Goal: Task Accomplishment & Management: Complete application form

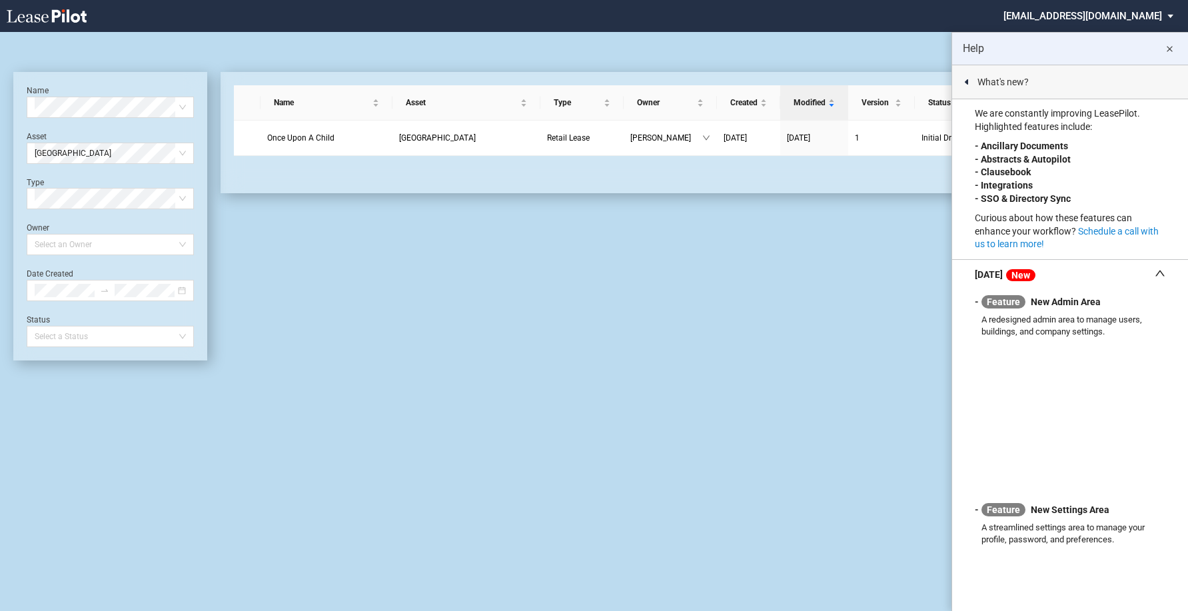
click at [1172, 45] on md-icon "close" at bounding box center [1170, 49] width 16 height 16
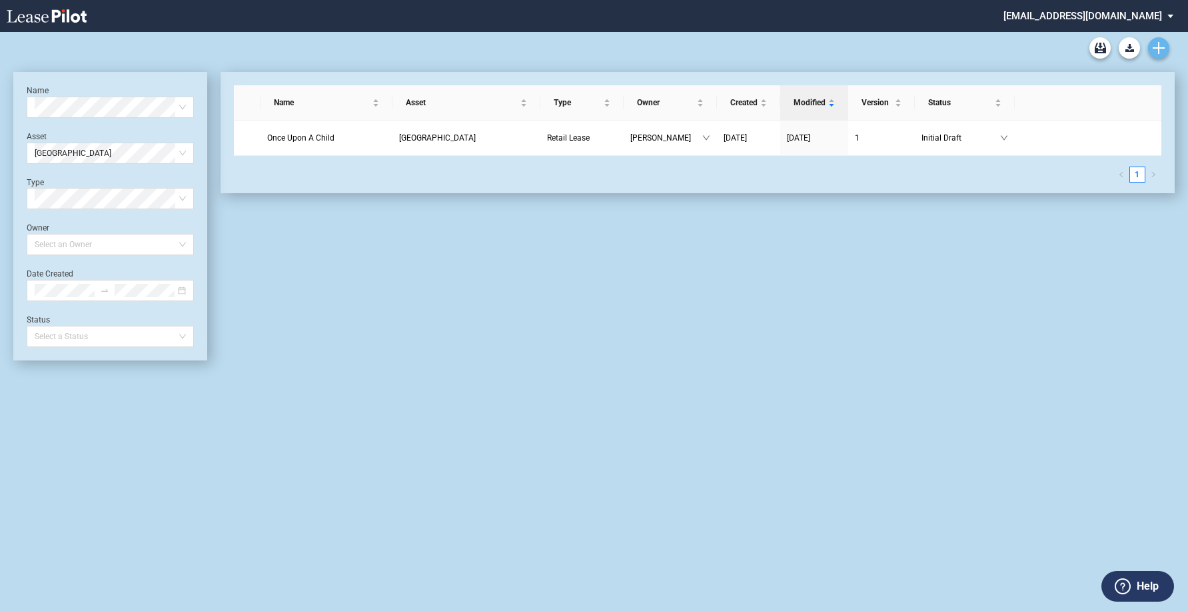
click at [1166, 45] on link "Create new document" at bounding box center [1158, 47] width 21 height 21
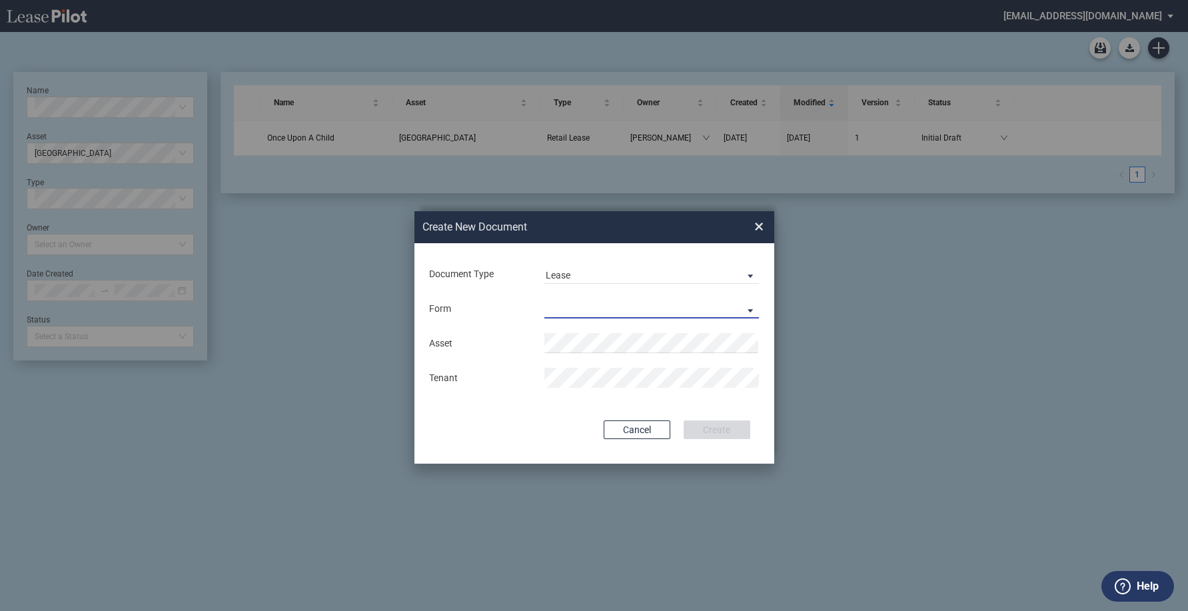
click at [675, 311] on md-select "Retail Lease Monetary Default Notice" at bounding box center [652, 309] width 215 height 20
click at [652, 319] on md-option "Retail Lease" at bounding box center [653, 310] width 237 height 32
click at [615, 375] on li "[GEOGRAPHIC_DATA]" at bounding box center [652, 369] width 215 height 32
click at [735, 423] on button "Create" at bounding box center [717, 430] width 67 height 19
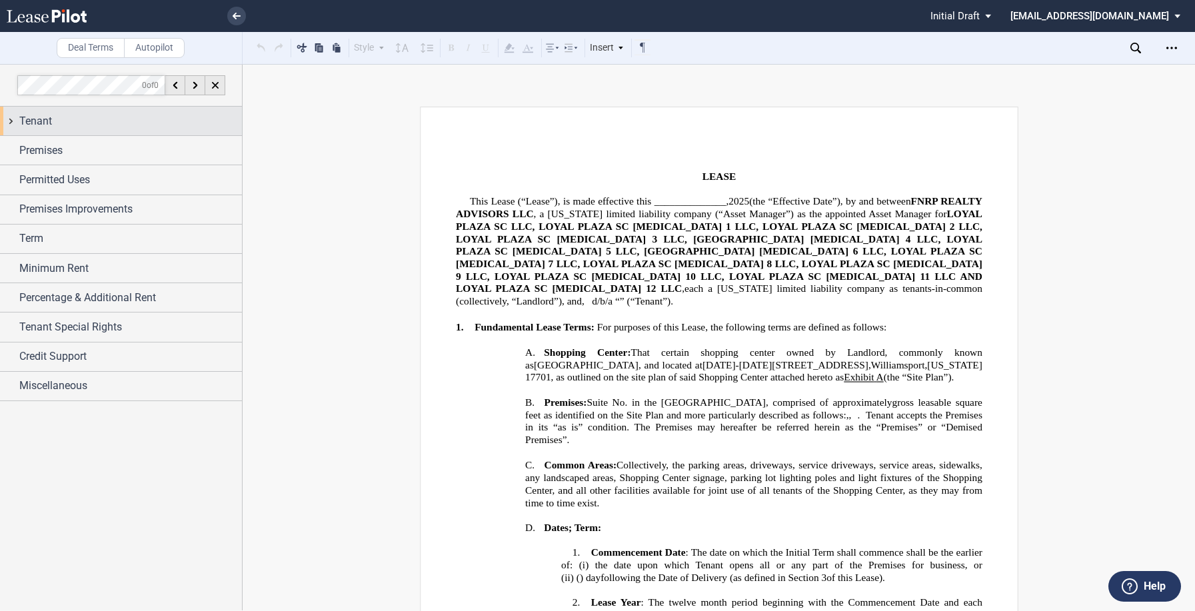
click at [49, 116] on span "Tenant" at bounding box center [35, 121] width 33 height 16
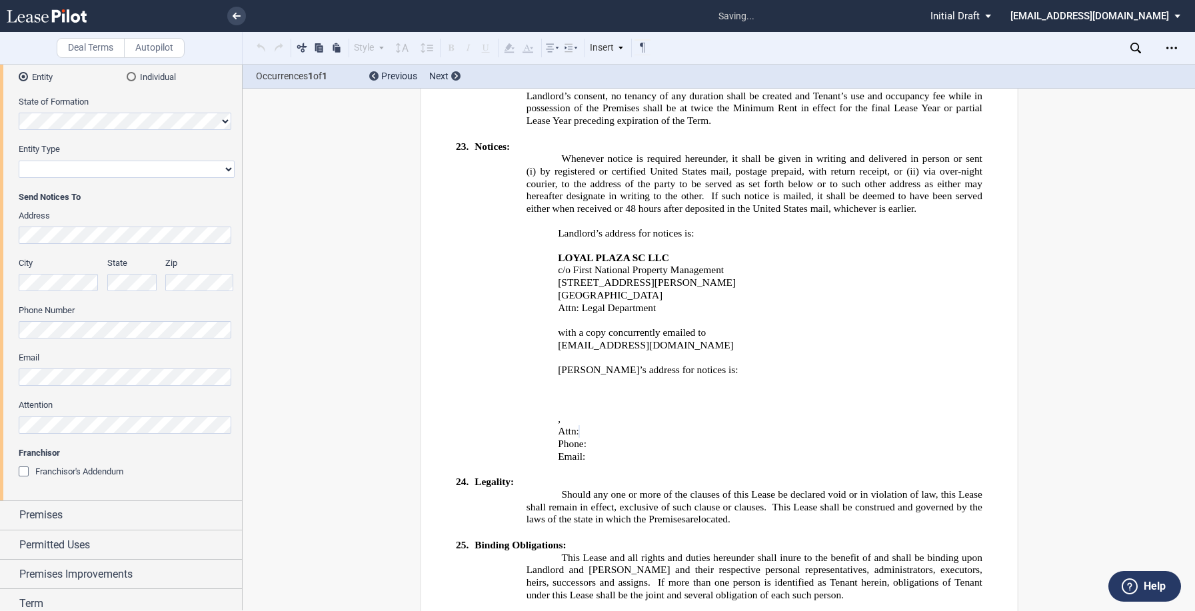
click at [289, 440] on div "Deal Terms Autopilot Style Normal 8pt 9pt 10pt 10.5pt 11pt 12pt 14pt 16pt Norma…" at bounding box center [597, 337] width 1195 height 547
click at [25, 468] on div "Franchisor's Addendum" at bounding box center [25, 473] width 13 height 13
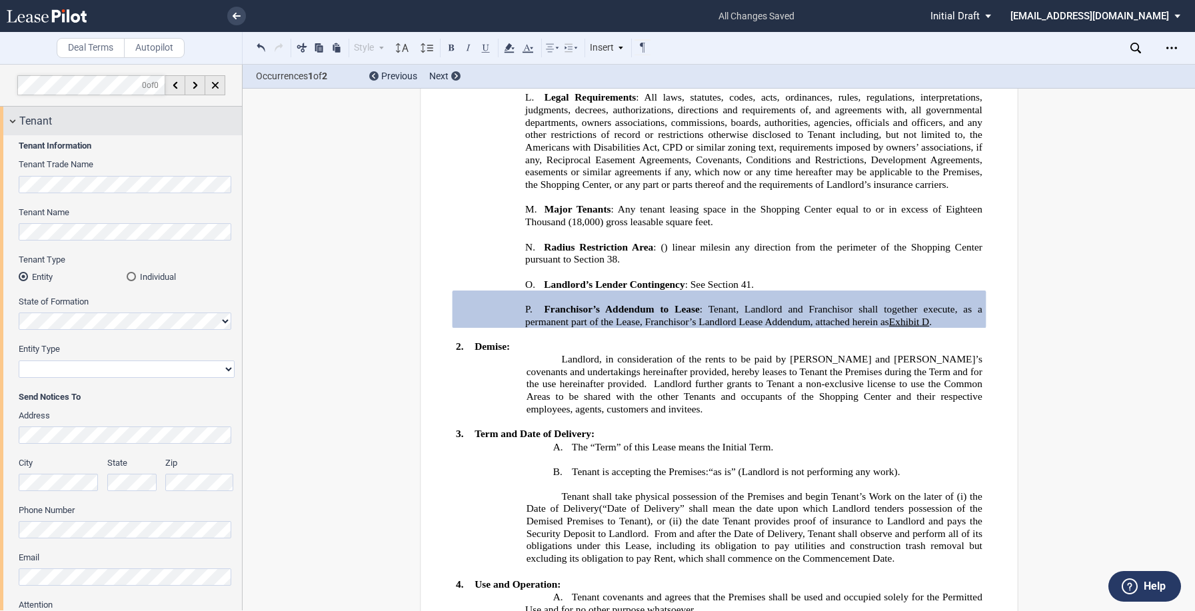
click at [11, 123] on div "Tenant" at bounding box center [121, 121] width 242 height 29
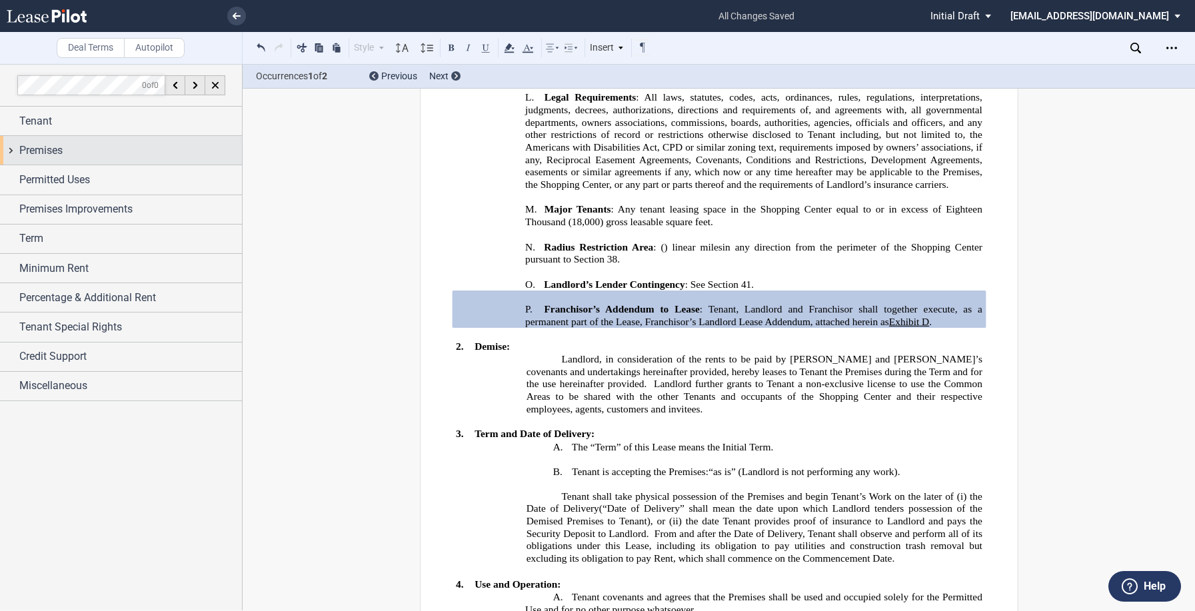
click at [11, 151] on div "Premises" at bounding box center [121, 150] width 242 height 29
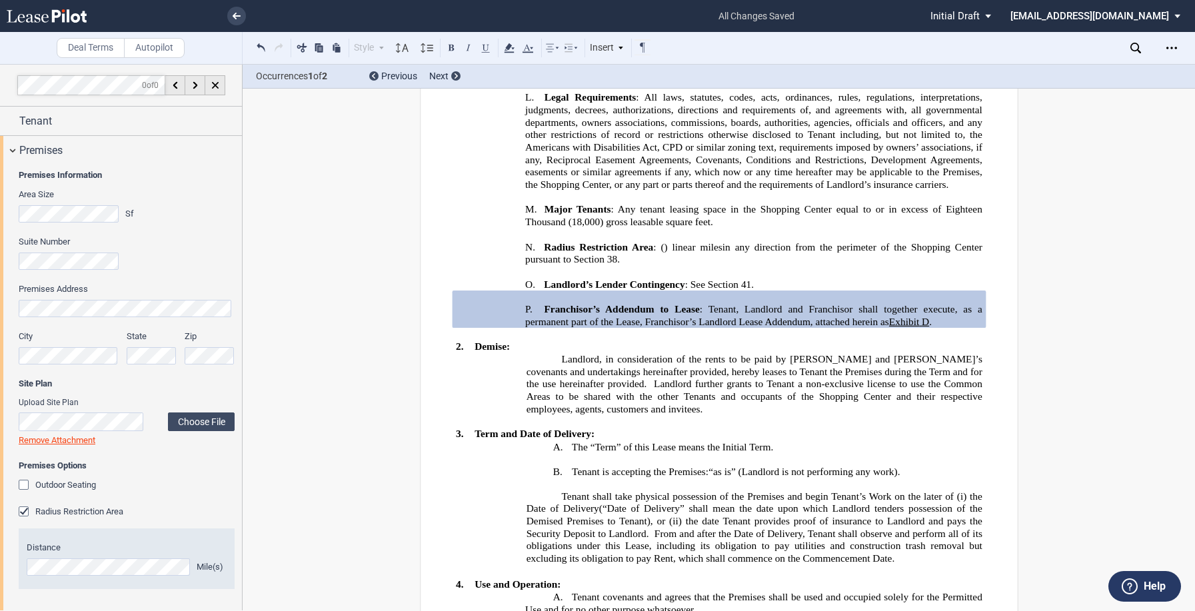
scroll to position [200, 0]
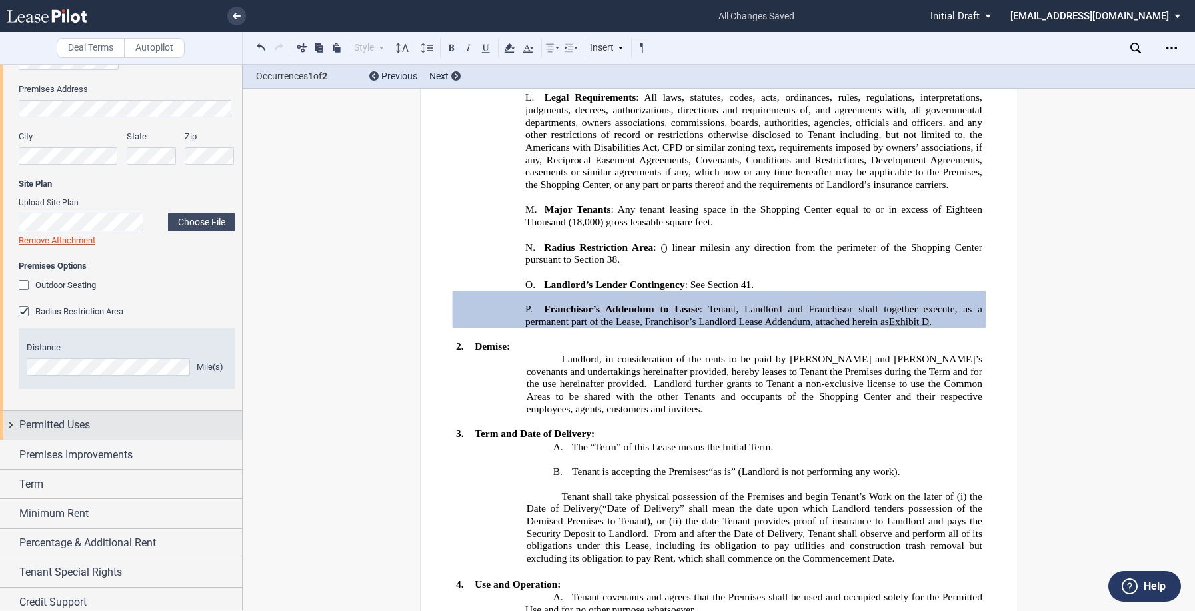
click at [9, 429] on div "Permitted Uses" at bounding box center [121, 425] width 242 height 29
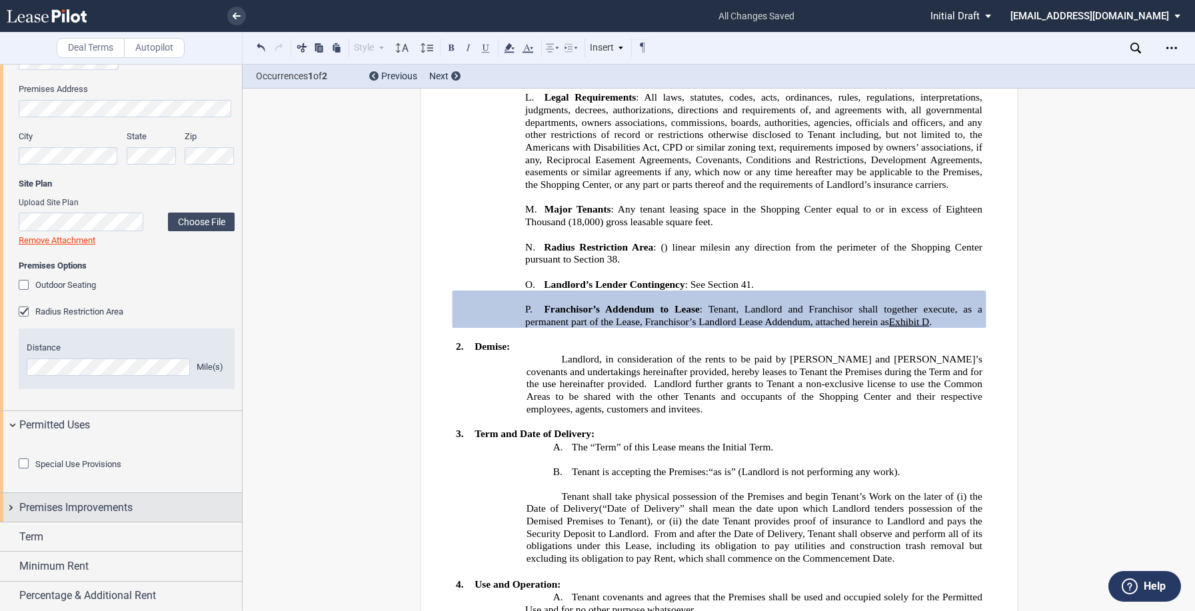
scroll to position [363, 0]
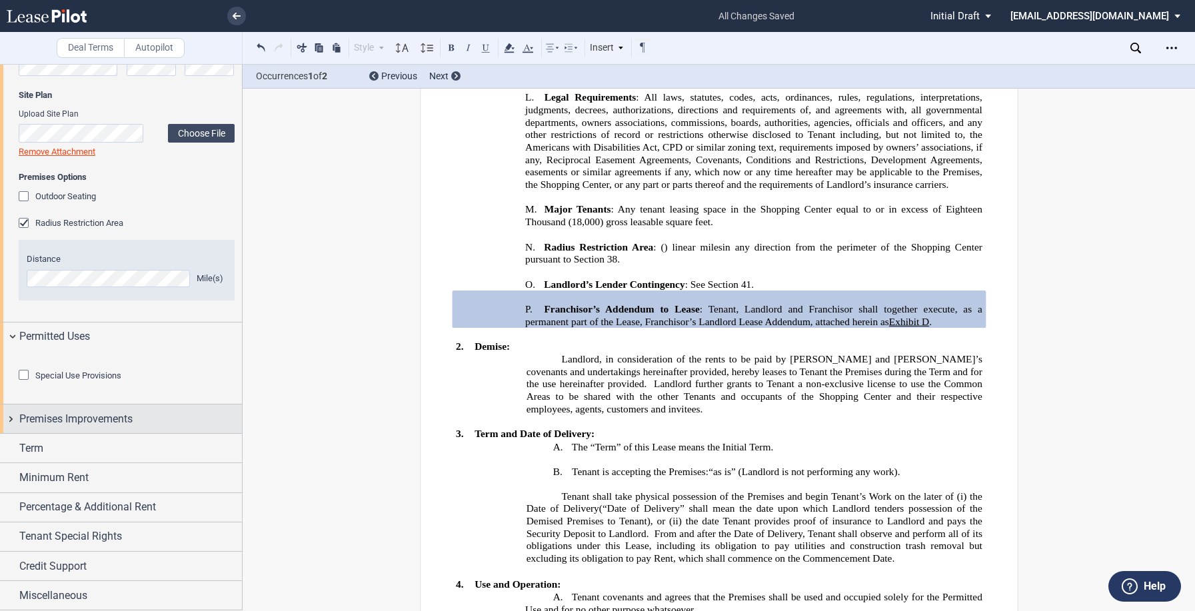
click at [10, 419] on div "Premises Improvements" at bounding box center [121, 419] width 242 height 29
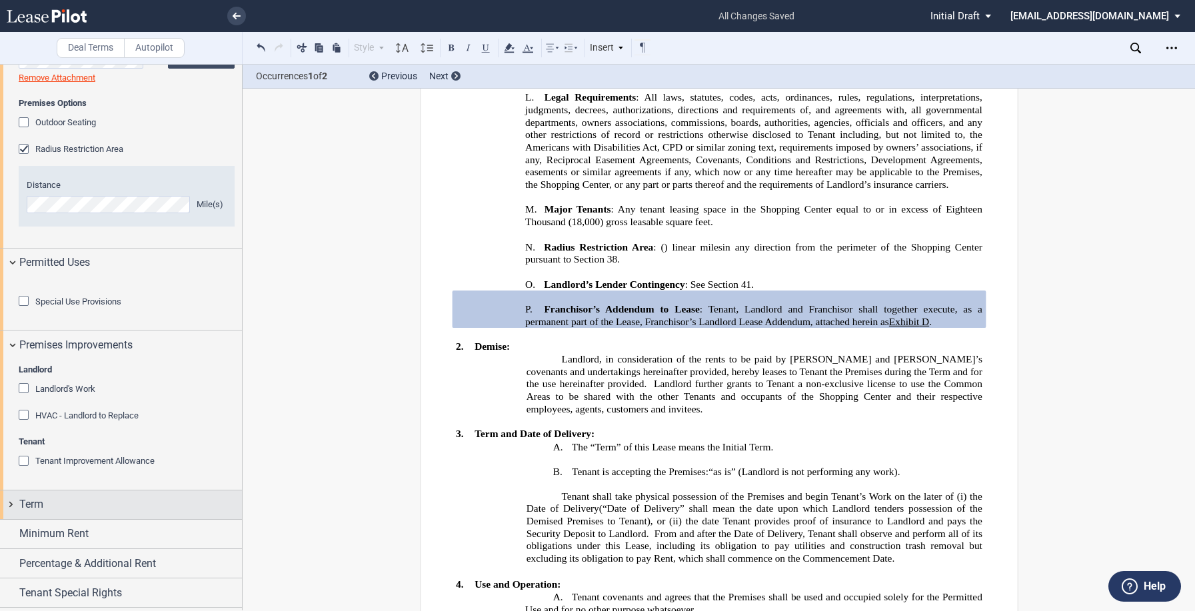
scroll to position [493, 0]
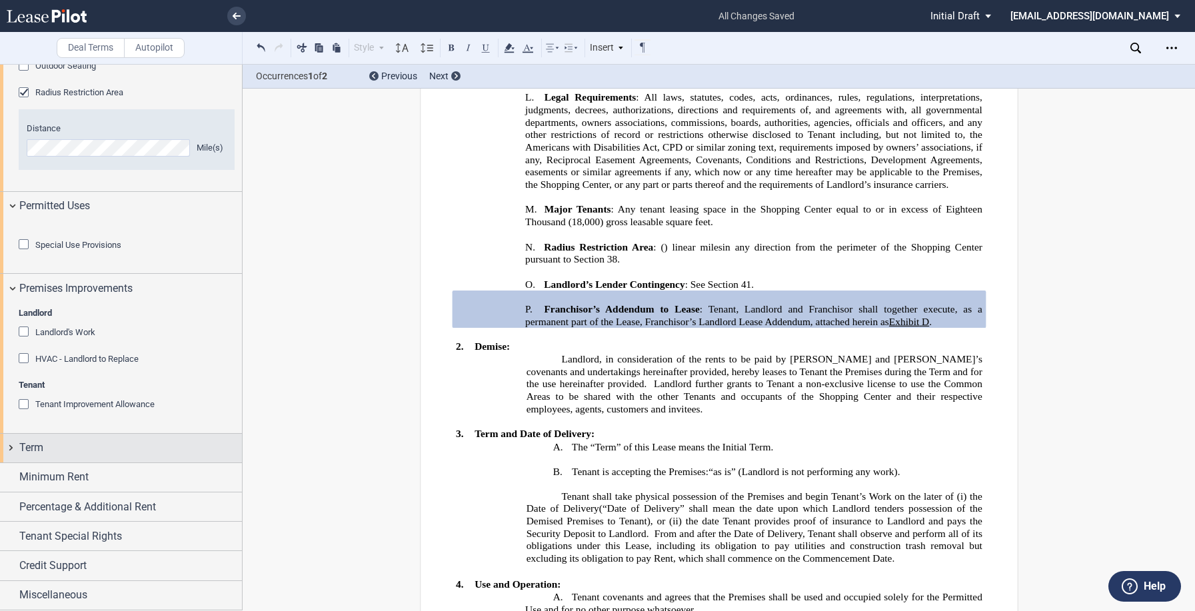
click at [5, 450] on div "Term" at bounding box center [121, 448] width 242 height 29
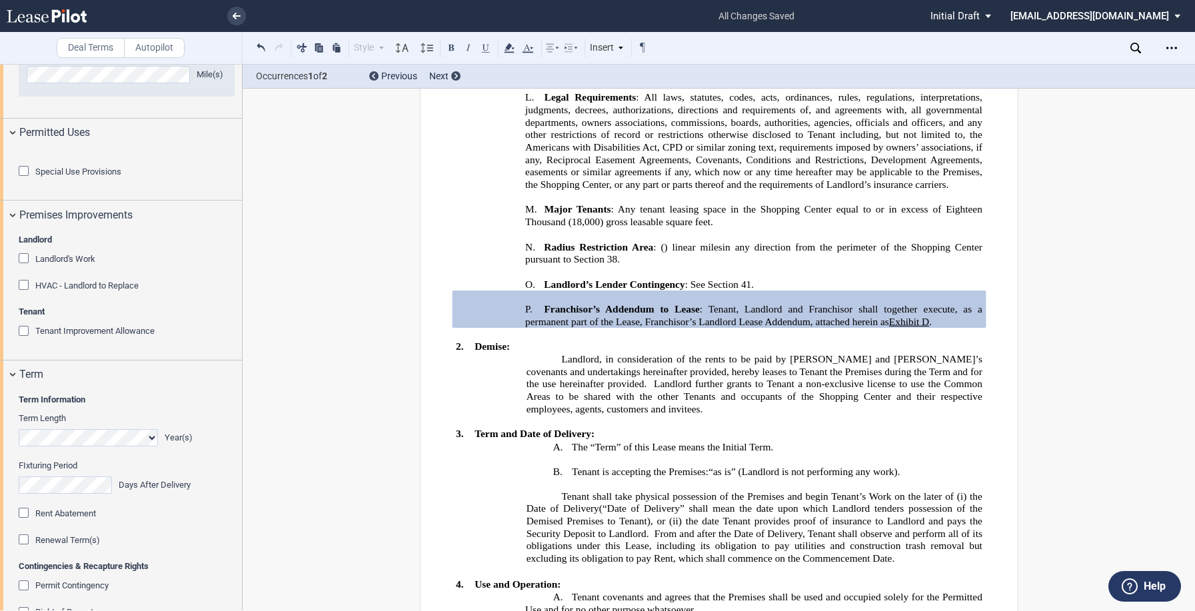
scroll to position [826, 0]
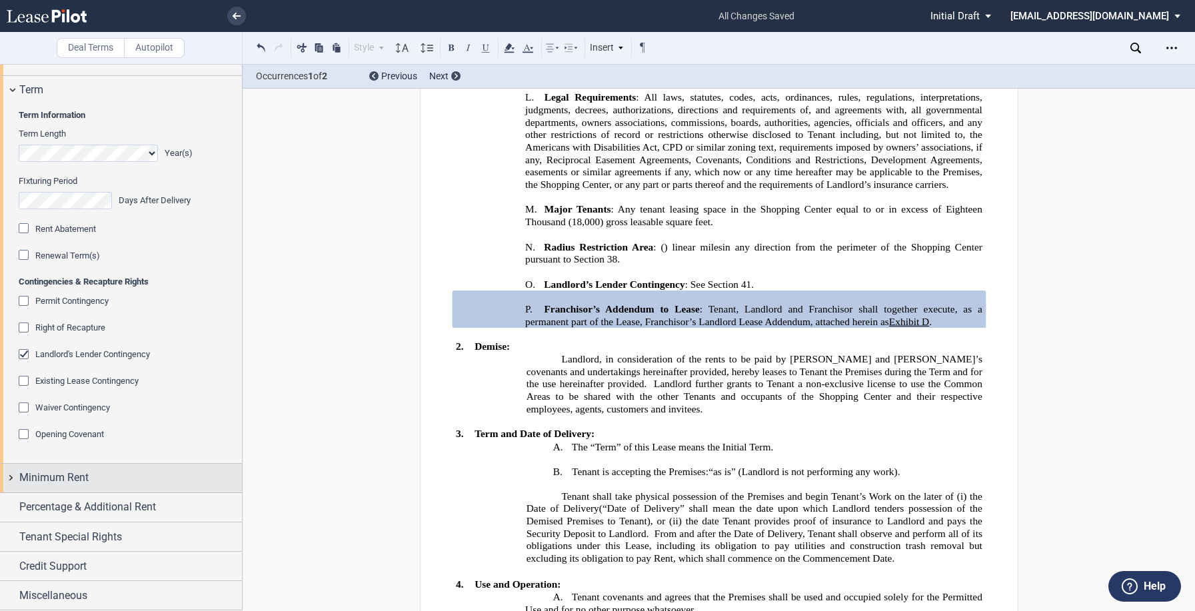
click at [13, 493] on div "Minimum Rent" at bounding box center [121, 478] width 242 height 29
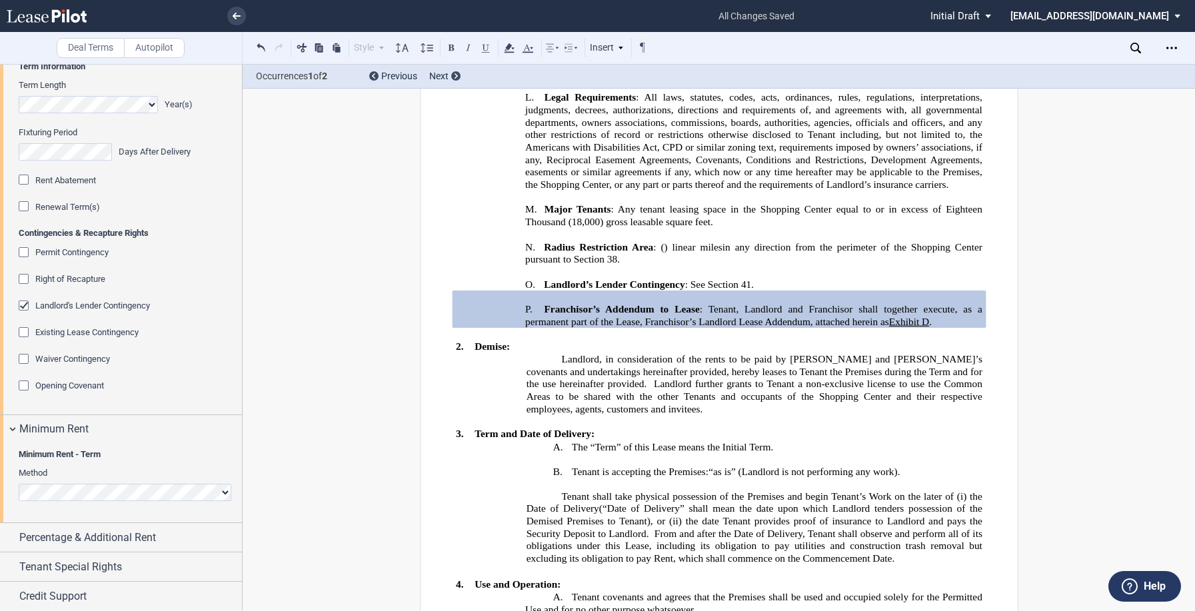
scroll to position [930, 0]
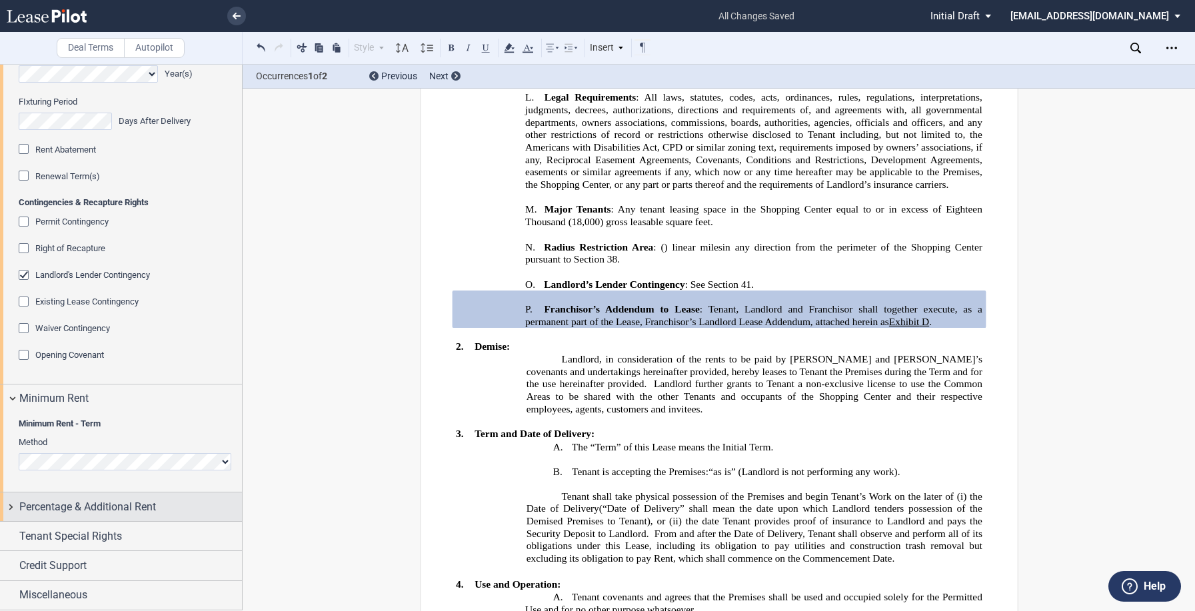
click at [7, 506] on div "Percentage & Additional Rent" at bounding box center [121, 507] width 242 height 29
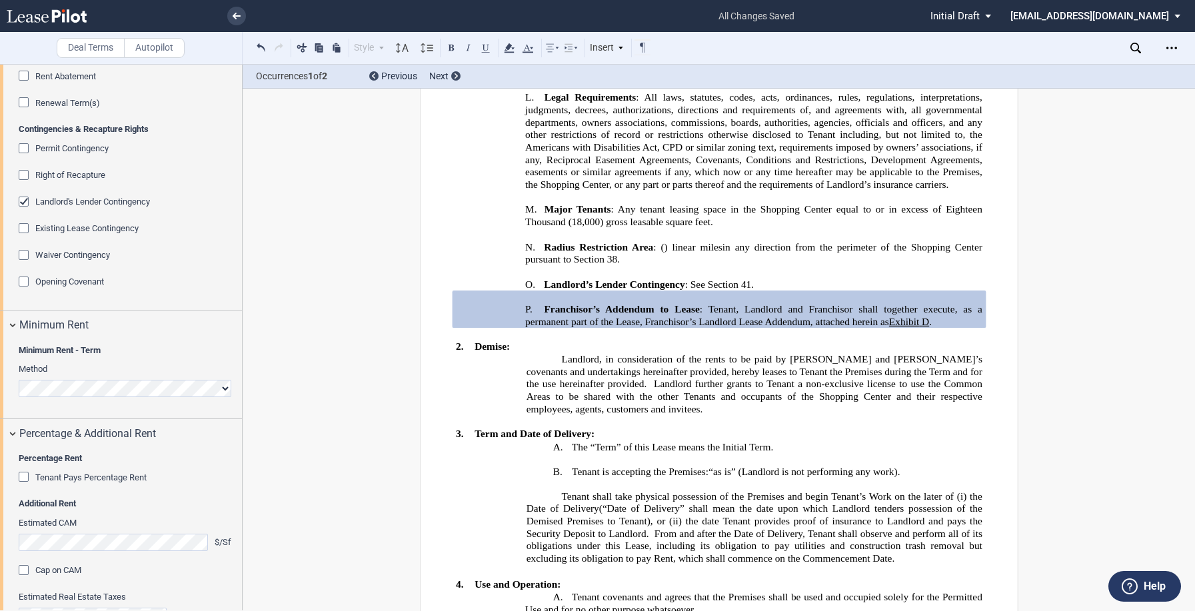
scroll to position [1176, 0]
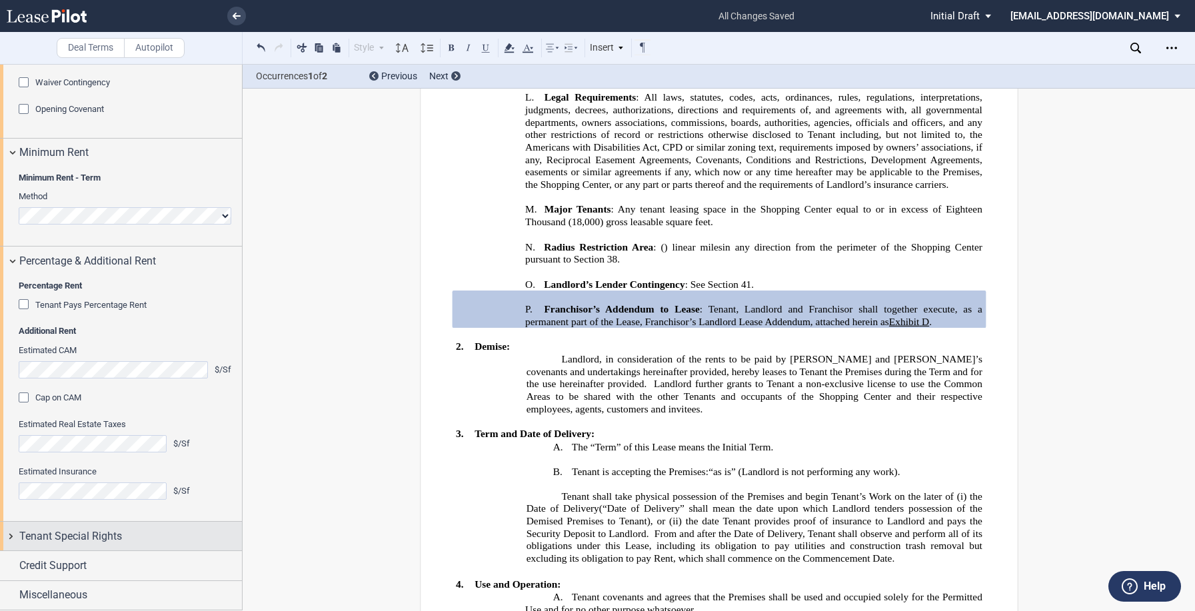
click at [9, 546] on div "Tenant Special Rights" at bounding box center [121, 536] width 242 height 29
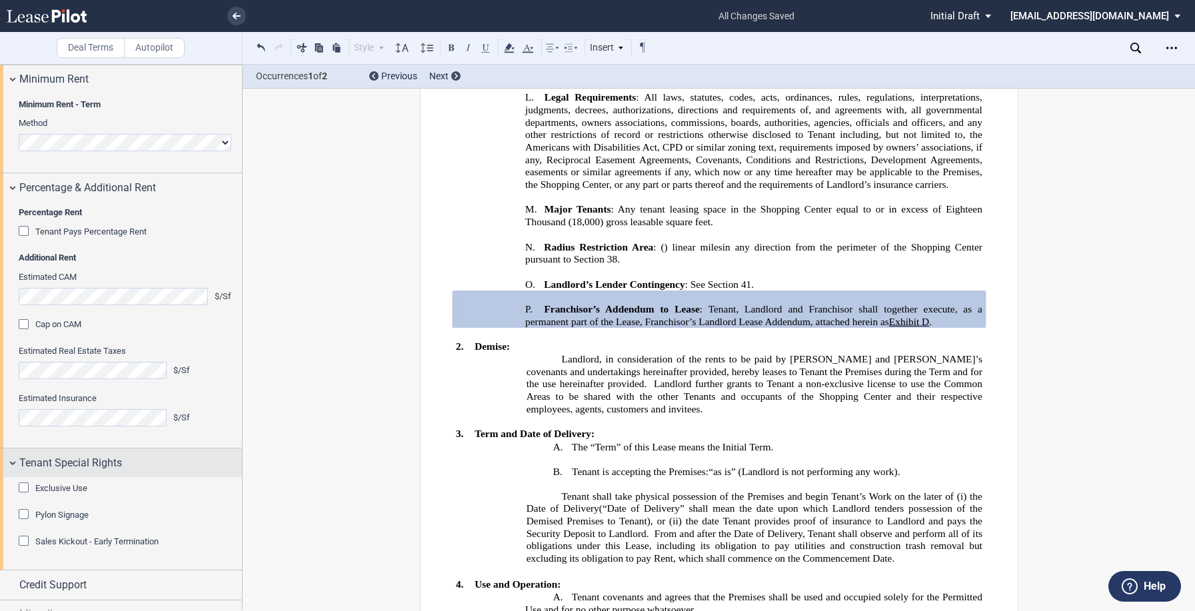
scroll to position [1268, 0]
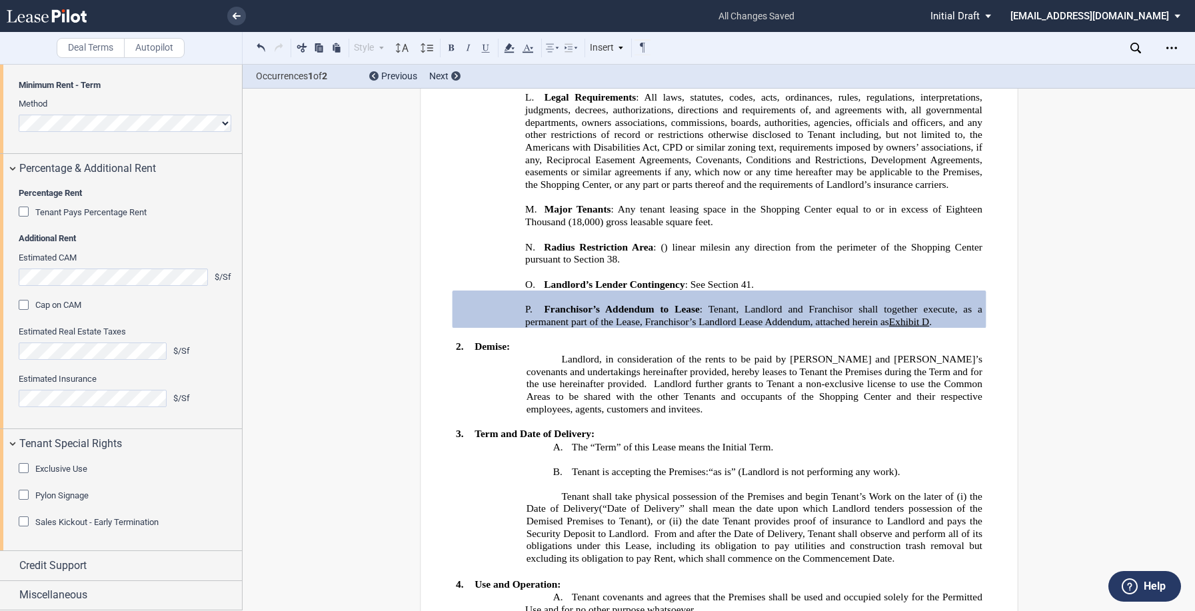
click at [24, 474] on div "Exclusive Use" at bounding box center [25, 469] width 13 height 13
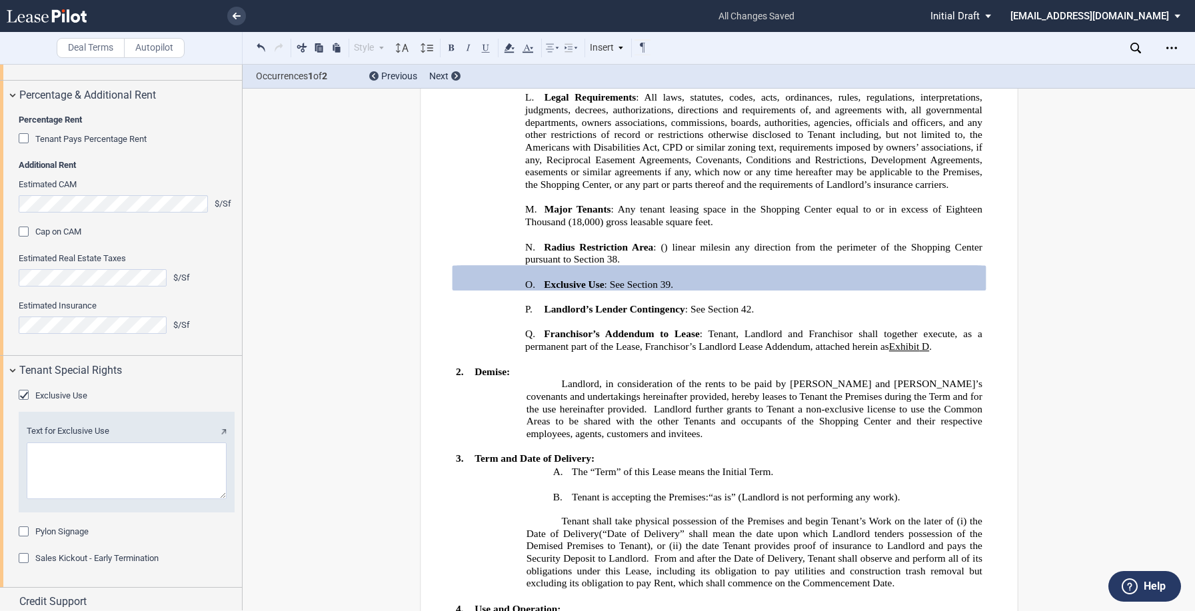
click at [25, 497] on div "Text for Exclusive Use" at bounding box center [127, 462] width 216 height 100
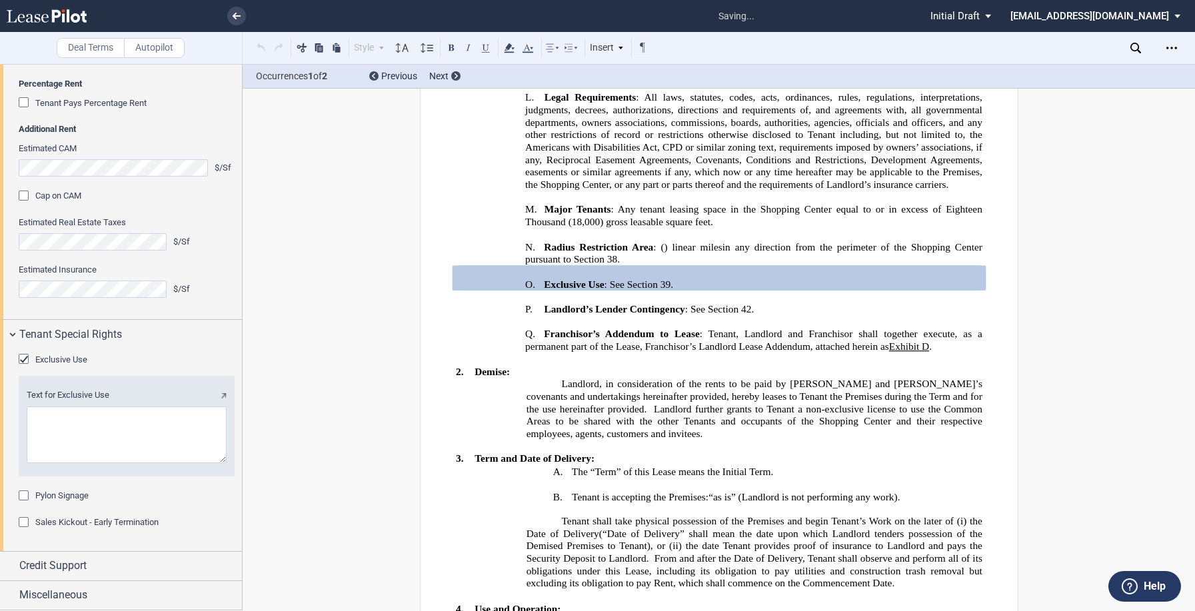
click at [25, 498] on div "Pylon Signage" at bounding box center [25, 497] width 13 height 13
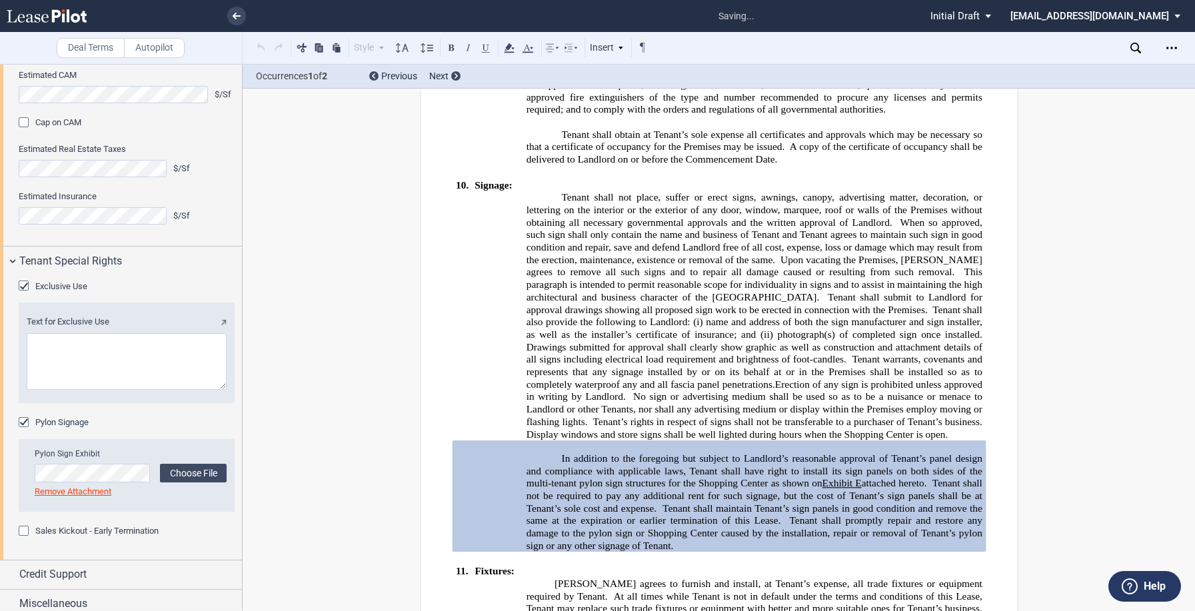
scroll to position [1460, 0]
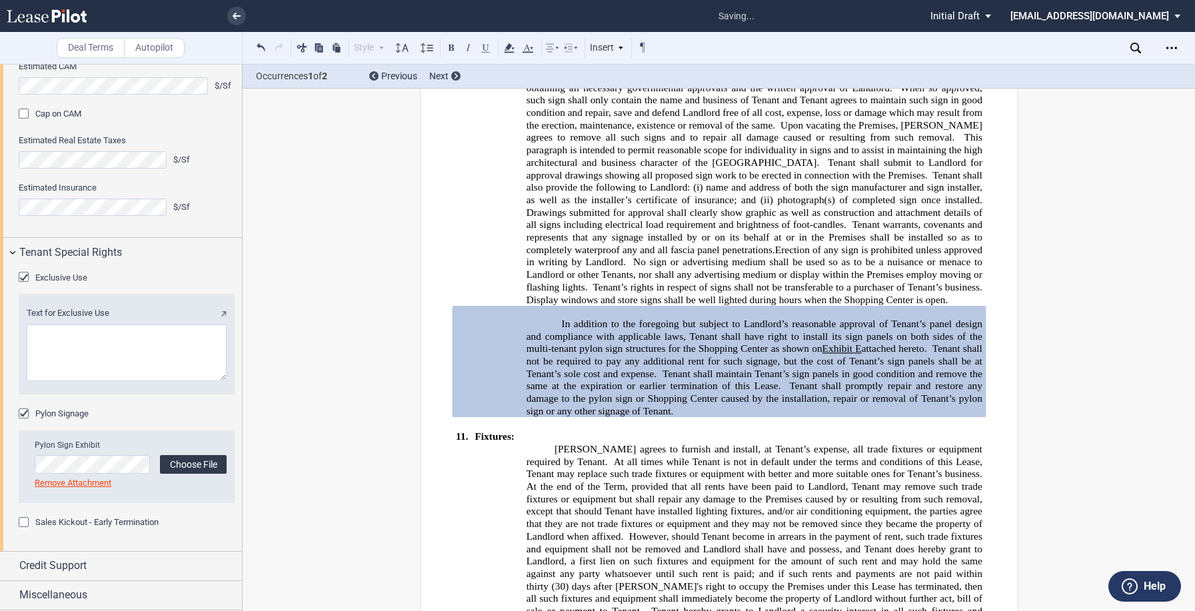
click at [181, 467] on label "Choose File" at bounding box center [193, 464] width 67 height 19
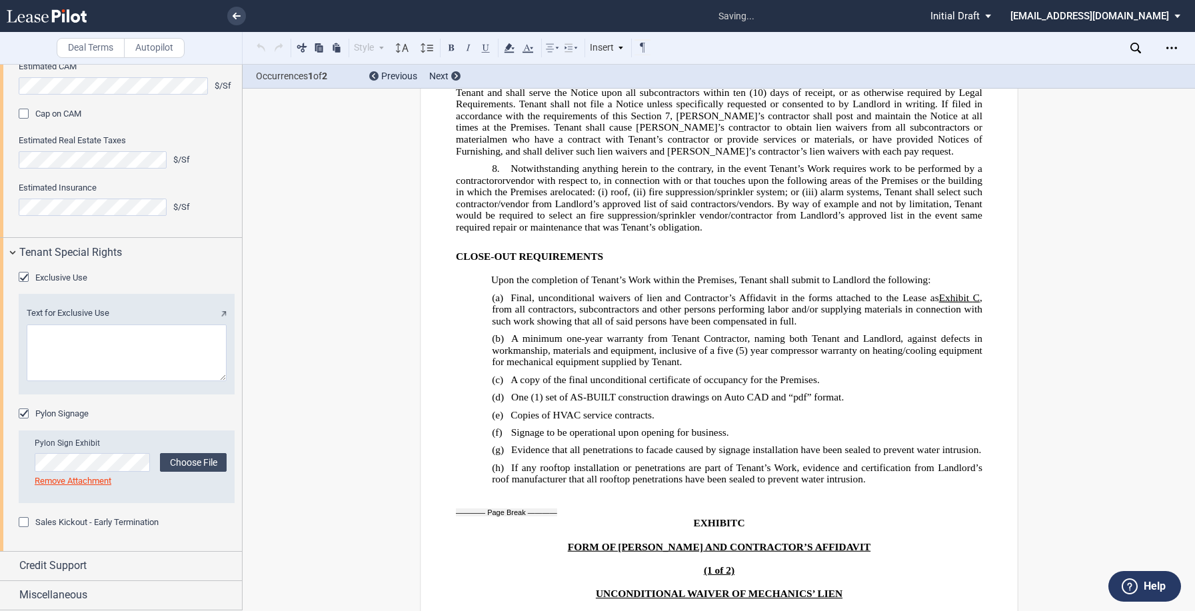
scroll to position [17462, 0]
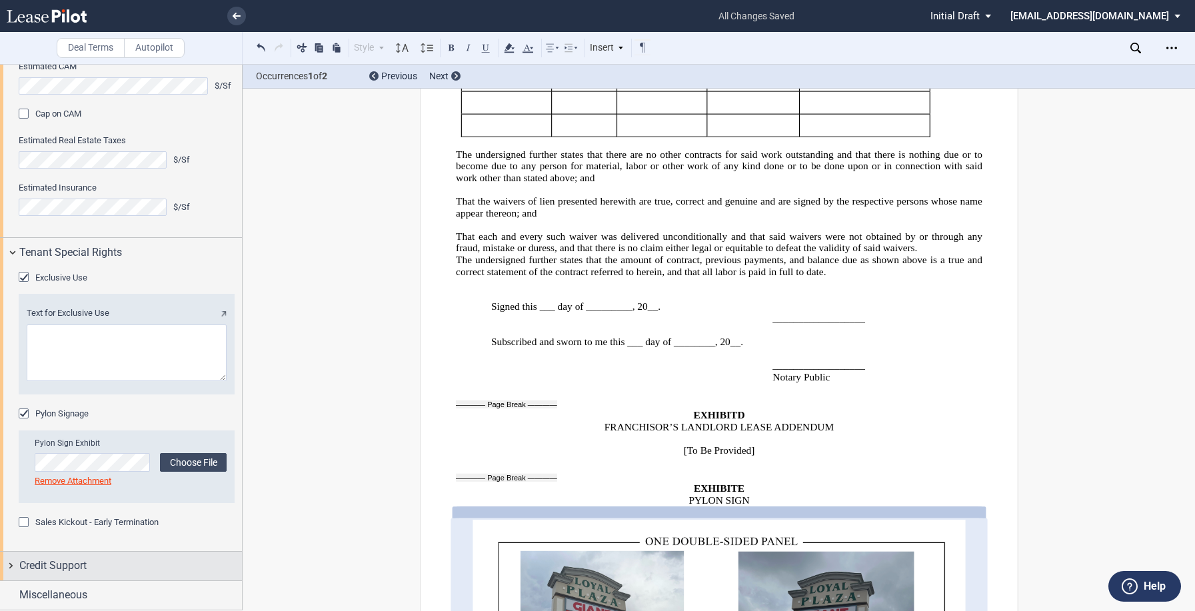
click at [72, 565] on span "Credit Support" at bounding box center [52, 566] width 67 height 16
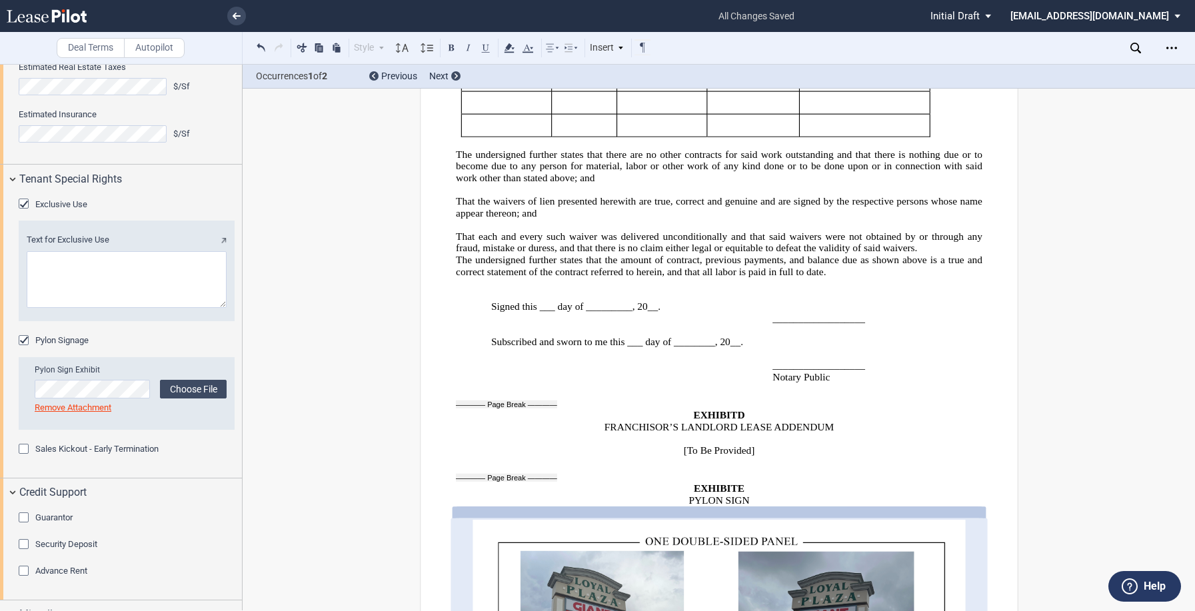
scroll to position [1552, 0]
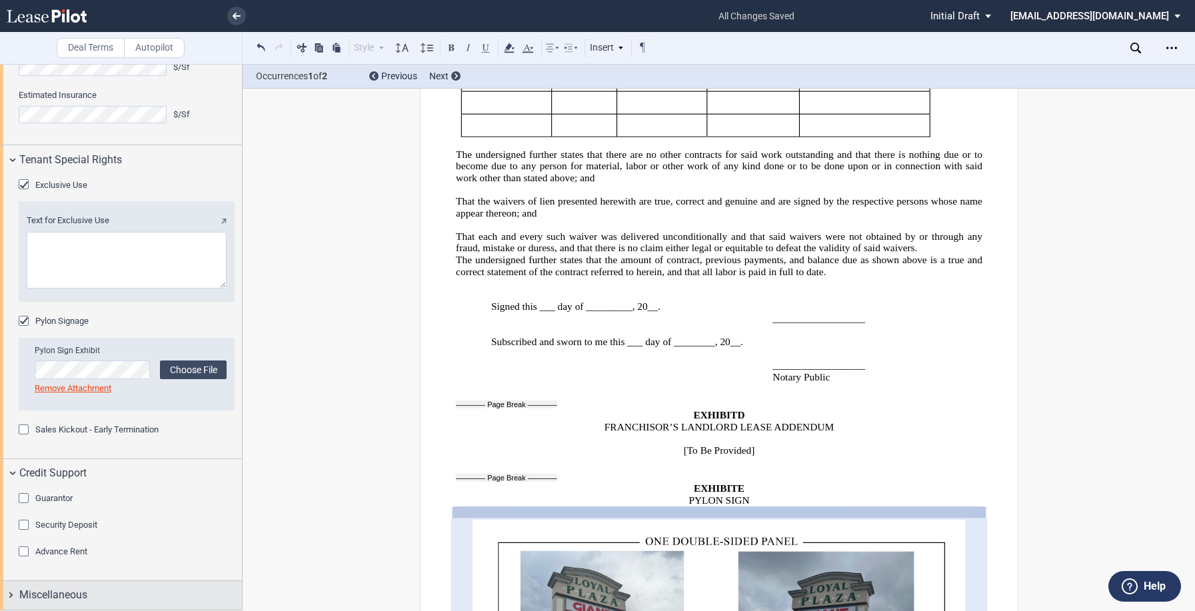
click at [39, 591] on span "Miscellaneous" at bounding box center [53, 595] width 68 height 16
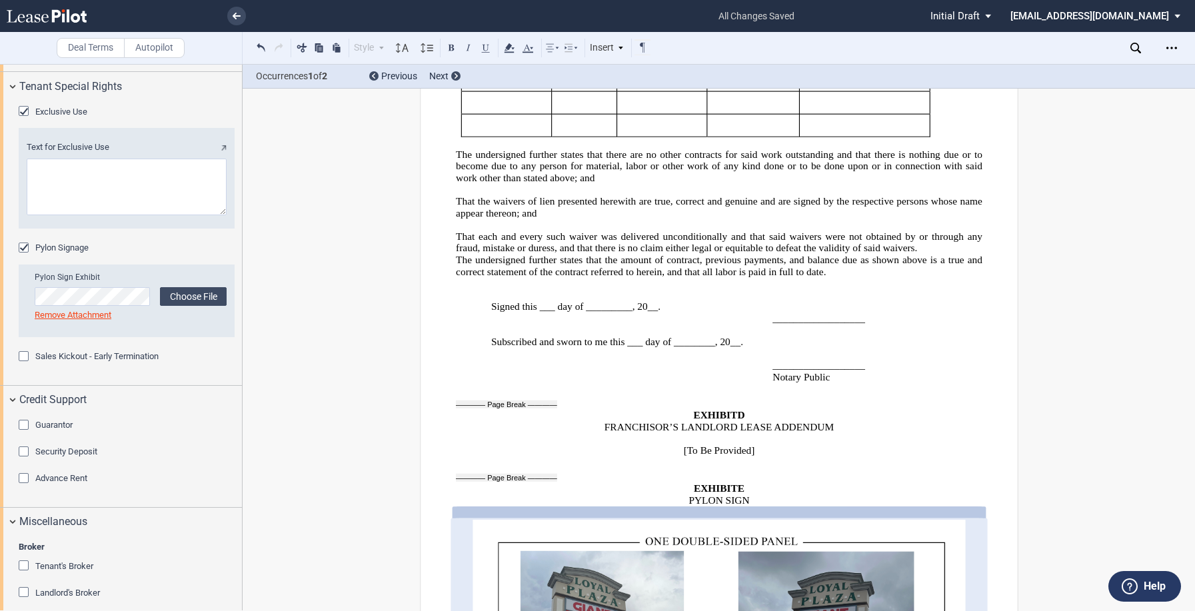
scroll to position [1637, 0]
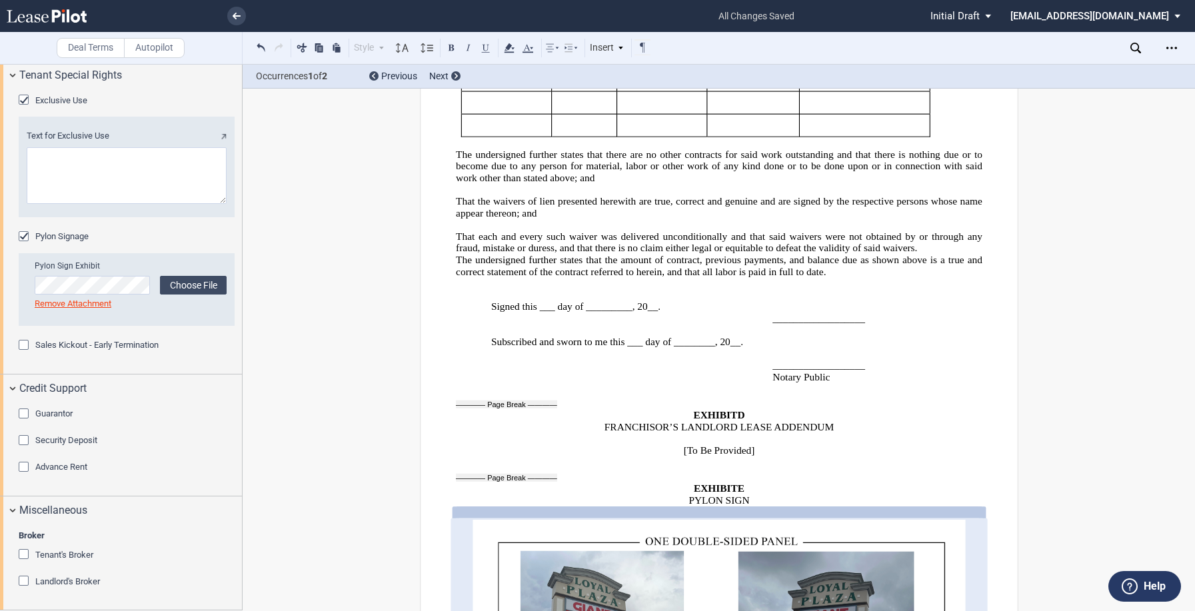
click at [24, 557] on div "Tenant's Broker" at bounding box center [25, 555] width 13 height 13
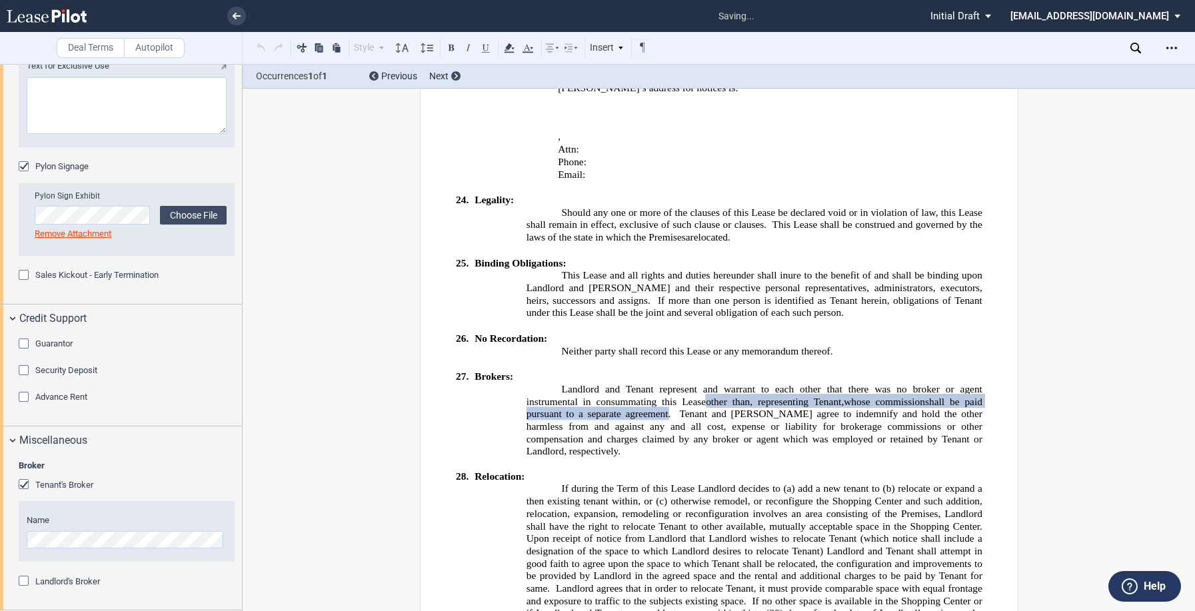
scroll to position [1708, 0]
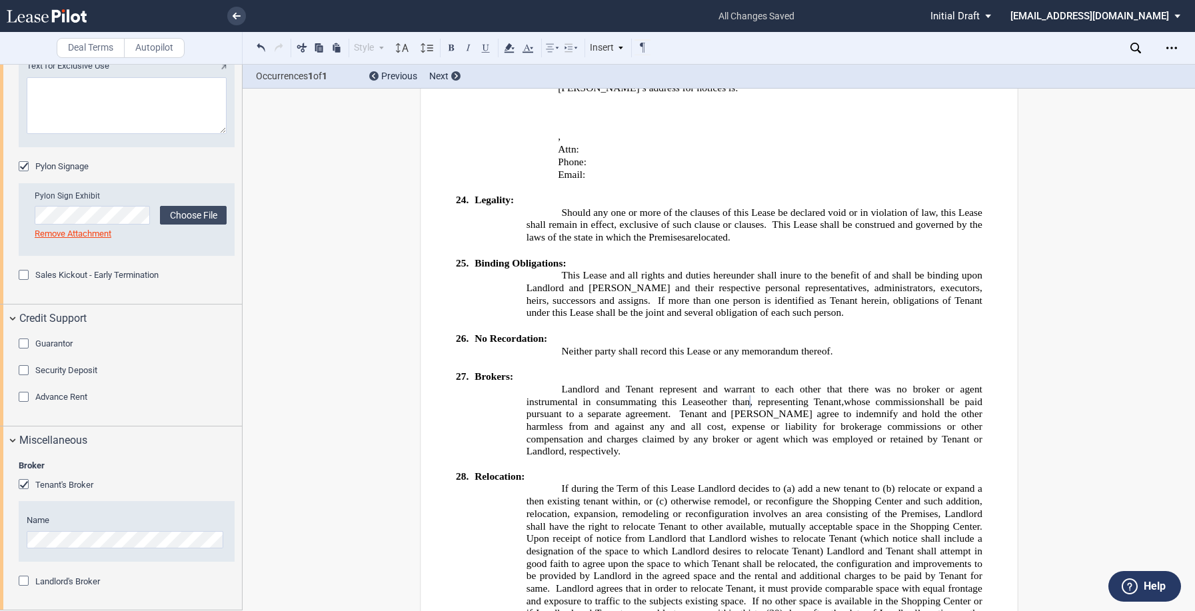
click at [21, 343] on div "Guarantor" at bounding box center [25, 345] width 13 height 13
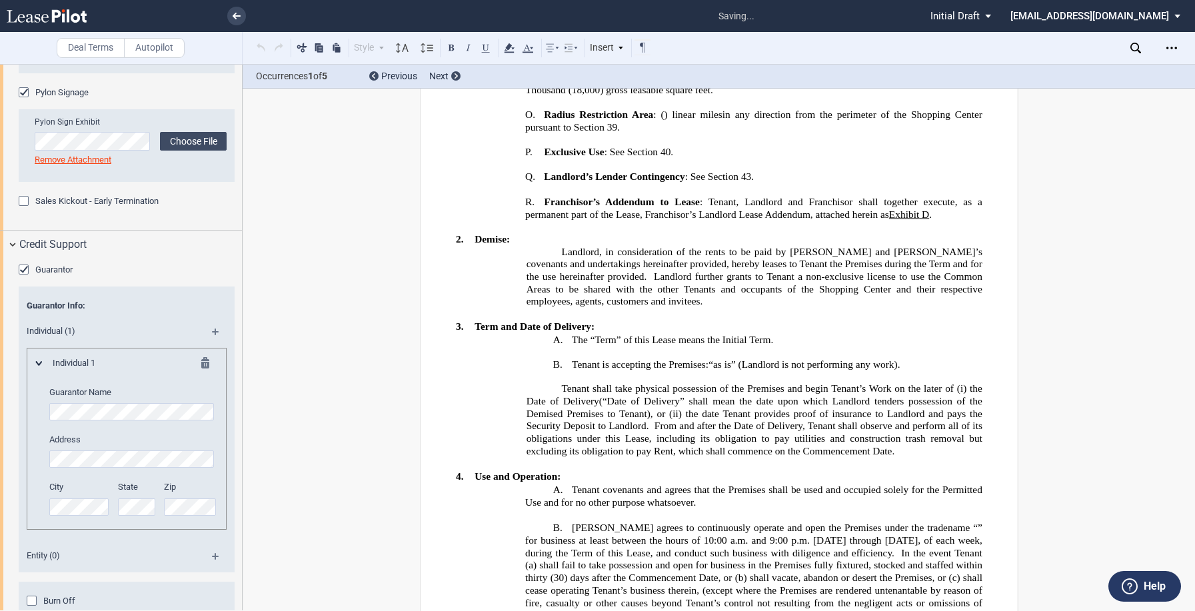
scroll to position [687, 0]
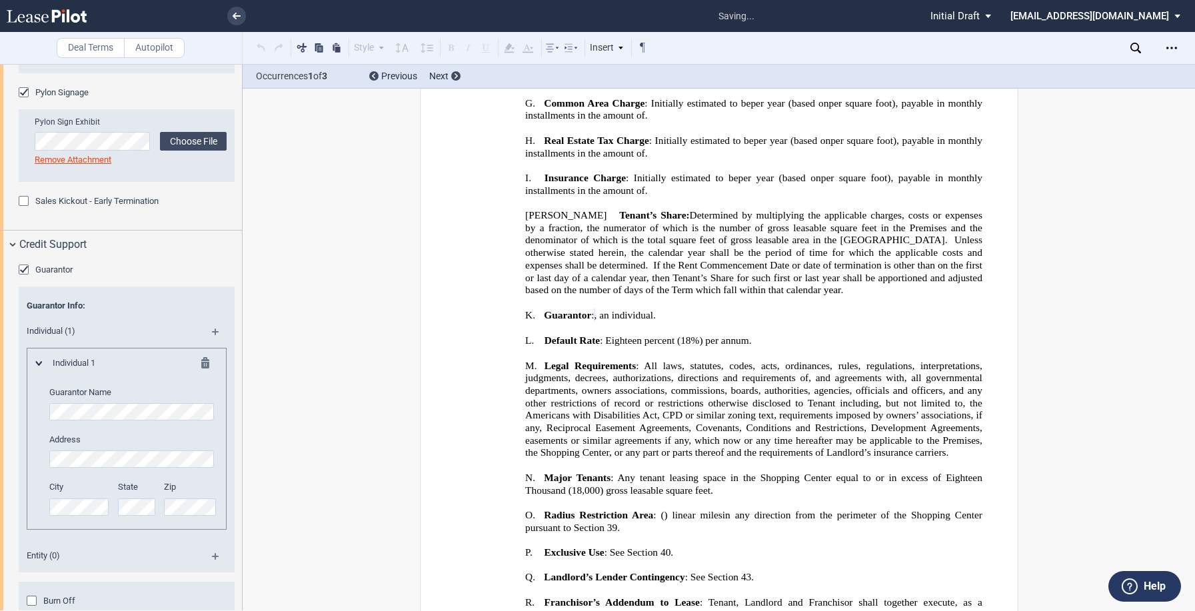
click at [217, 491] on div "Individual 1 Guarantor Name Address City State Zip" at bounding box center [127, 439] width 200 height 182
click at [219, 345] on md-icon at bounding box center [221, 337] width 18 height 16
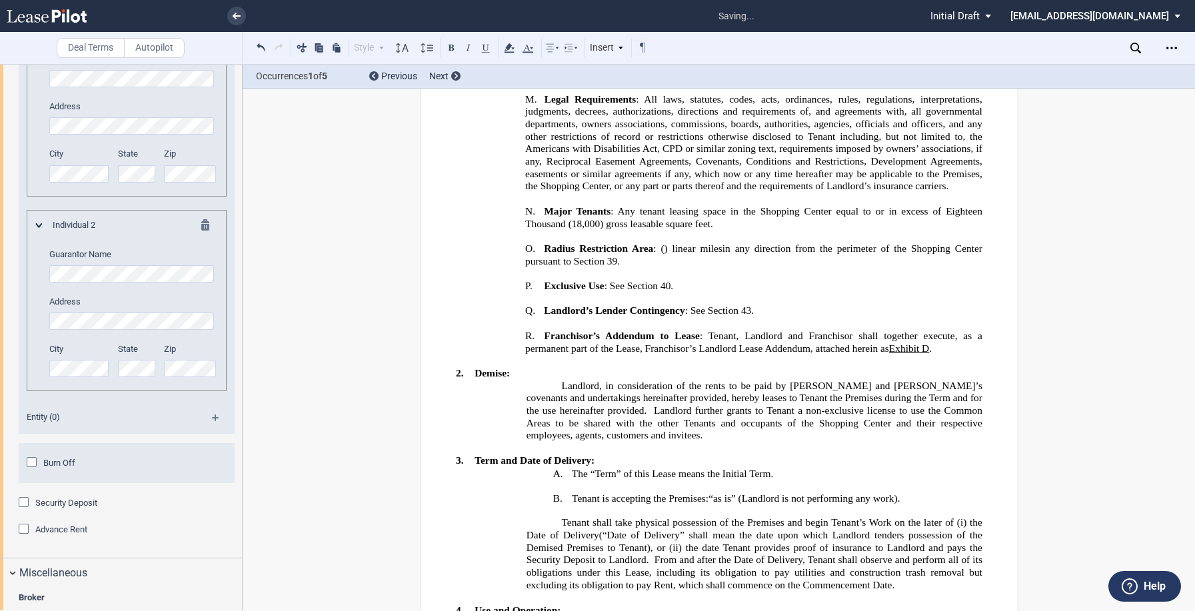
scroll to position [1908, 0]
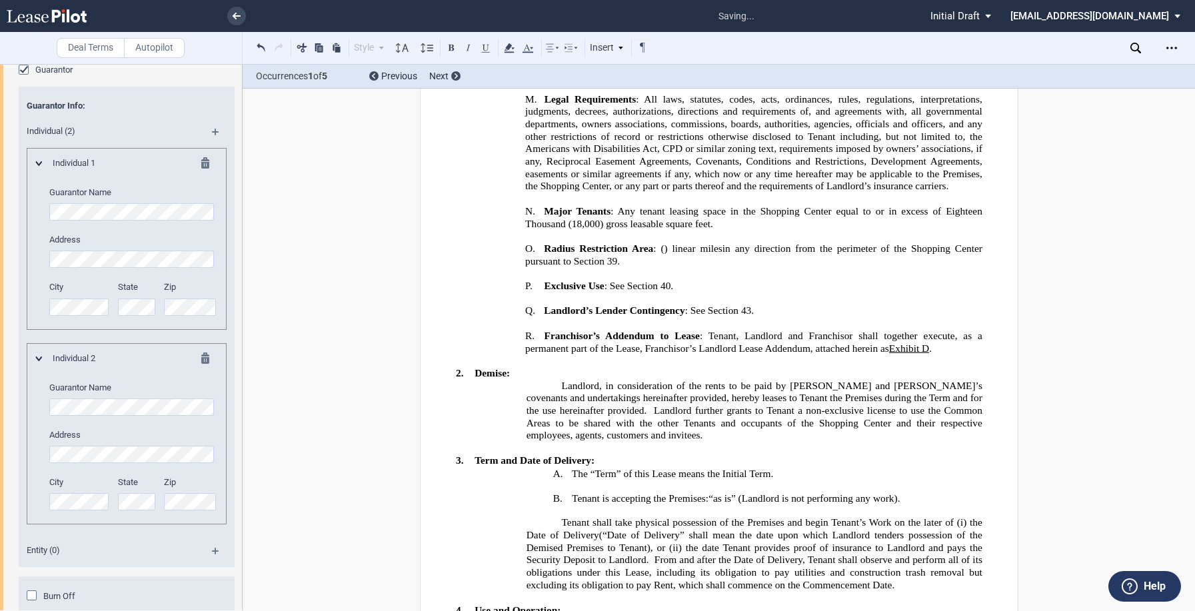
click at [212, 145] on md-icon at bounding box center [221, 137] width 18 height 16
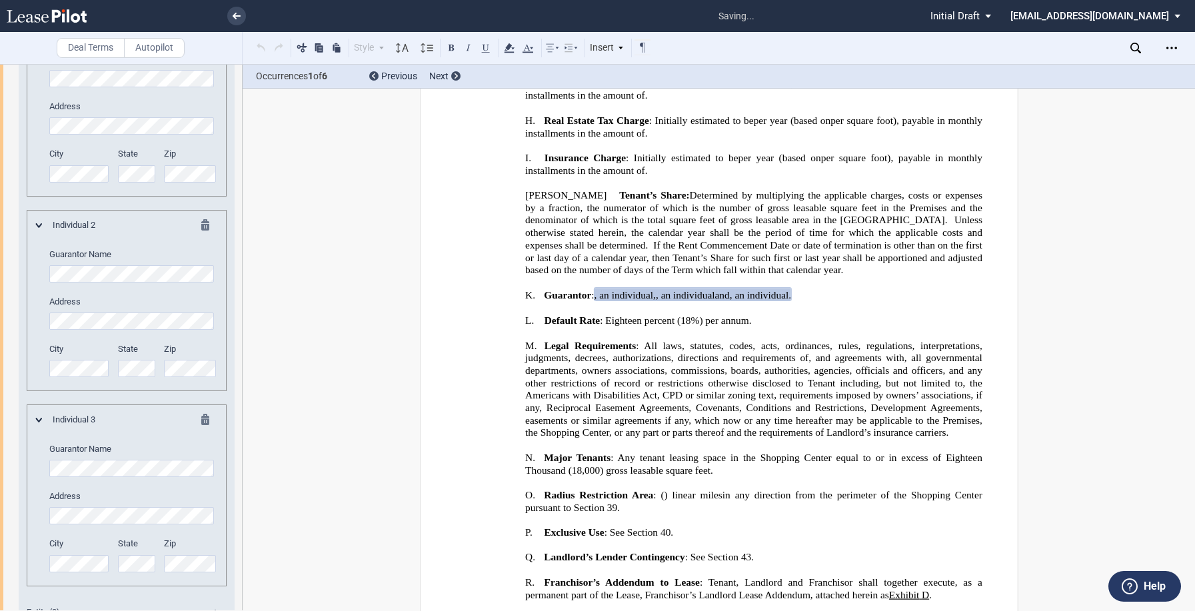
scroll to position [694, 0]
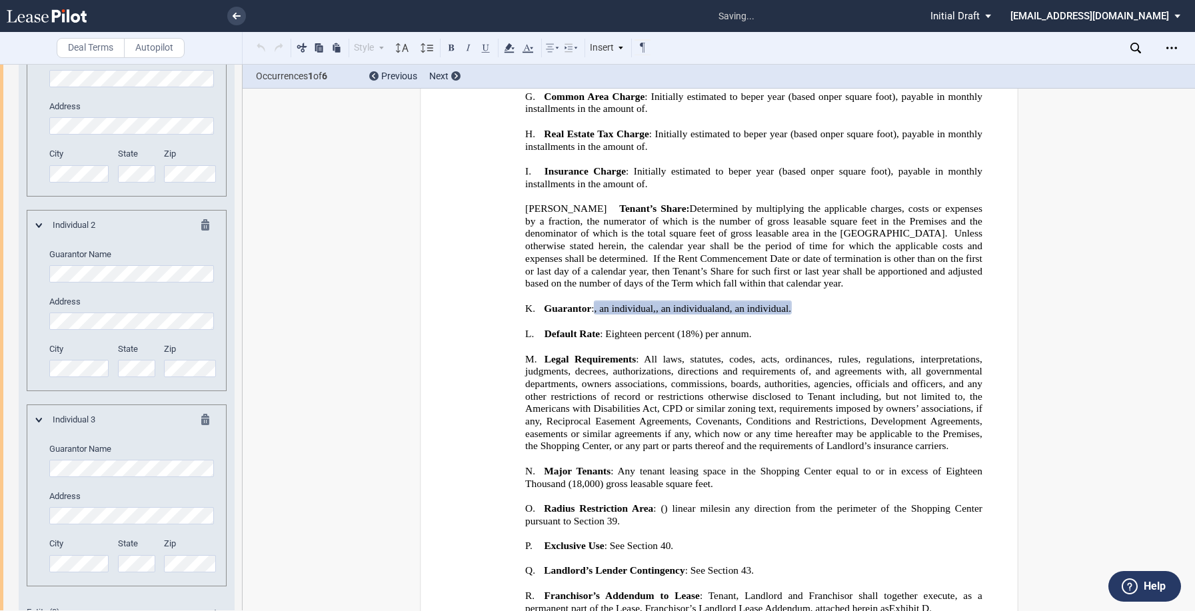
click at [98, 283] on editor-control "Guarantor Name" at bounding box center [133, 266] width 168 height 34
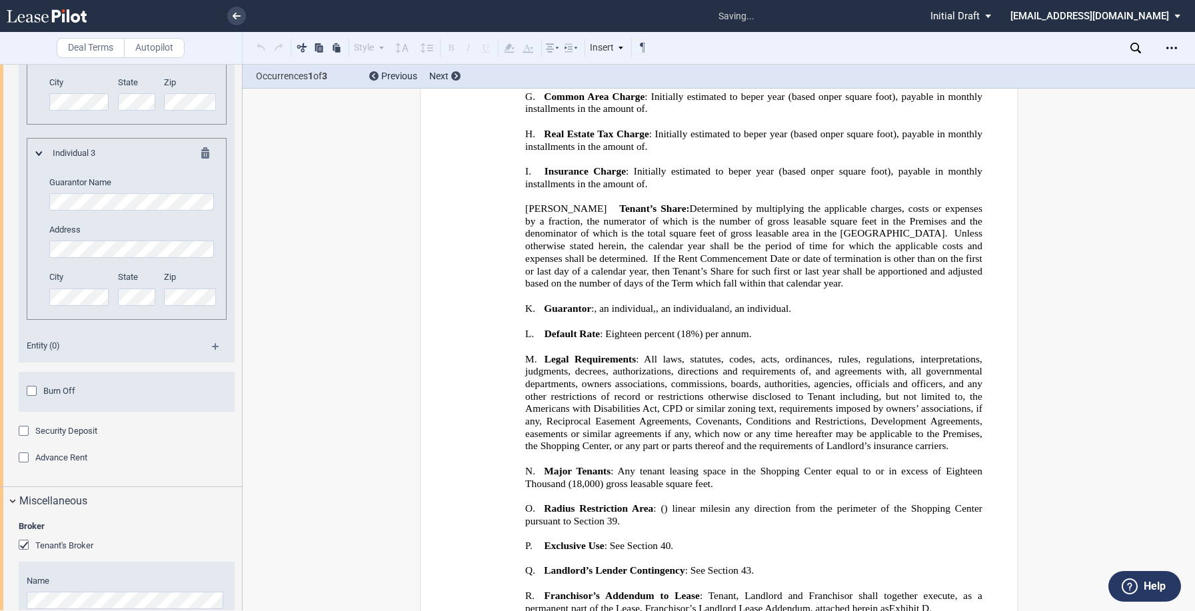
click at [1, 273] on div "Guarantor Guarantor Info: Individual (3) Individual 1 Guarantor Name Address Ci…" at bounding box center [121, 72] width 242 height 827
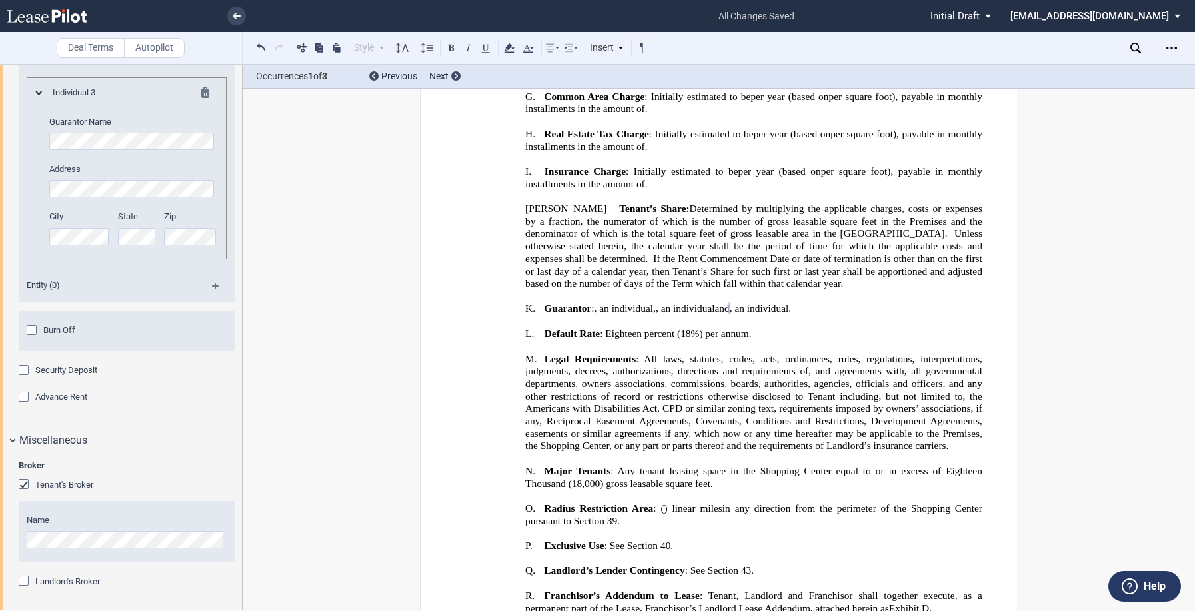
click at [30, 335] on div "Burn Off" at bounding box center [33, 331] width 13 height 13
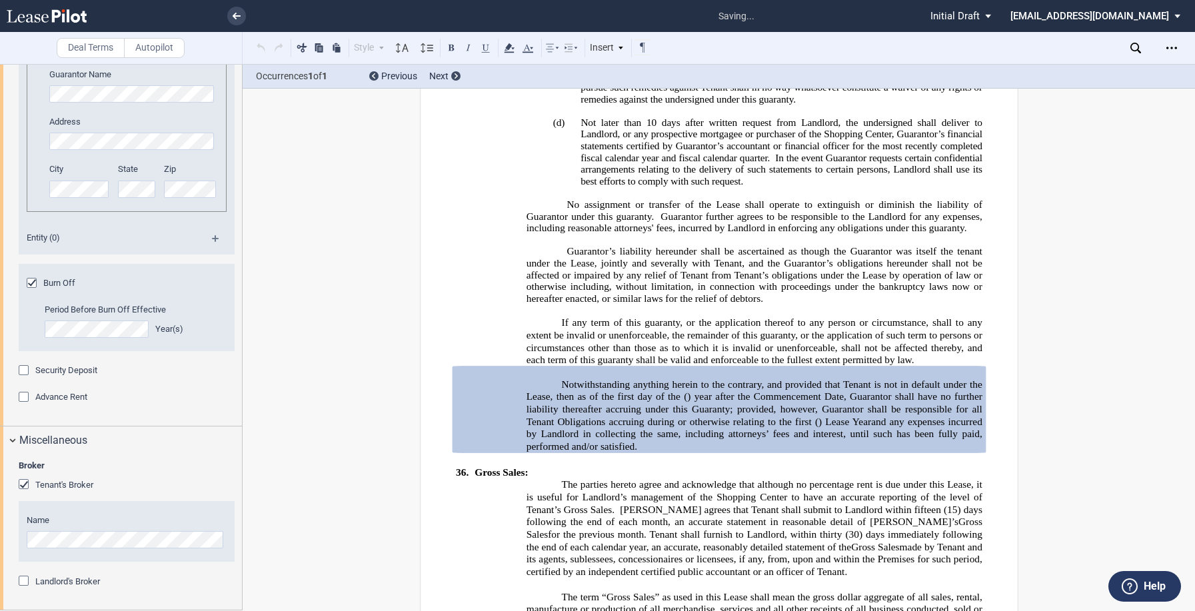
click at [25, 379] on div "Security Deposit" at bounding box center [25, 371] width 13 height 13
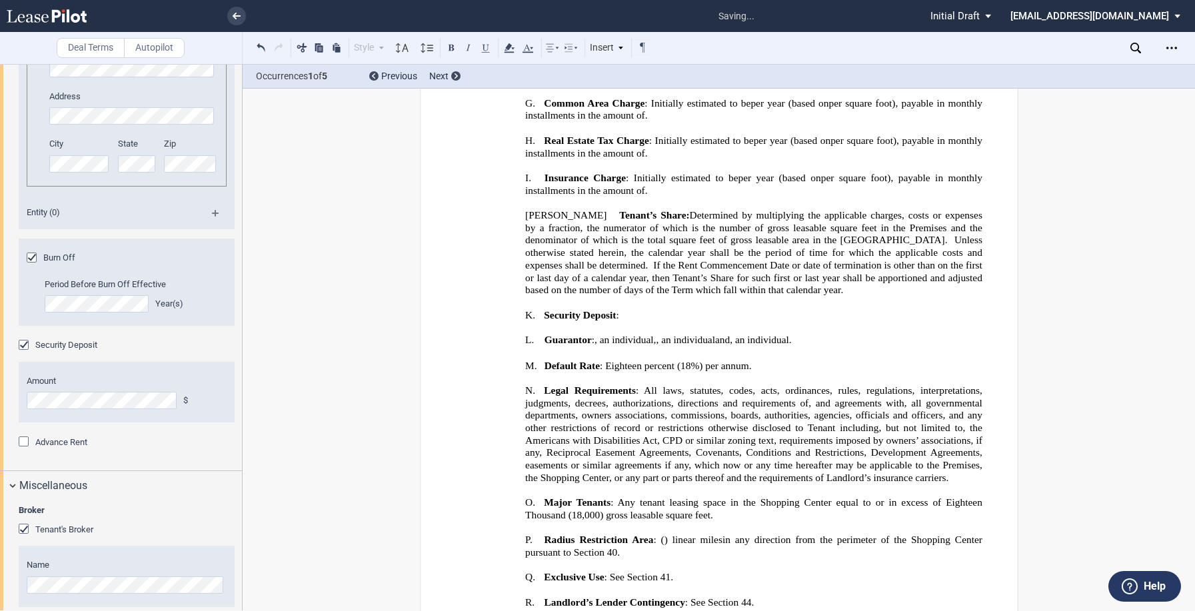
scroll to position [11929, 0]
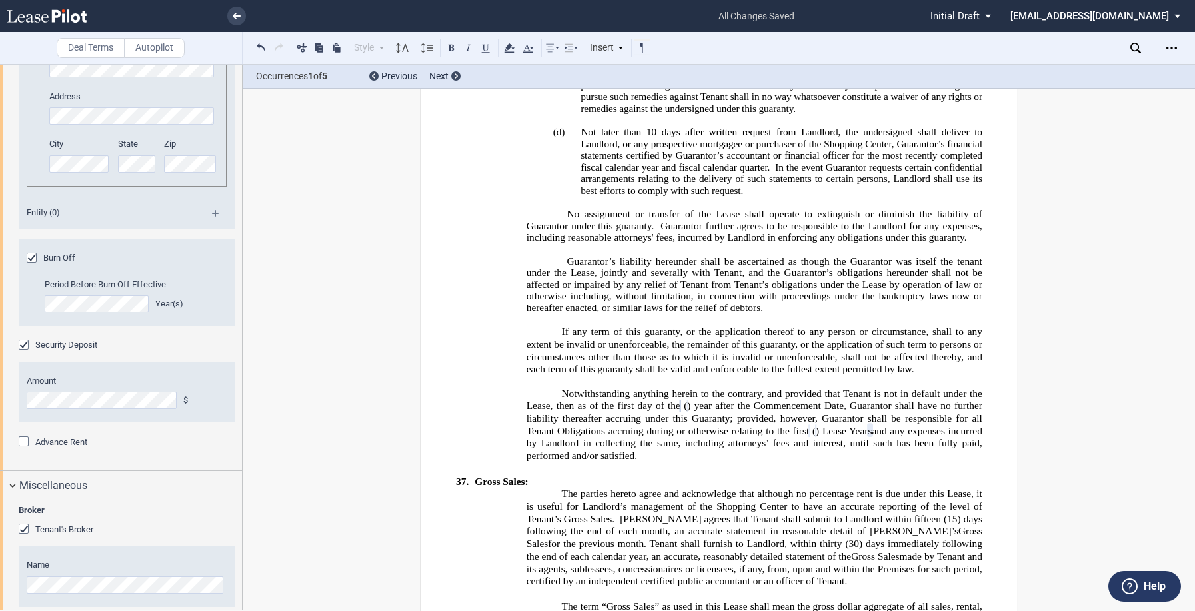
drag, startPoint x: 557, startPoint y: 283, endPoint x: 683, endPoint y: 346, distance: 141.6
click at [683, 388] on p "Notwithstanding anything herein to the contrary, and provided that Tenant is no…" at bounding box center [754, 425] width 456 height 75
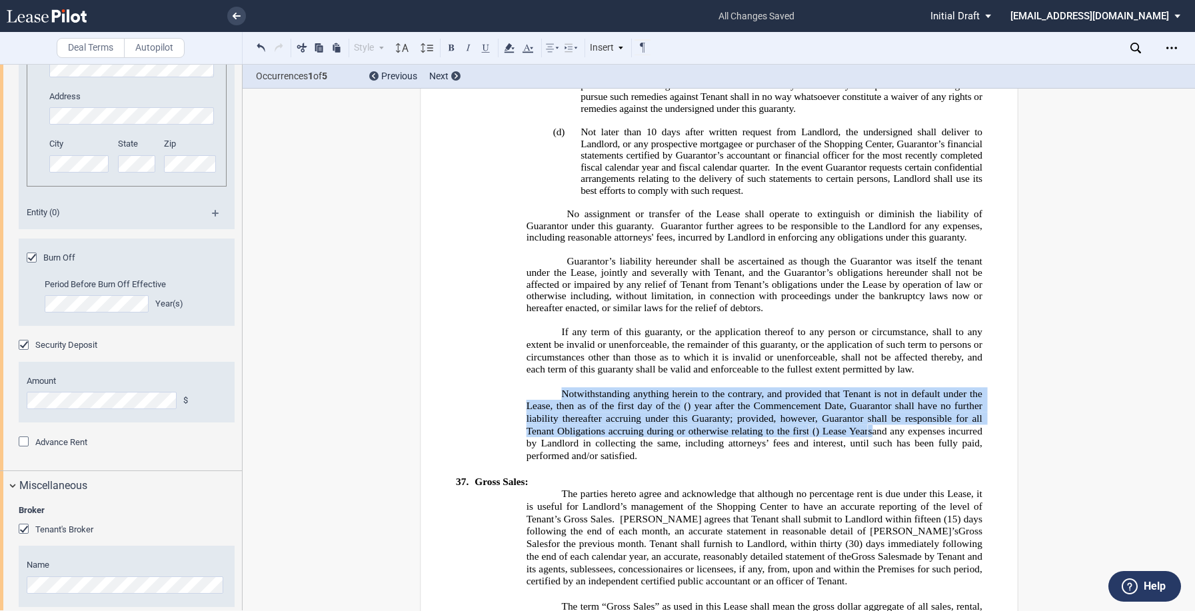
click at [221, 339] on div "Burn Off Period Before Burn Off Effective Year(s)" at bounding box center [127, 291] width 216 height 97
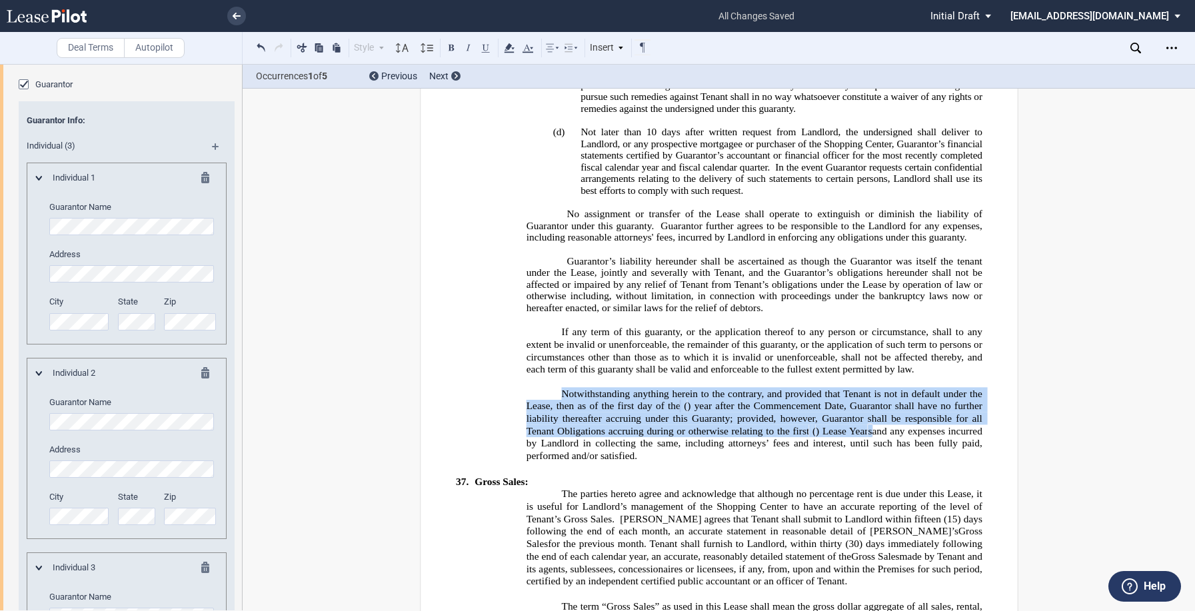
scroll to position [1693, 0]
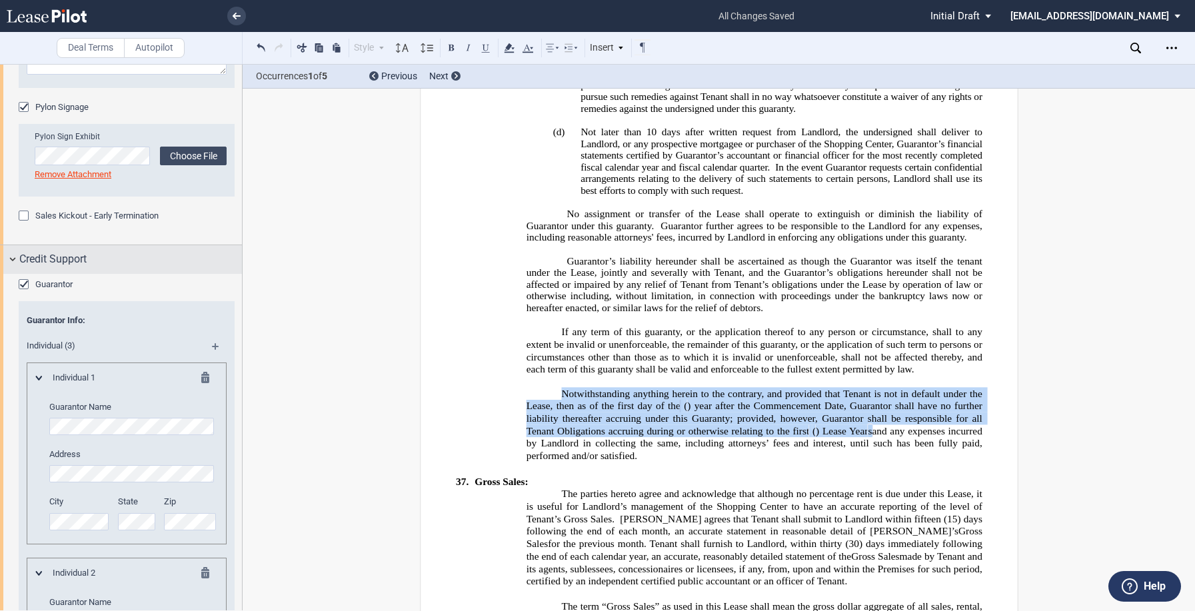
click at [10, 274] on div "Credit Support" at bounding box center [121, 259] width 242 height 29
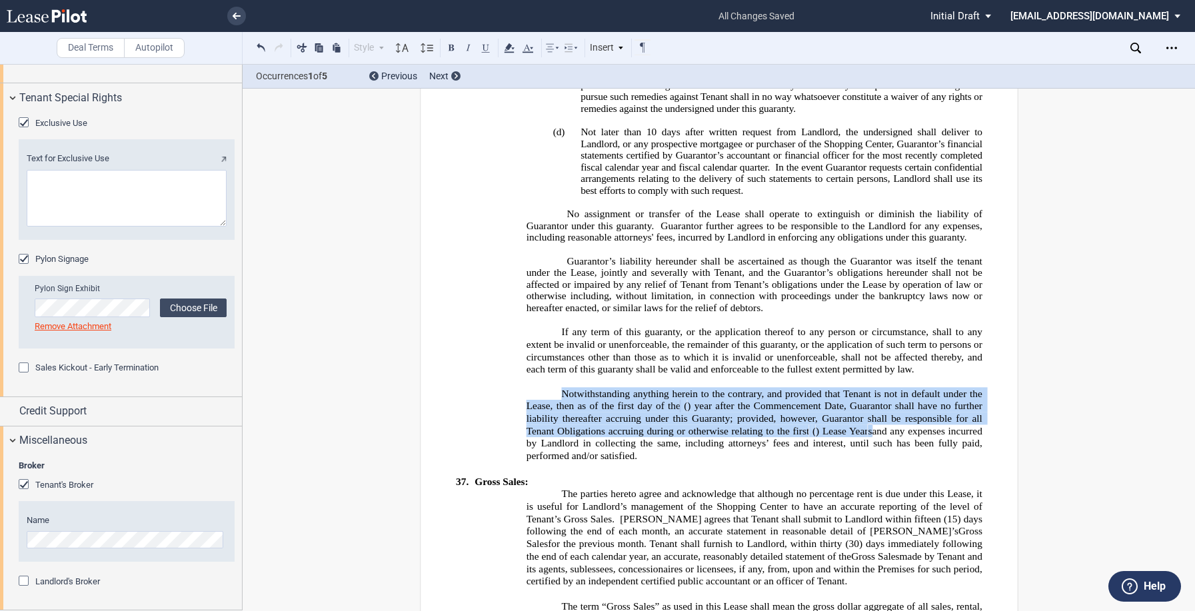
scroll to position [1548, 0]
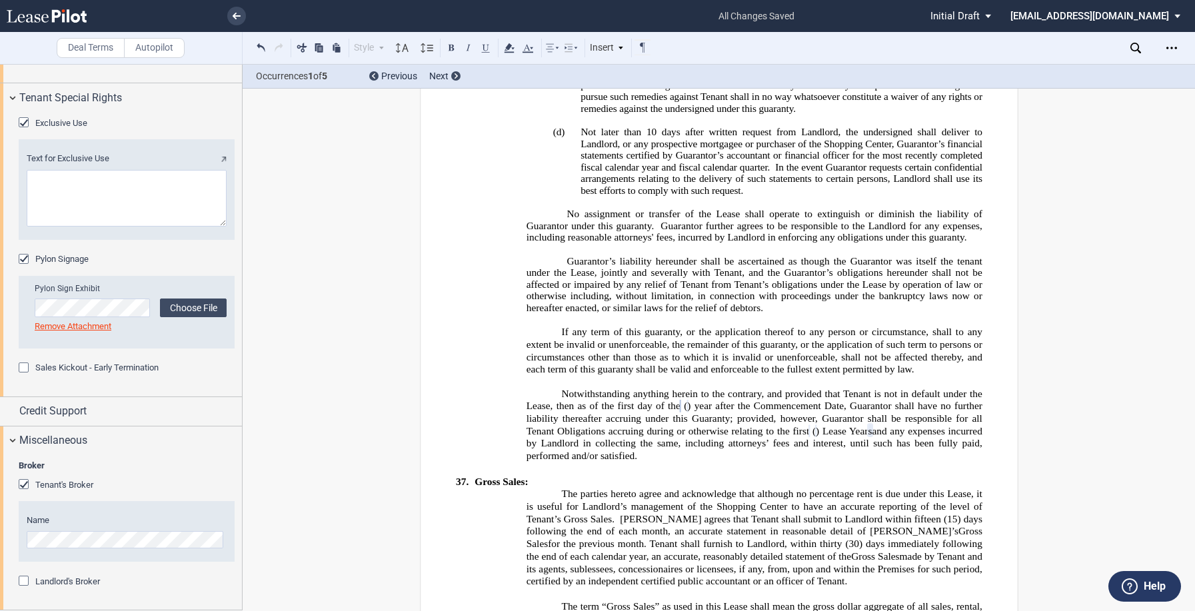
click at [94, 227] on textarea "Text for Exclusive Use" at bounding box center [127, 198] width 200 height 57
click at [125, 227] on textarea "Text for Exclusive Use" at bounding box center [127, 198] width 200 height 57
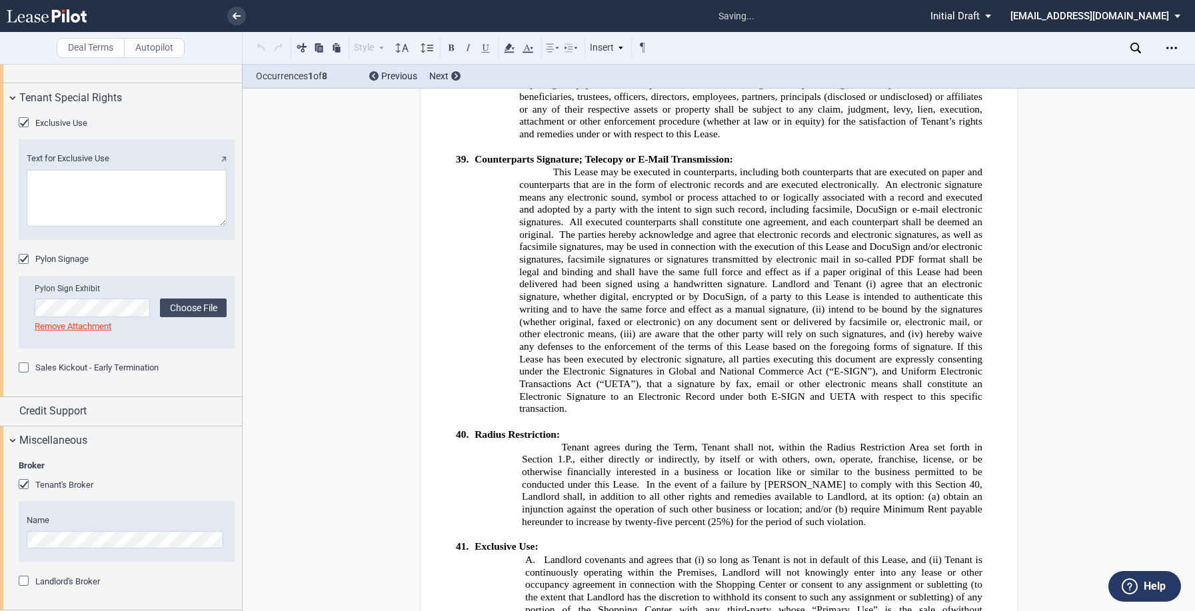
scroll to position [13055, 0]
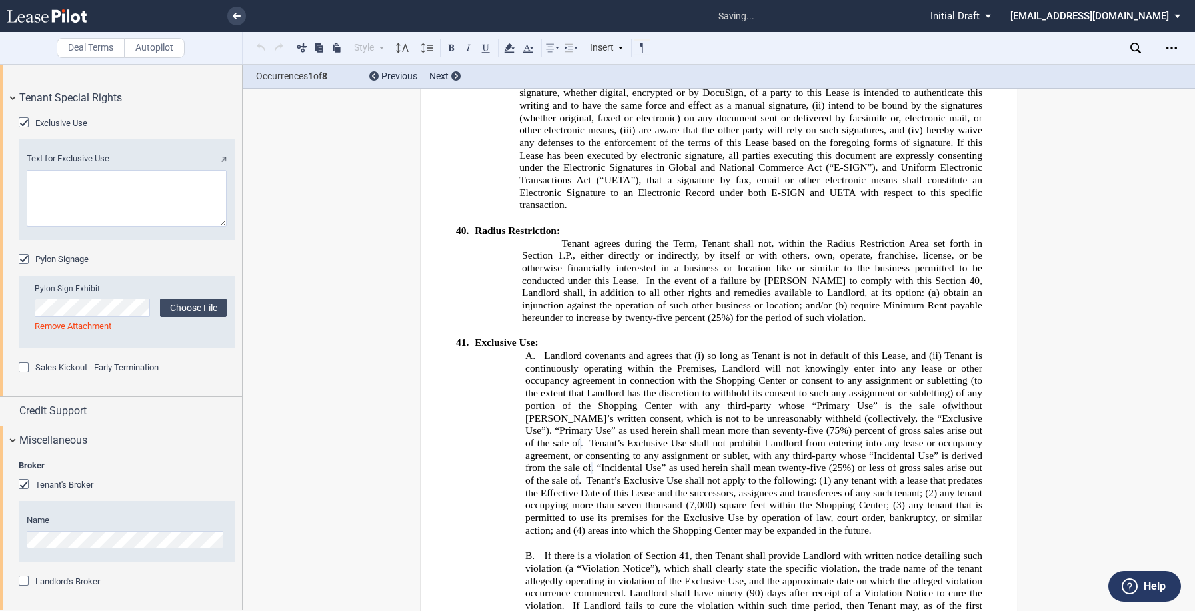
click at [115, 227] on textarea "Text for Exclusive Use" at bounding box center [127, 198] width 200 height 57
click at [106, 227] on textarea "Text for Exclusive Use" at bounding box center [127, 198] width 200 height 57
paste textarea "Landlord will not lease any portion of the shopping center (including all parce…"
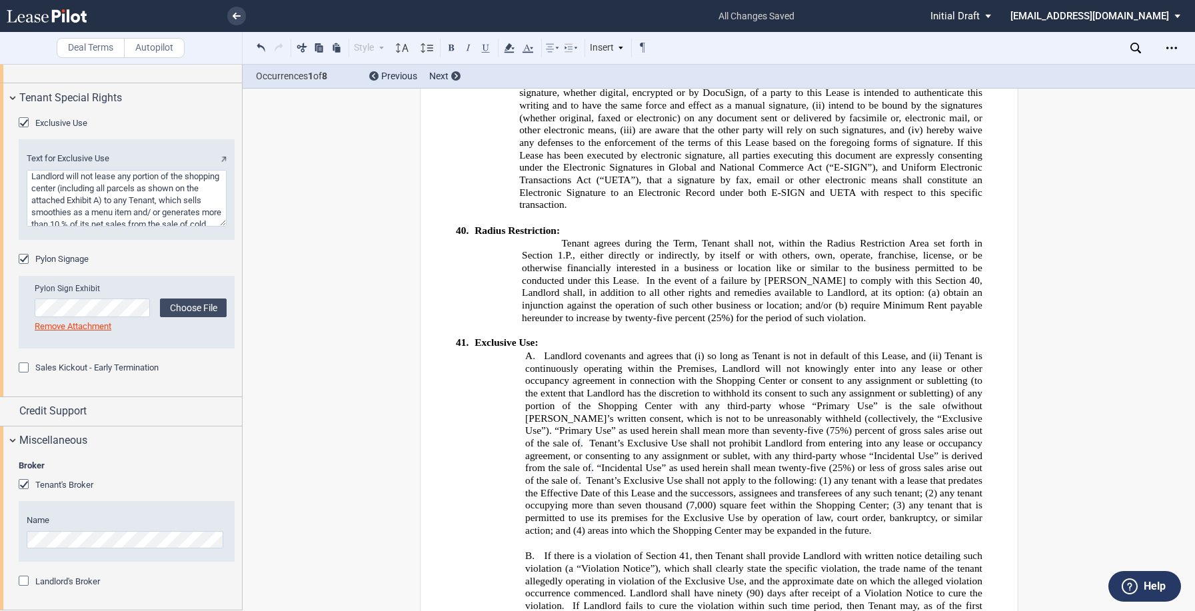
scroll to position [53, 0]
type textarea "Landlord will not lease any portion of the shopping center (including all parce…"
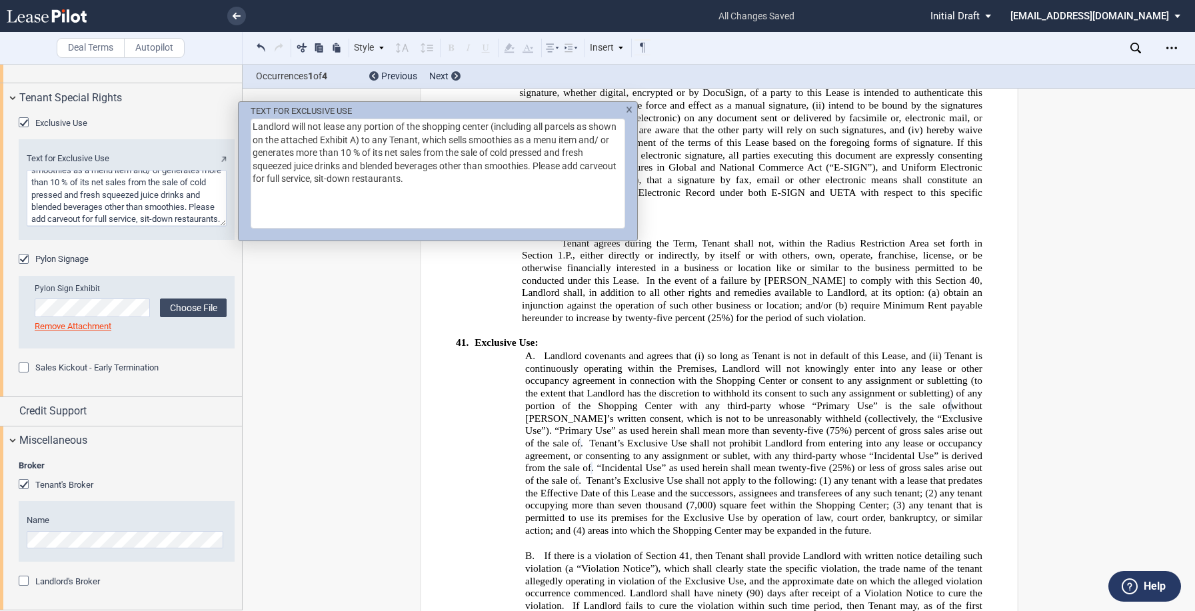
scroll to position [1436, 0]
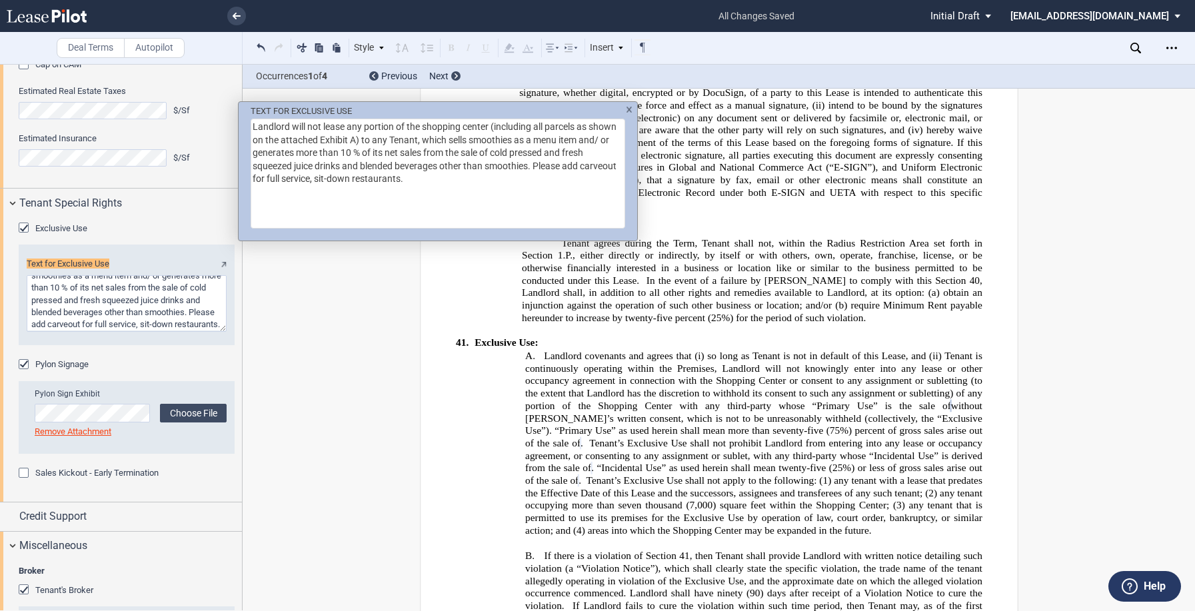
click at [632, 109] on img "TEXT FOR ..." at bounding box center [629, 110] width 7 height 6
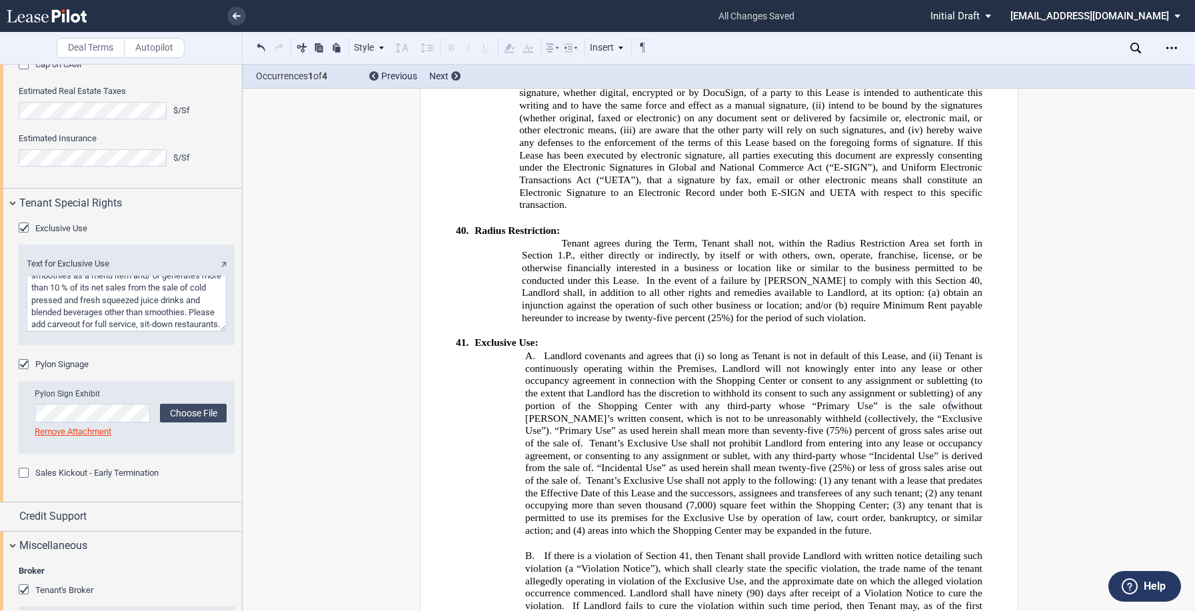
click at [699, 401] on span "without Tenant’s written consent, which is not to be unreasonably withheld (col…" at bounding box center [755, 419] width 460 height 36
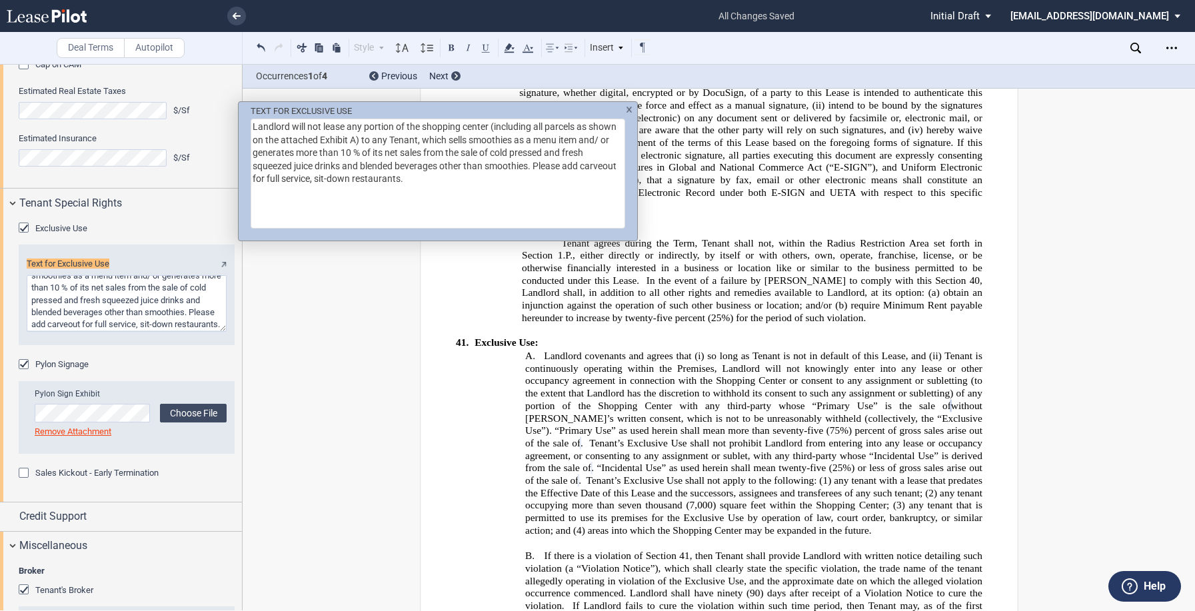
click at [674, 344] on div "TEXT FOR EXCLUSIVE USE Landlord will not lease any portion of the shopping cent…" at bounding box center [597, 305] width 1195 height 611
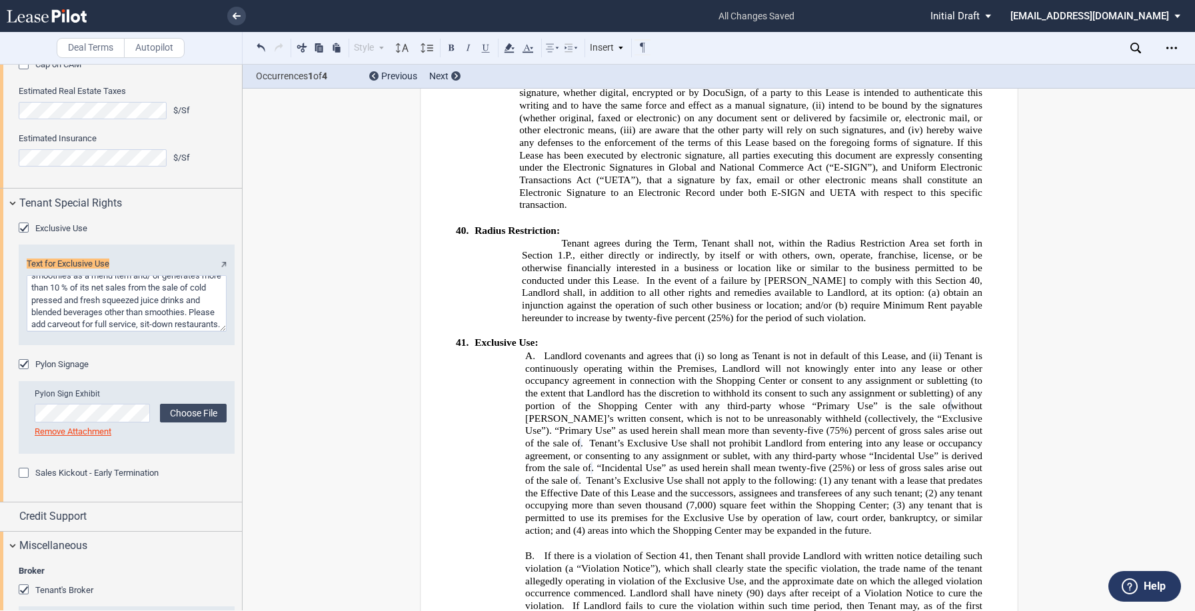
click at [667, 401] on span "without Tenant’s written consent, which is not to be unreasonably withheld (col…" at bounding box center [755, 419] width 460 height 36
click at [203, 332] on textarea "Text for Exclusive Use" at bounding box center [127, 303] width 200 height 57
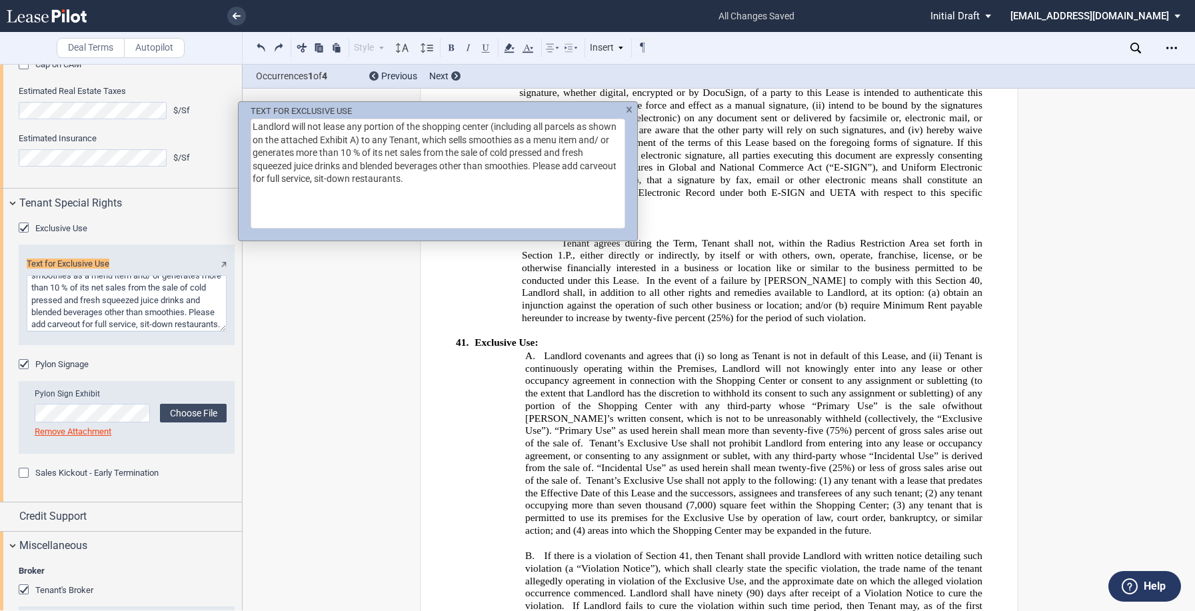
click at [680, 336] on div "TEXT FOR EXCLUSIVE USE Landlord will not lease any portion of the shopping cent…" at bounding box center [597, 305] width 1195 height 611
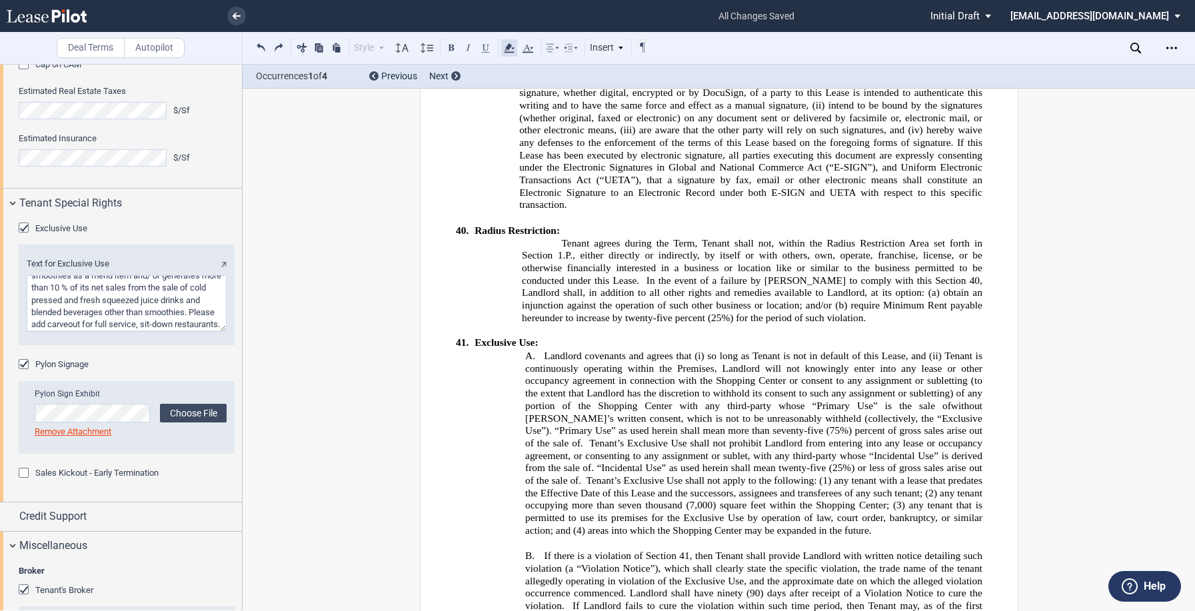
drag, startPoint x: 904, startPoint y: 326, endPoint x: 510, endPoint y: 46, distance: 483.3
click at [510, 46] on use at bounding box center [509, 47] width 10 height 9
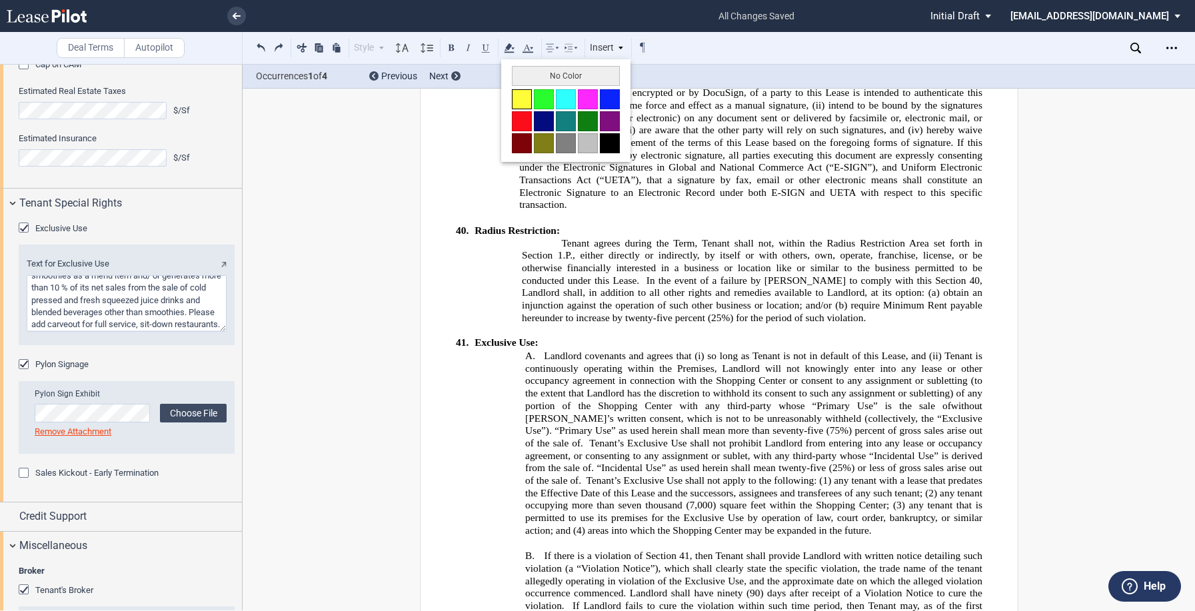
click at [519, 91] on button at bounding box center [522, 99] width 20 height 20
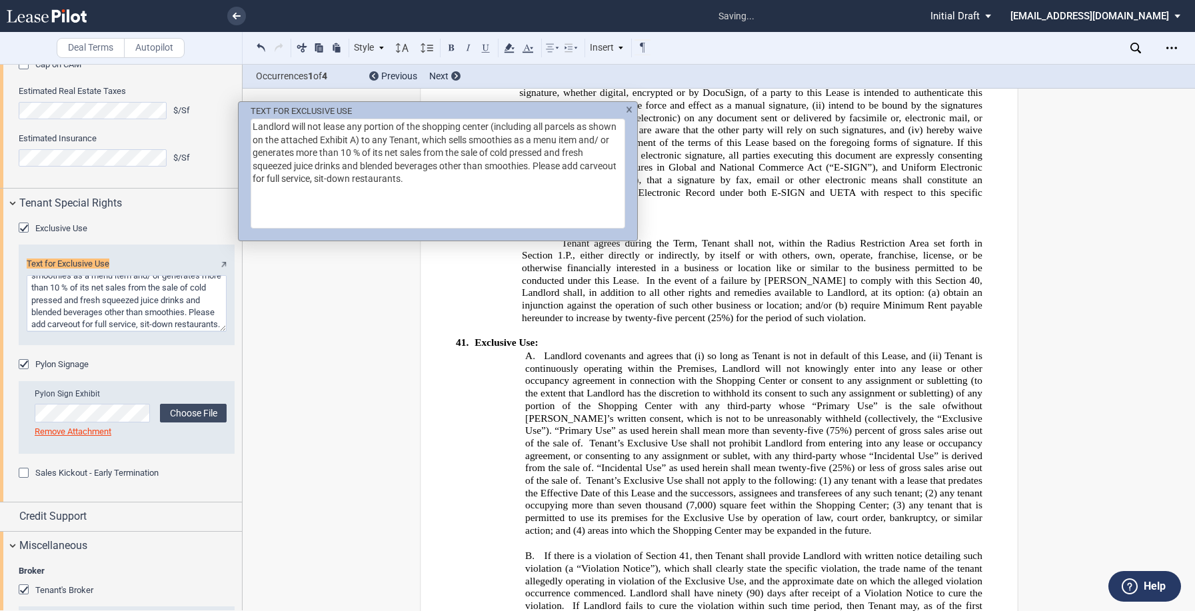
click at [515, 48] on div "TEXT FOR EXCLUSIVE USE Landlord will not lease any portion of the shopping cent…" at bounding box center [597, 305] width 1195 height 611
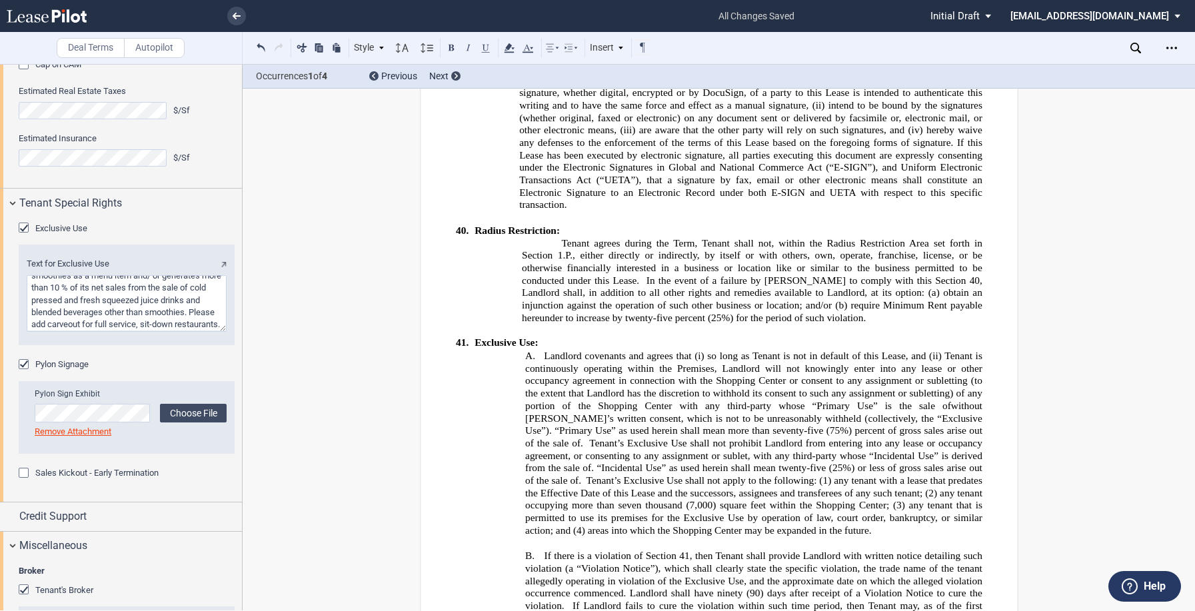
click at [512, 48] on use at bounding box center [509, 47] width 10 height 9
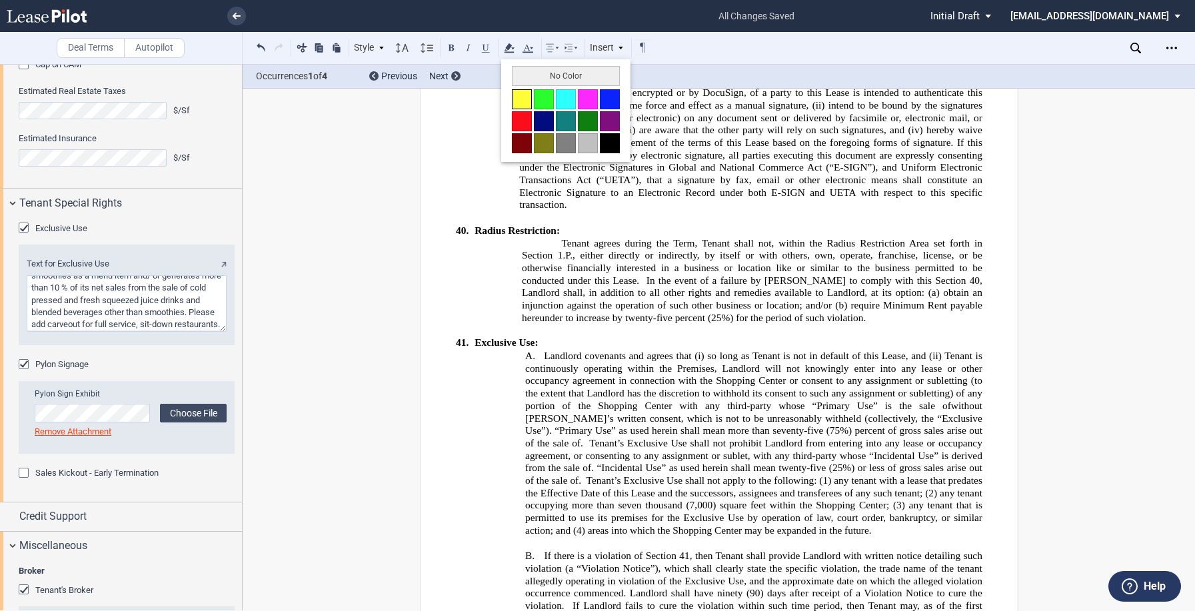
click at [523, 93] on button at bounding box center [522, 99] width 20 height 20
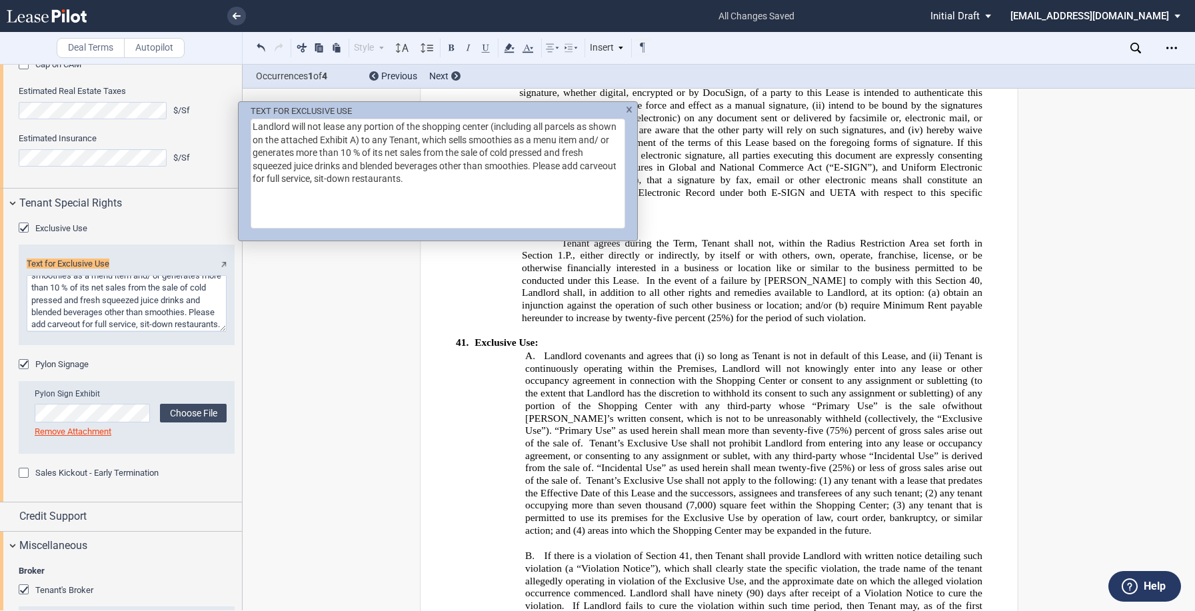
click at [512, 48] on div "TEXT FOR EXCLUSIVE USE Landlord will not lease any portion of the shopping cent…" at bounding box center [597, 305] width 1195 height 611
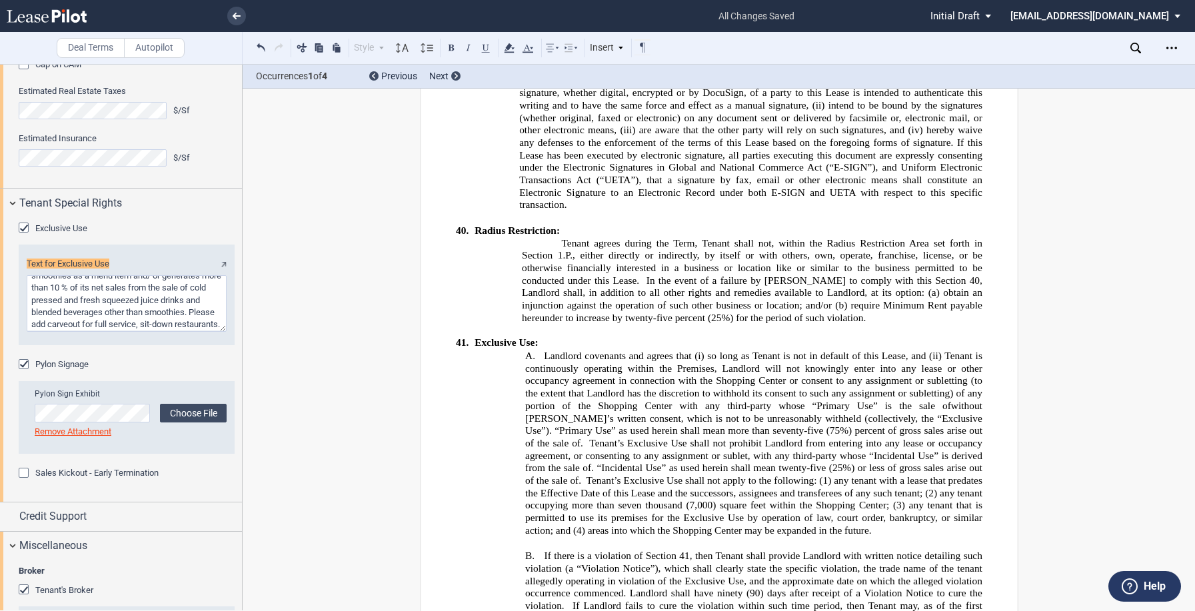
click at [512, 48] on use at bounding box center [509, 47] width 10 height 9
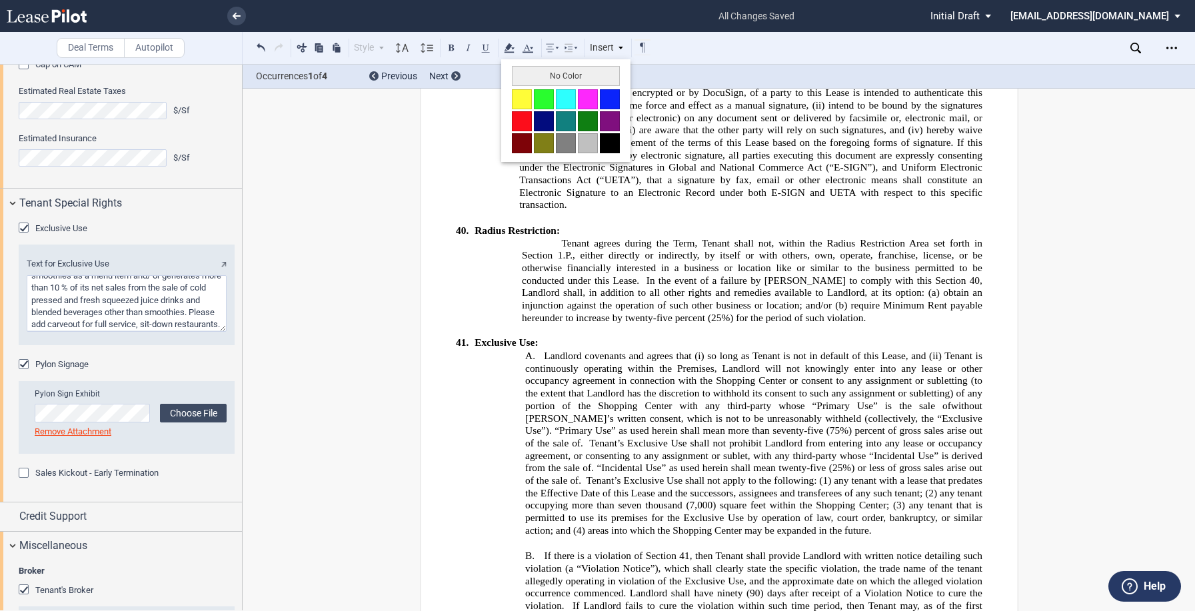
click at [667, 377] on span "Landlord covenants and agrees that (i) so long as Tenant is not in default of t…" at bounding box center [755, 442] width 460 height 187
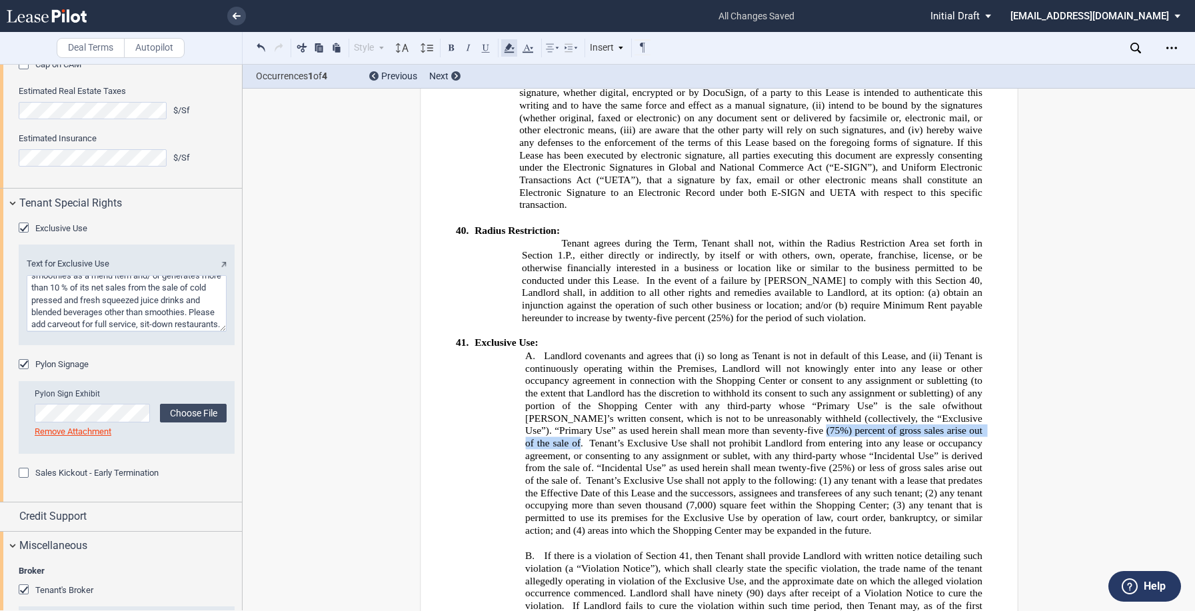
click at [511, 47] on icon at bounding box center [509, 48] width 16 height 16
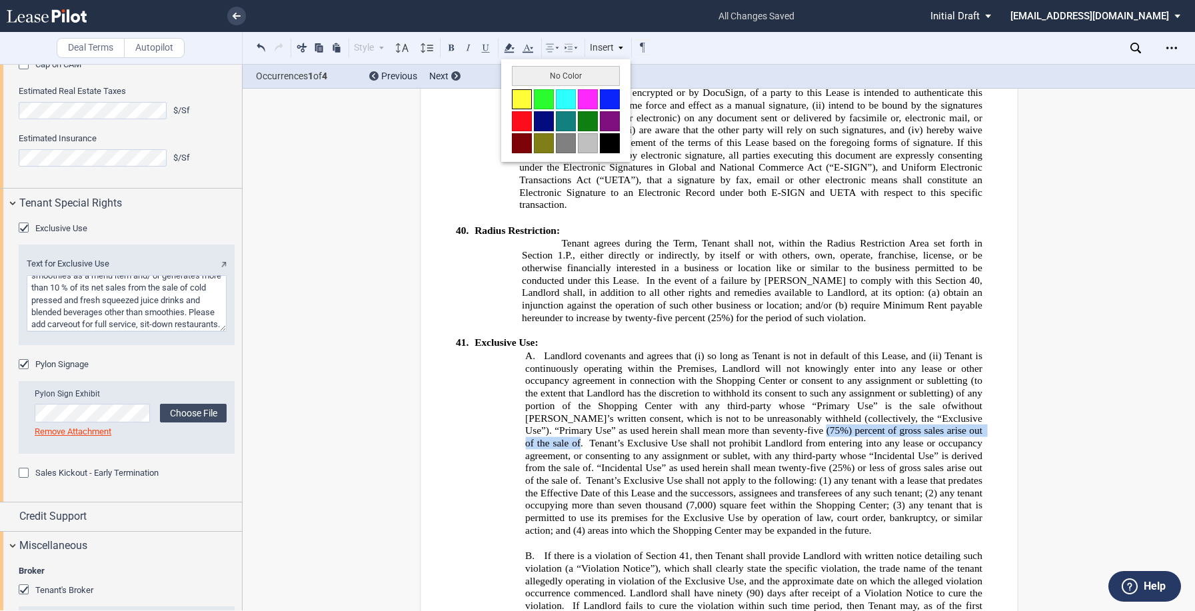
click at [522, 100] on button at bounding box center [522, 99] width 20 height 20
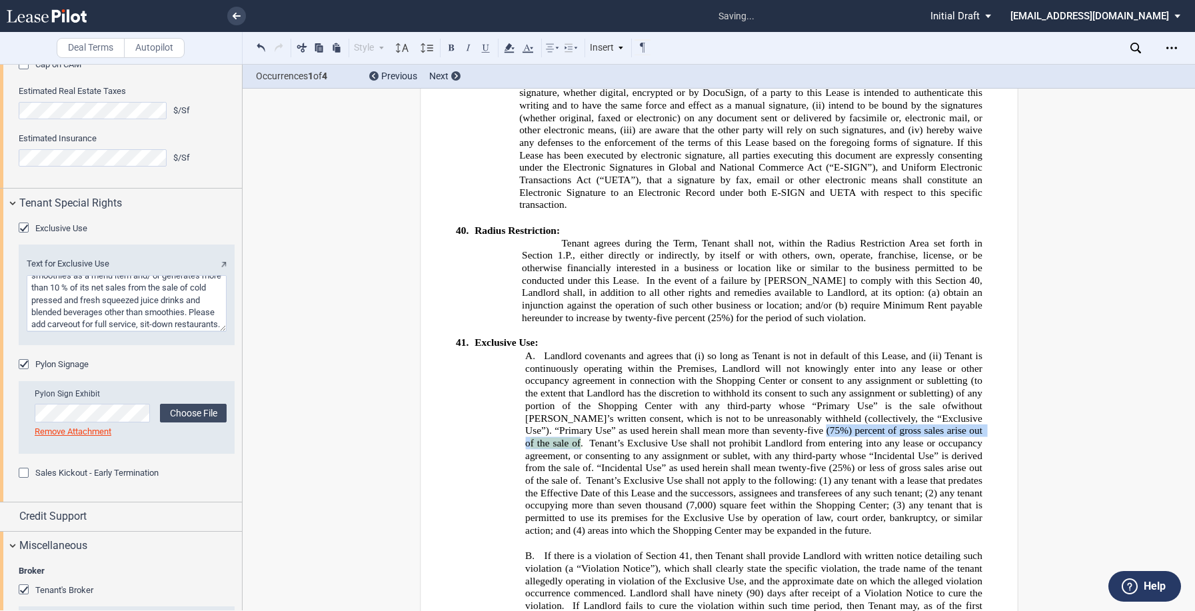
click at [580, 438] on span "f the sale of" at bounding box center [555, 443] width 50 height 11
click at [765, 376] on span "Landlord covenants and agrees that (i) so long as Tenant is not in default of t…" at bounding box center [755, 442] width 460 height 187
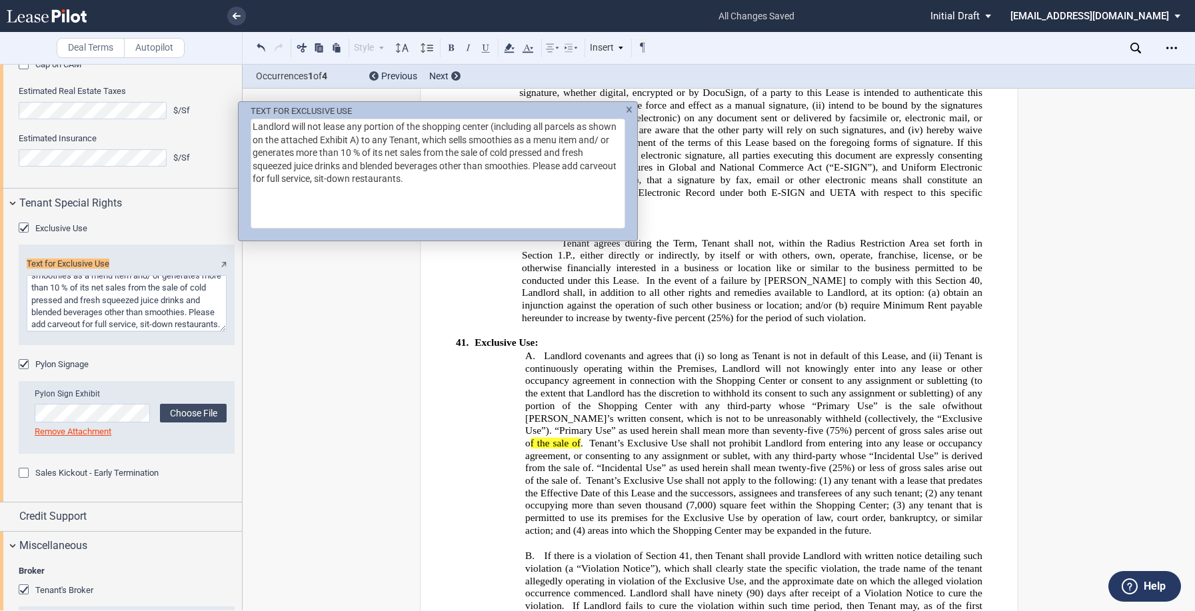
click at [630, 109] on img "TEXT FOR ..." at bounding box center [629, 110] width 7 height 6
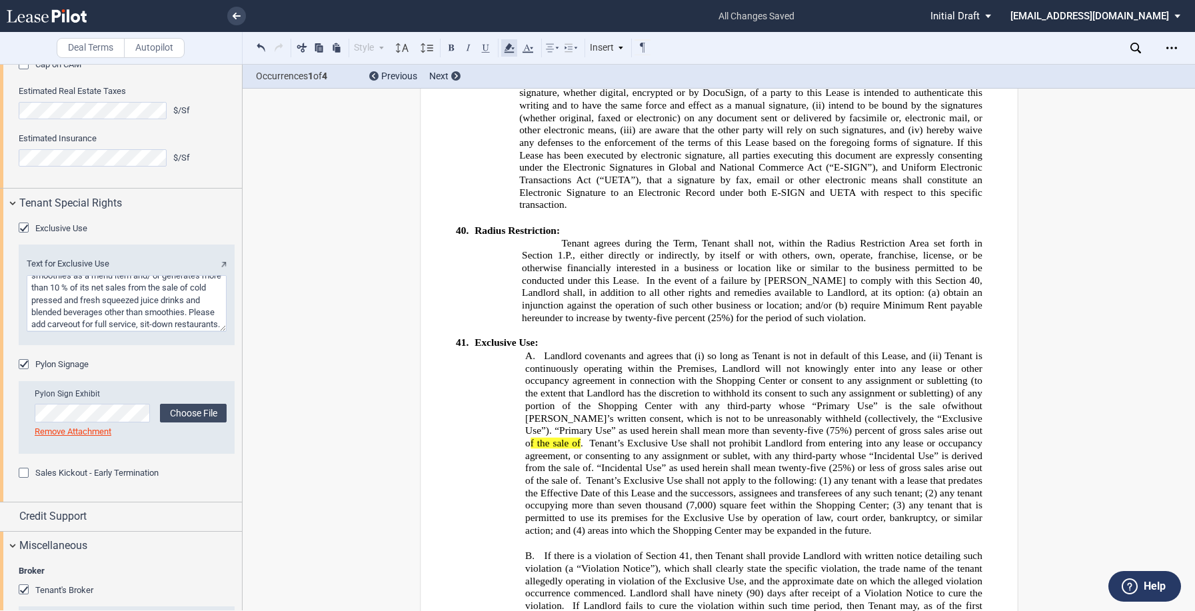
click at [510, 47] on use at bounding box center [509, 47] width 10 height 9
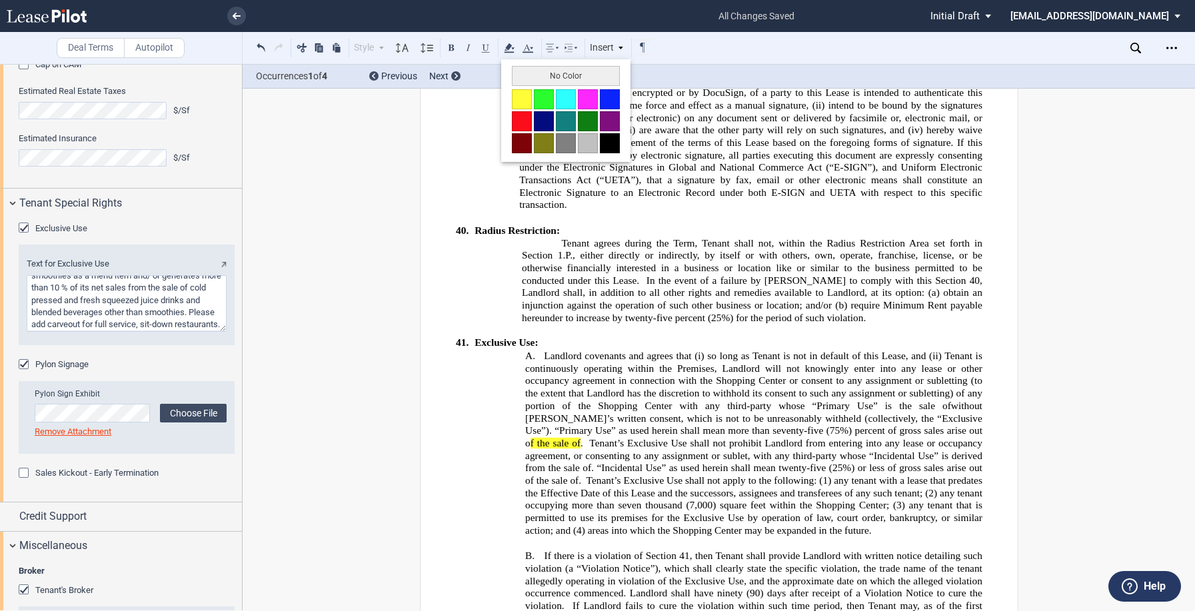
click at [520, 103] on button at bounding box center [522, 99] width 20 height 20
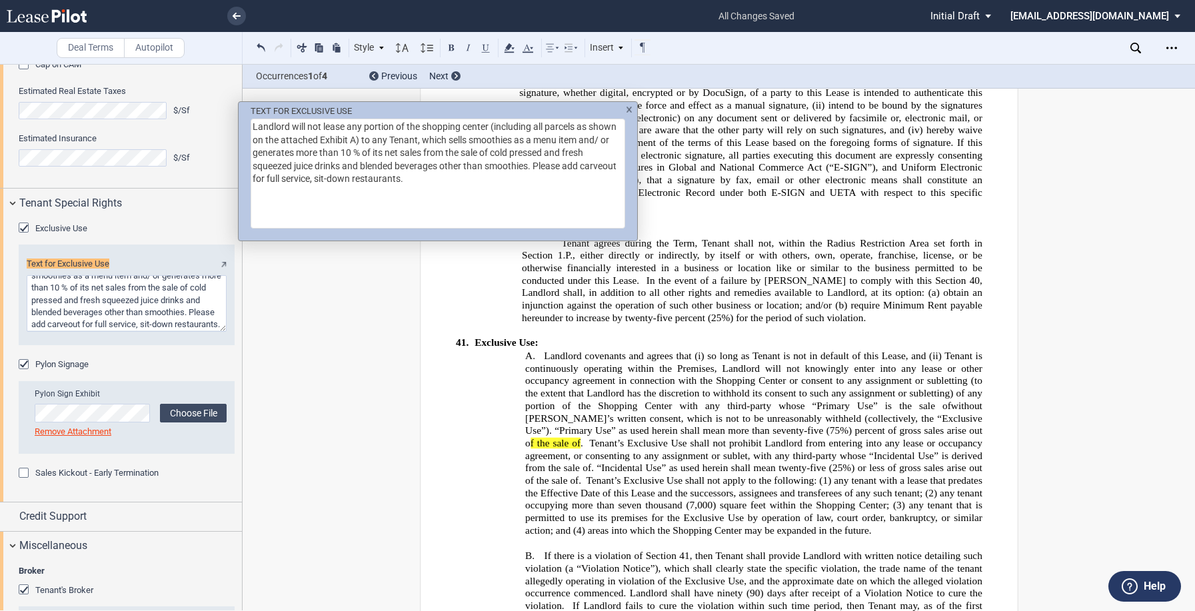
click at [633, 109] on div "TEXT FOR EXCLUSIVE USE Landlord will not lease any portion of the shopping cent…" at bounding box center [438, 166] width 399 height 128
click at [629, 110] on img "TEXT FOR ..." at bounding box center [629, 110] width 7 height 6
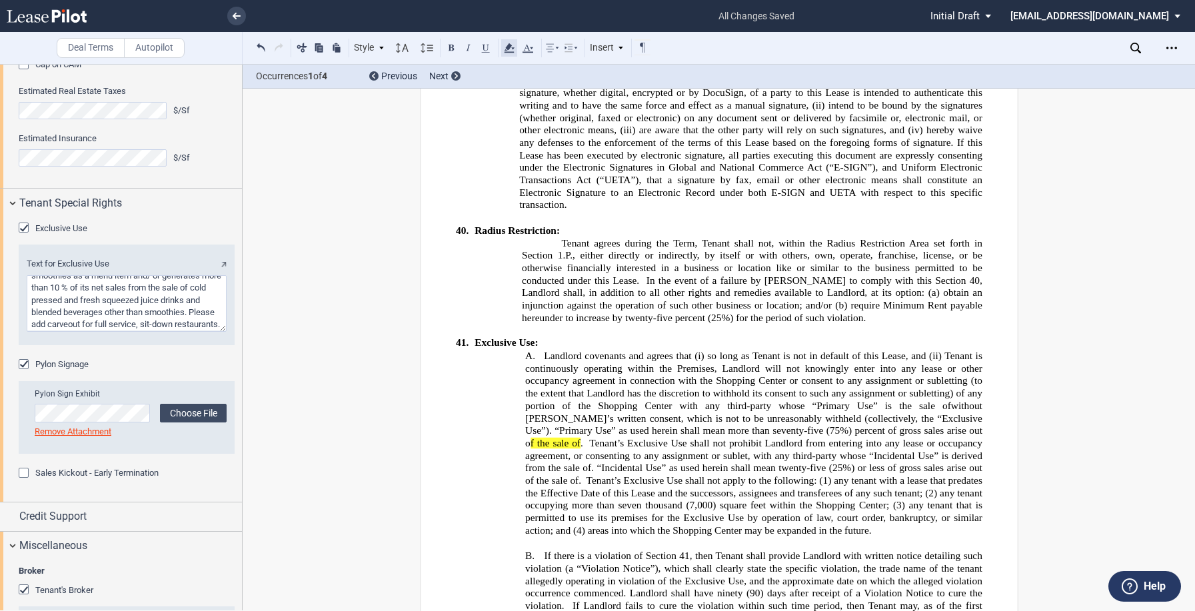
click at [515, 47] on icon at bounding box center [509, 48] width 16 height 16
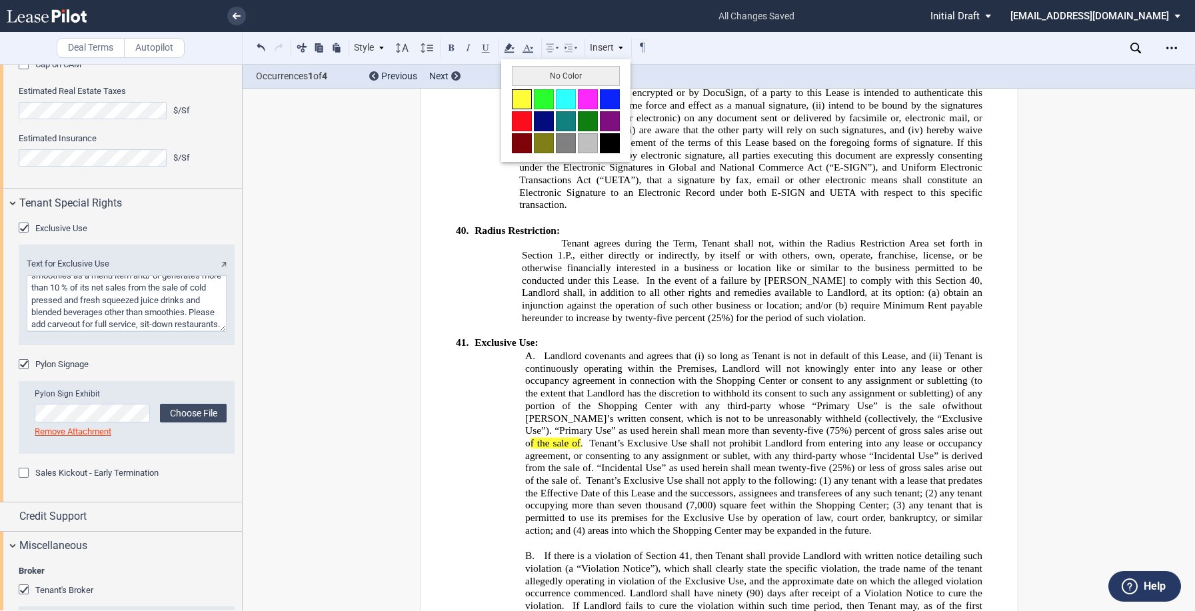
click at [518, 95] on button at bounding box center [522, 99] width 20 height 20
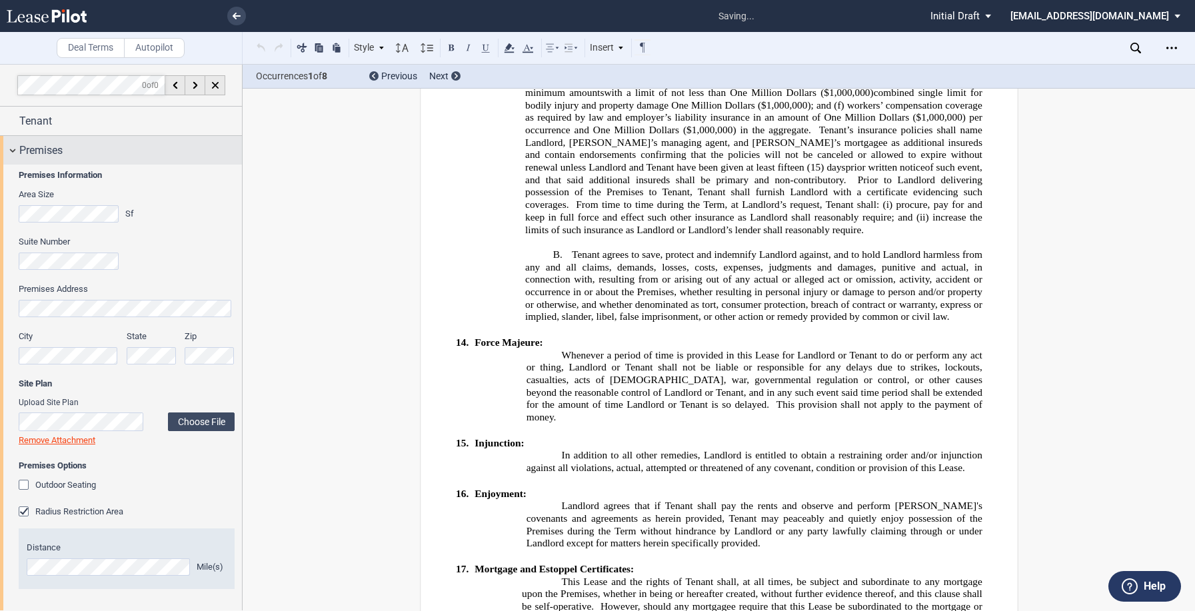
scroll to position [95, 0]
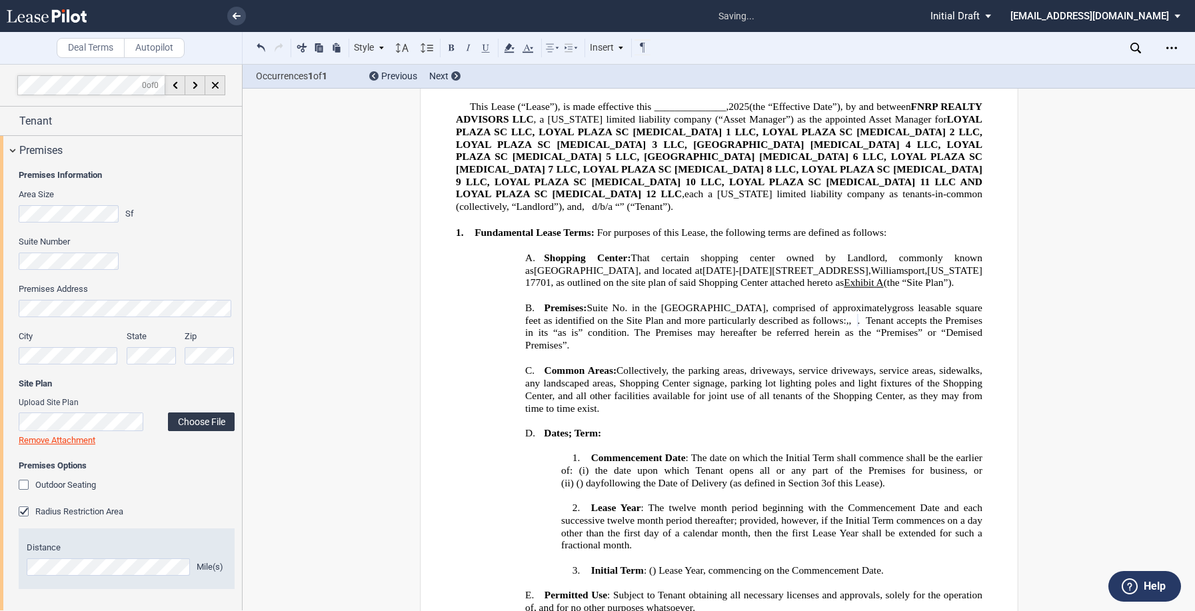
click at [197, 423] on label "Choose File" at bounding box center [201, 422] width 67 height 19
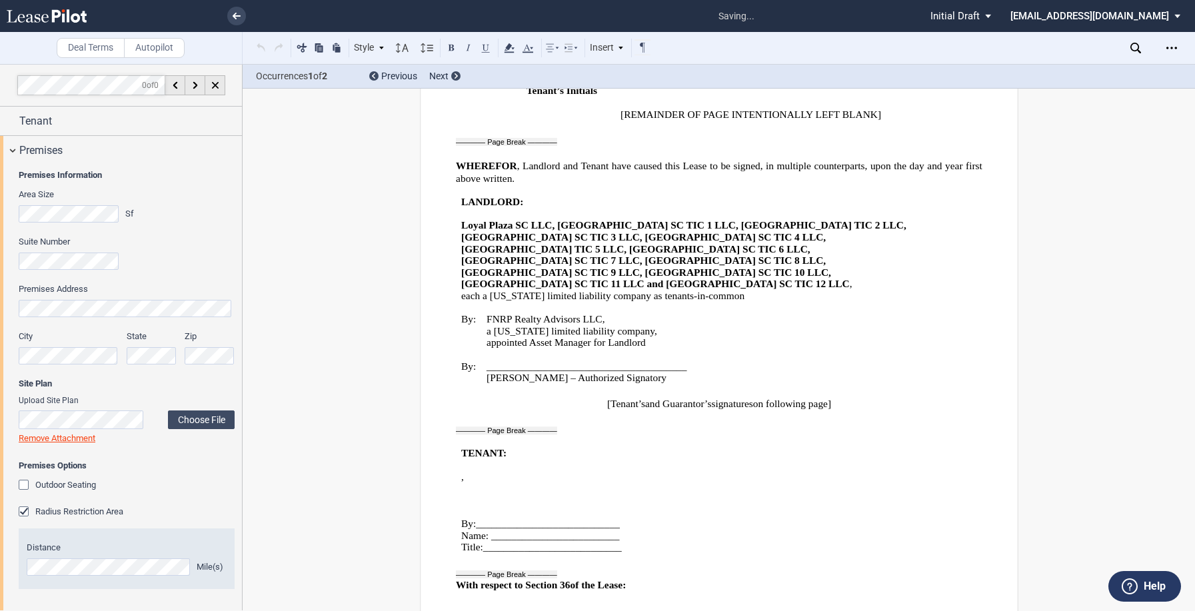
scroll to position [15736, 0]
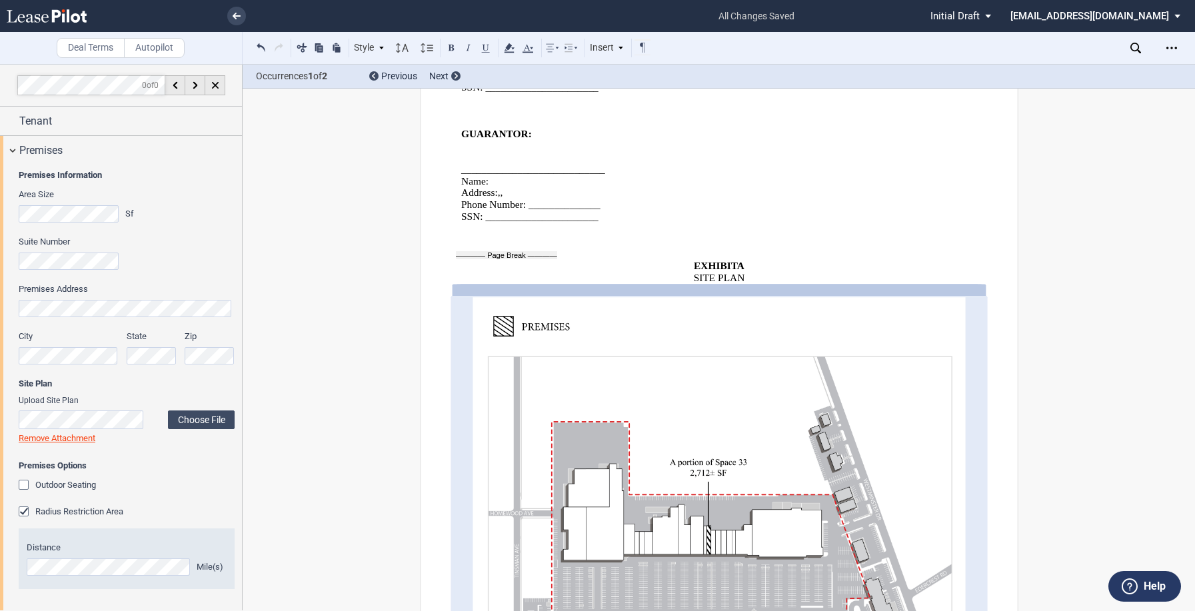
click at [22, 488] on div "Outdoor Seating" at bounding box center [25, 486] width 13 height 13
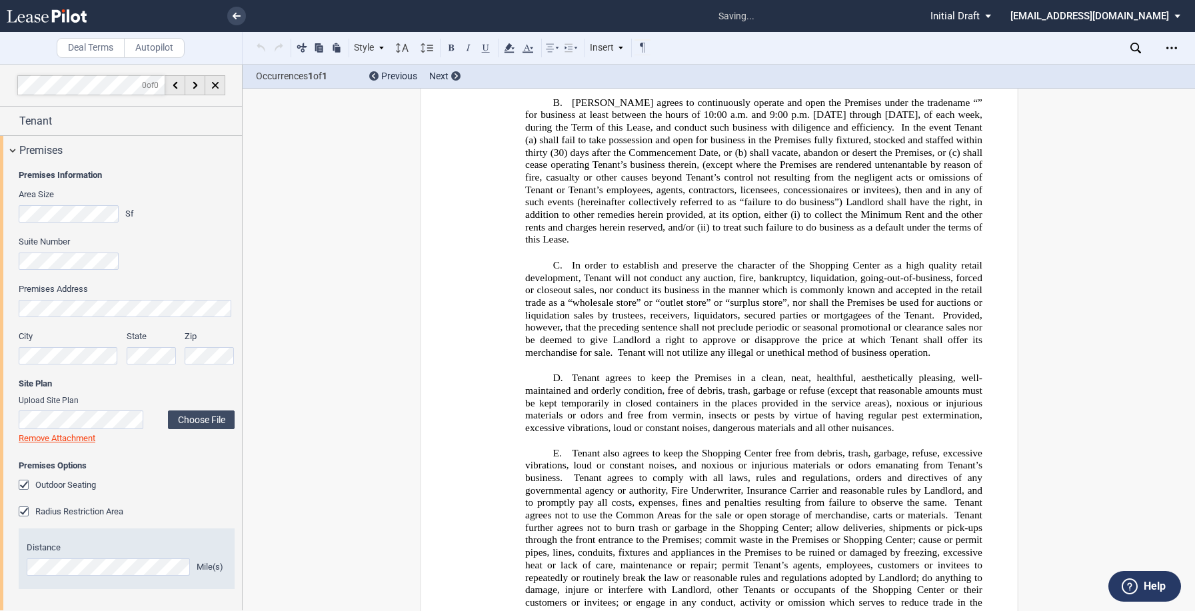
scroll to position [1142, 0]
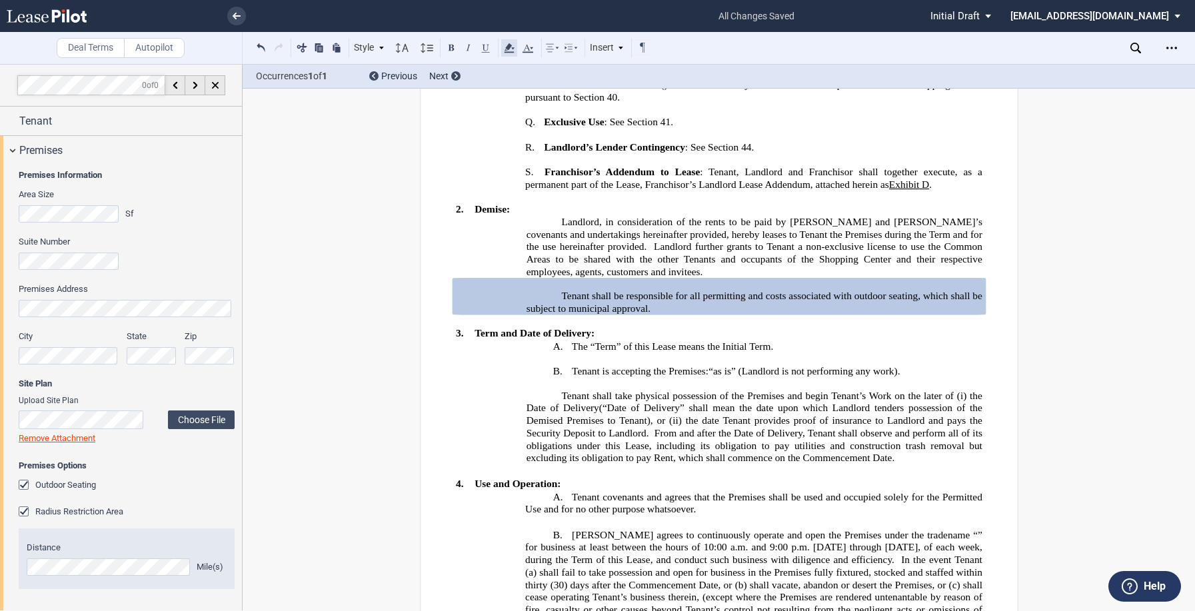
click at [512, 47] on icon at bounding box center [509, 48] width 16 height 16
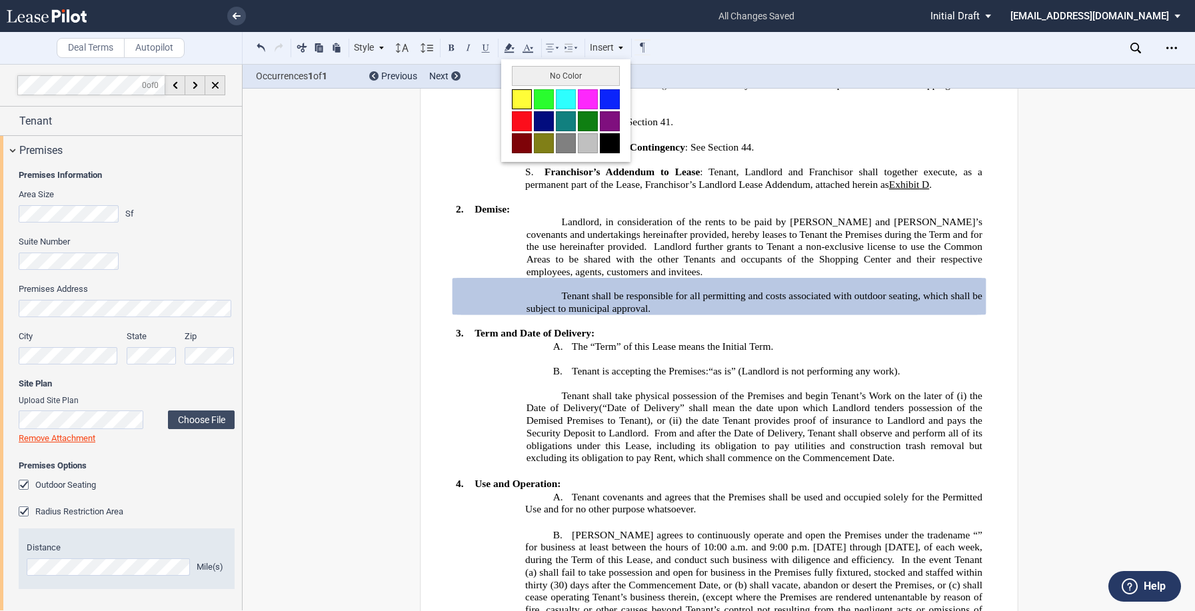
click at [519, 97] on button at bounding box center [522, 99] width 20 height 20
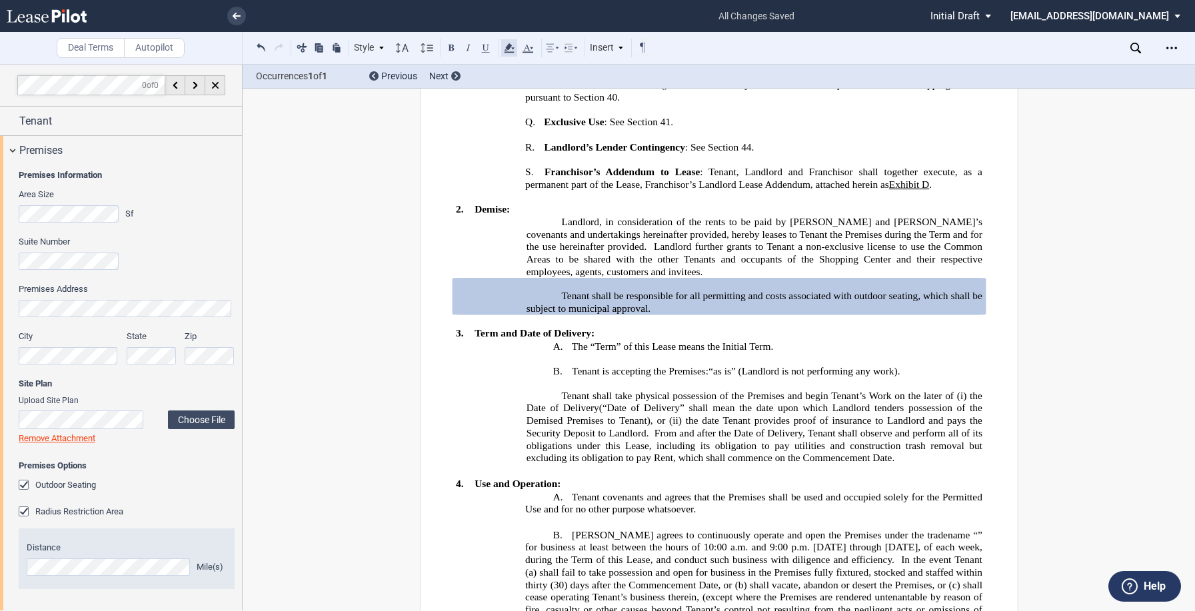
click at [513, 48] on use at bounding box center [509, 47] width 10 height 9
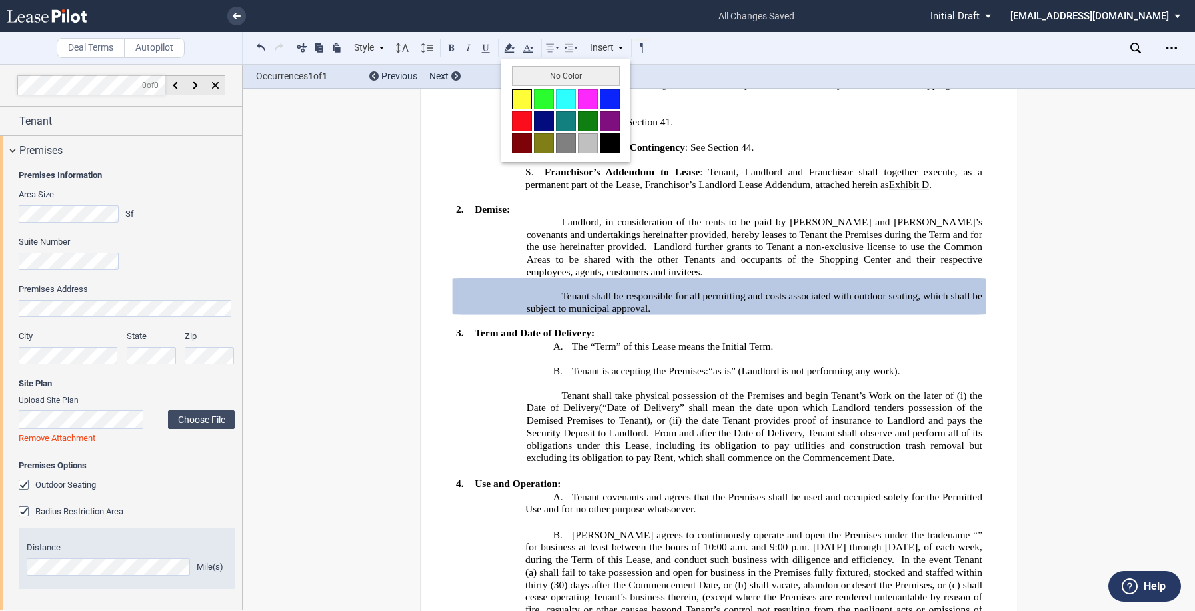
click at [513, 95] on button at bounding box center [522, 99] width 20 height 20
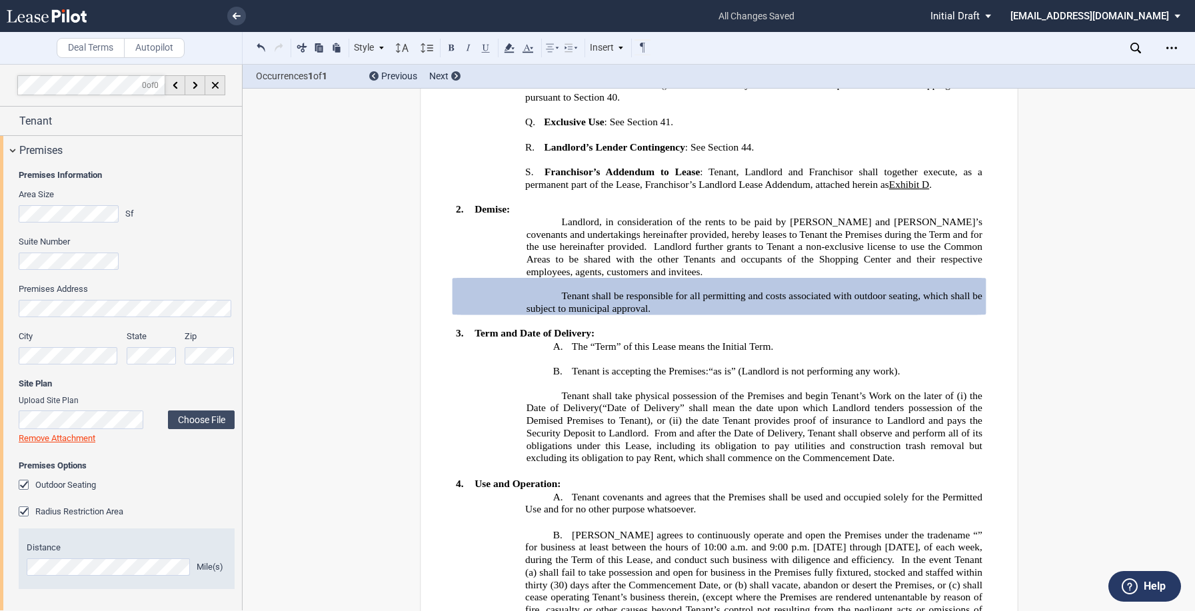
click at [596, 285] on p at bounding box center [719, 284] width 527 height 12
click at [642, 305] on span "Tenant shall be responsible for all permitting and costs associated with outdoo…" at bounding box center [755, 302] width 459 height 23
drag, startPoint x: 553, startPoint y: 293, endPoint x: 679, endPoint y: 312, distance: 127.5
click at [679, 312] on p "Tenant shall be responsible for all permitting and costs associated with outdoo…" at bounding box center [754, 302] width 456 height 25
click at [511, 46] on use at bounding box center [509, 47] width 10 height 9
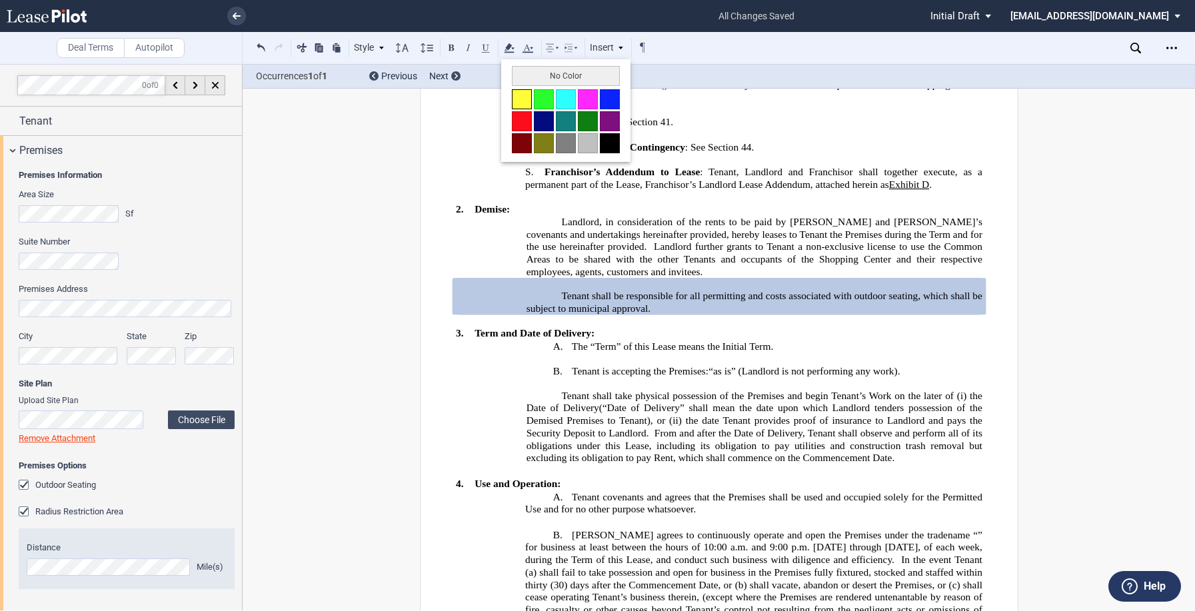
click at [518, 99] on button at bounding box center [522, 99] width 20 height 20
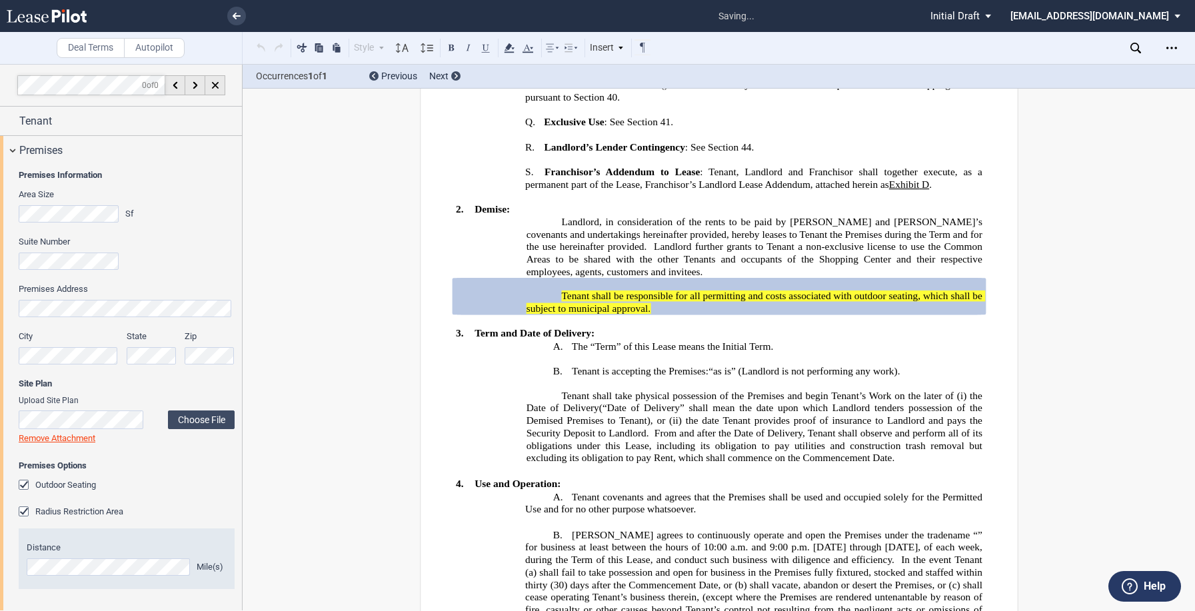
click at [623, 365] on span "Tenant is accepting the Premises:" at bounding box center [640, 371] width 137 height 13
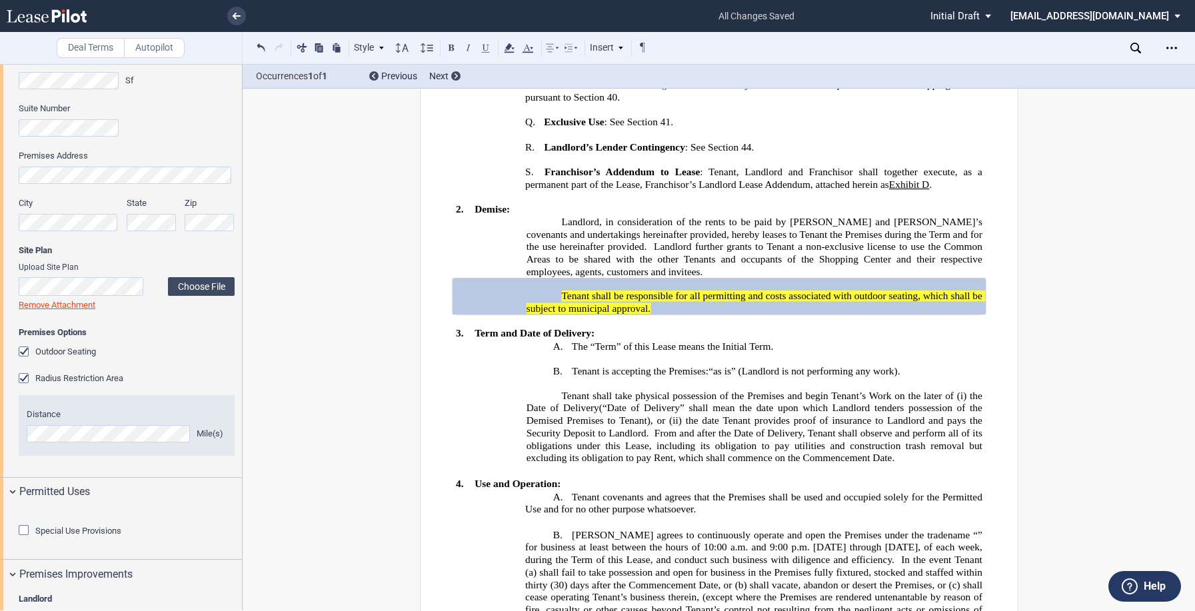
click at [29, 371] on editor-control "Outdoor Seating" at bounding box center [127, 359] width 216 height 27
click at [27, 375] on div "Radius Restriction Area" at bounding box center [25, 379] width 13 height 13
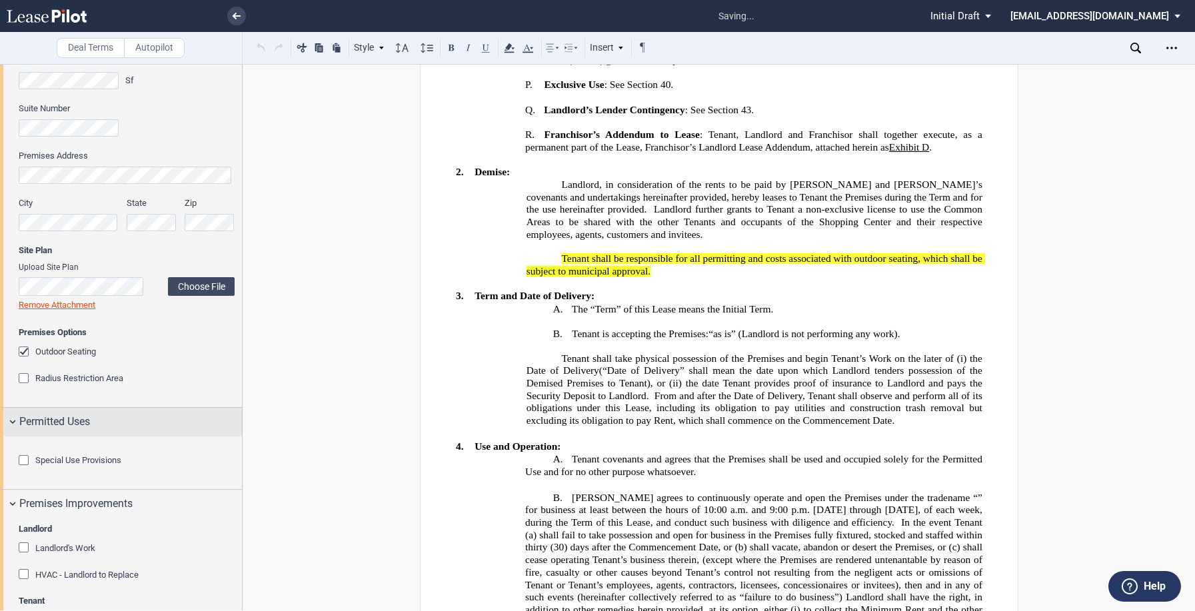
scroll to position [0, 0]
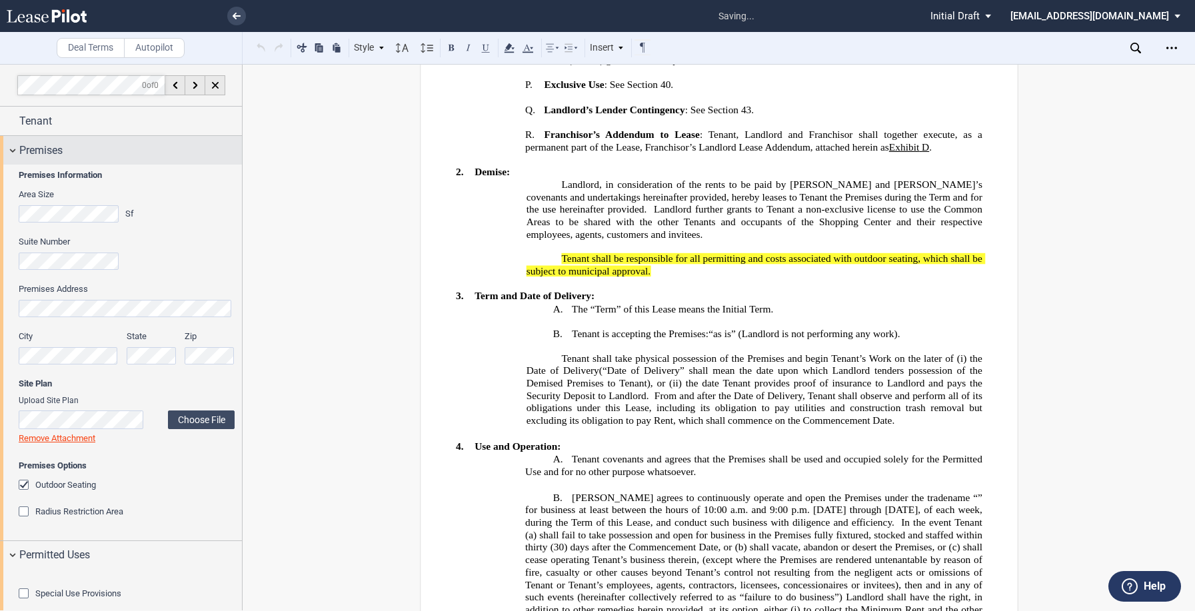
click at [19, 150] on span "Premises" at bounding box center [40, 151] width 43 height 16
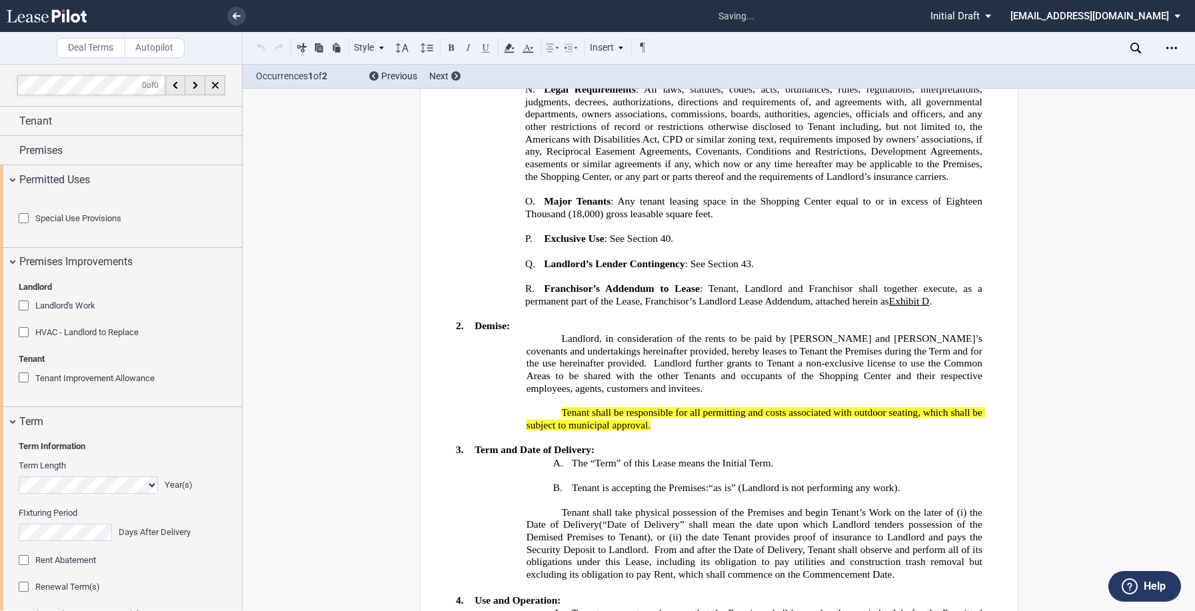
scroll to position [395, 0]
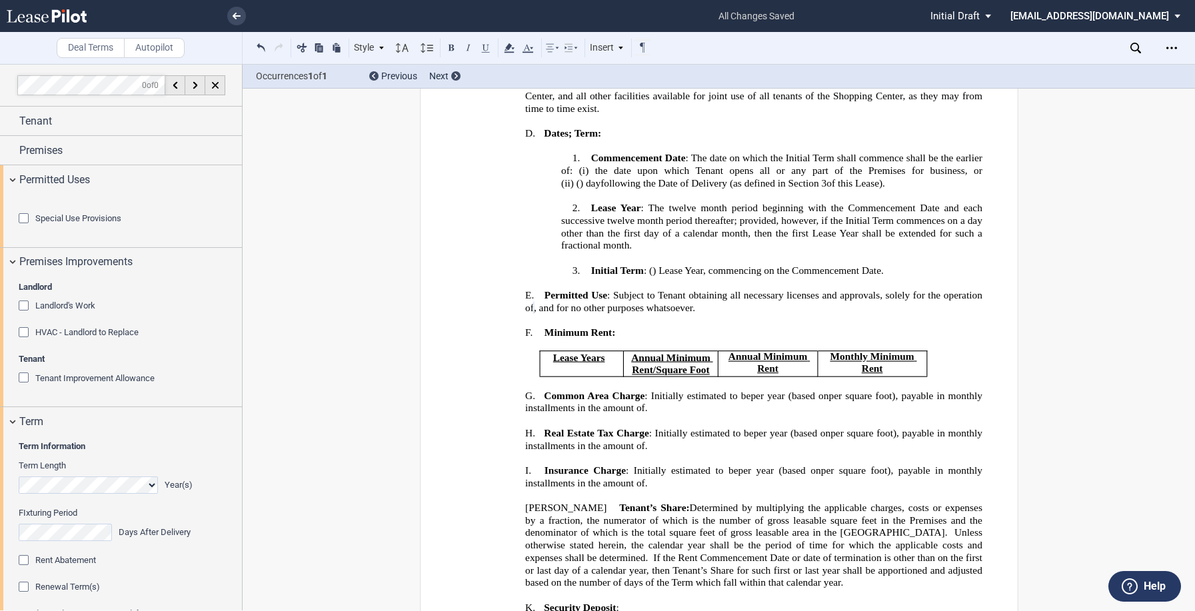
click at [533, 303] on span "﻿ ﻿" at bounding box center [533, 308] width 0 height 11
drag, startPoint x: 535, startPoint y: 293, endPoint x: 575, endPoint y: 294, distance: 40.7
click at [575, 303] on span "﻿t ﻿he sale of ﻿" at bounding box center [555, 308] width 45 height 11
drag, startPoint x: 541, startPoint y: 291, endPoint x: 592, endPoint y: 291, distance: 51.3
click at [592, 303] on span "﻿a ﻿ restu=aurant ﻿" at bounding box center [562, 308] width 59 height 11
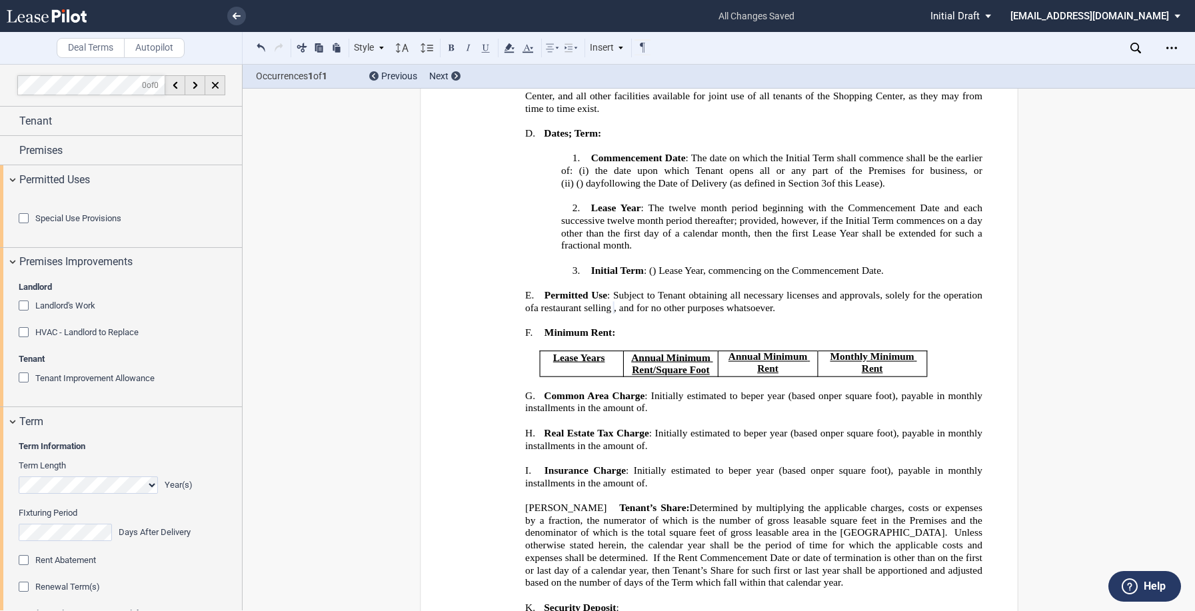
click at [614, 314] on span ", and for no other purposes whatsoever." at bounding box center [694, 308] width 161 height 11
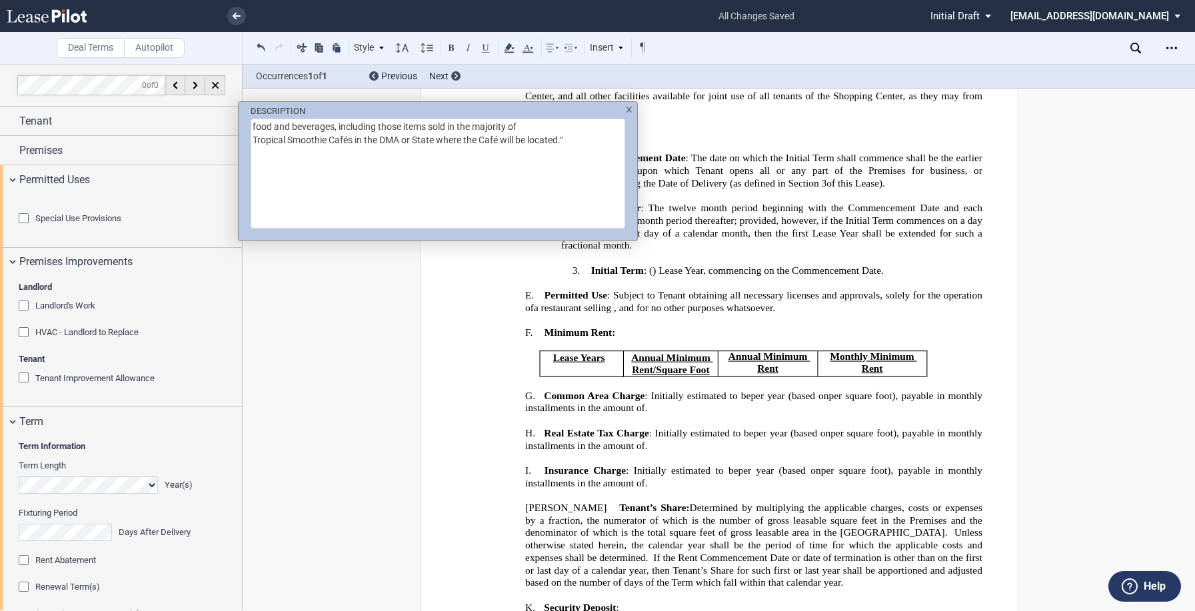
click at [621, 319] on div "DESCRIPTION food and beverages, including those items sold in the majority of T…" at bounding box center [597, 305] width 1195 height 611
click at [523, 308] on div "DESCRIPTION food and beverages, including those items sold in the majority of T…" at bounding box center [597, 305] width 1195 height 611
click at [520, 309] on div "DESCRIPTION food and beverages, including those items sold in the majority of T…" at bounding box center [597, 305] width 1195 height 611
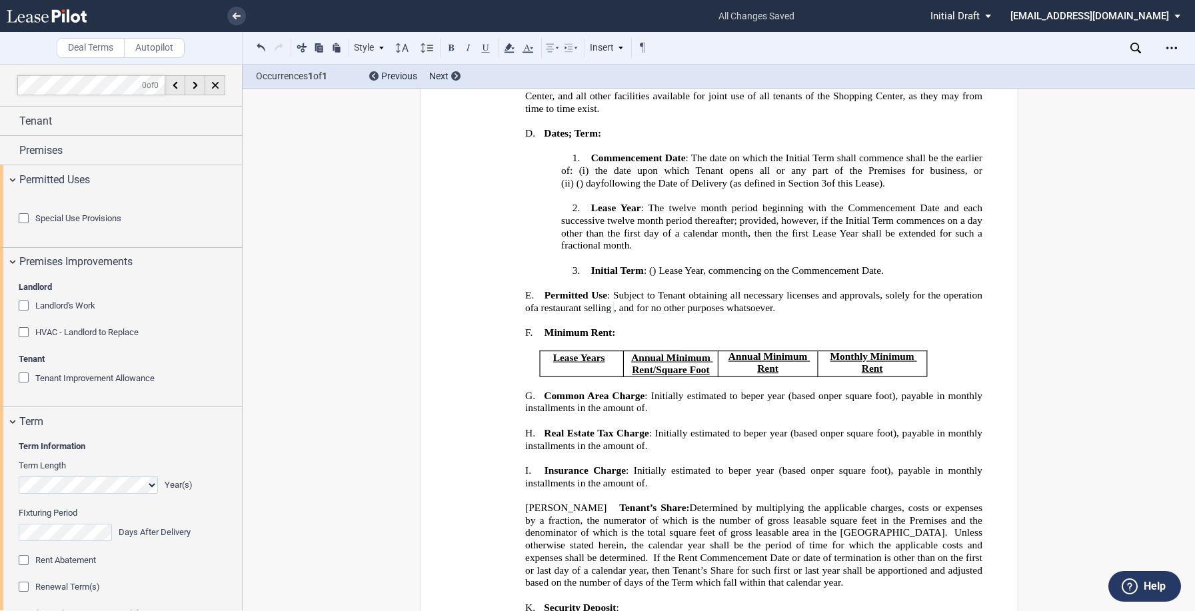
click at [23, 227] on div "Special Use Provisions" at bounding box center [25, 219] width 13 height 13
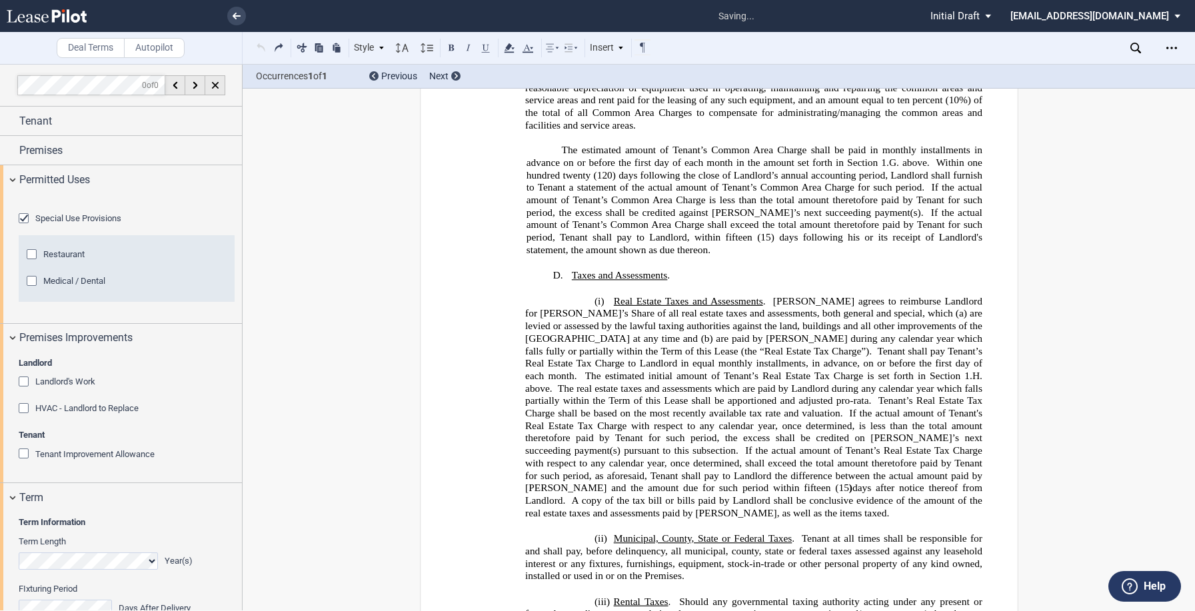
scroll to position [13856, 0]
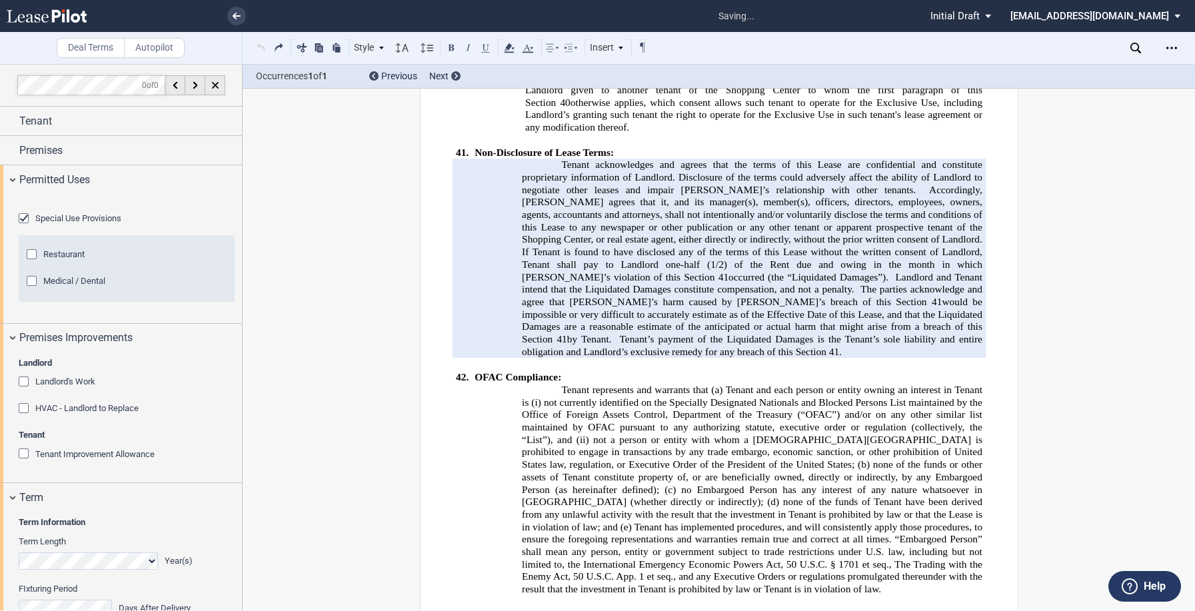
click at [34, 263] on div "Restaurant" at bounding box center [33, 255] width 13 height 13
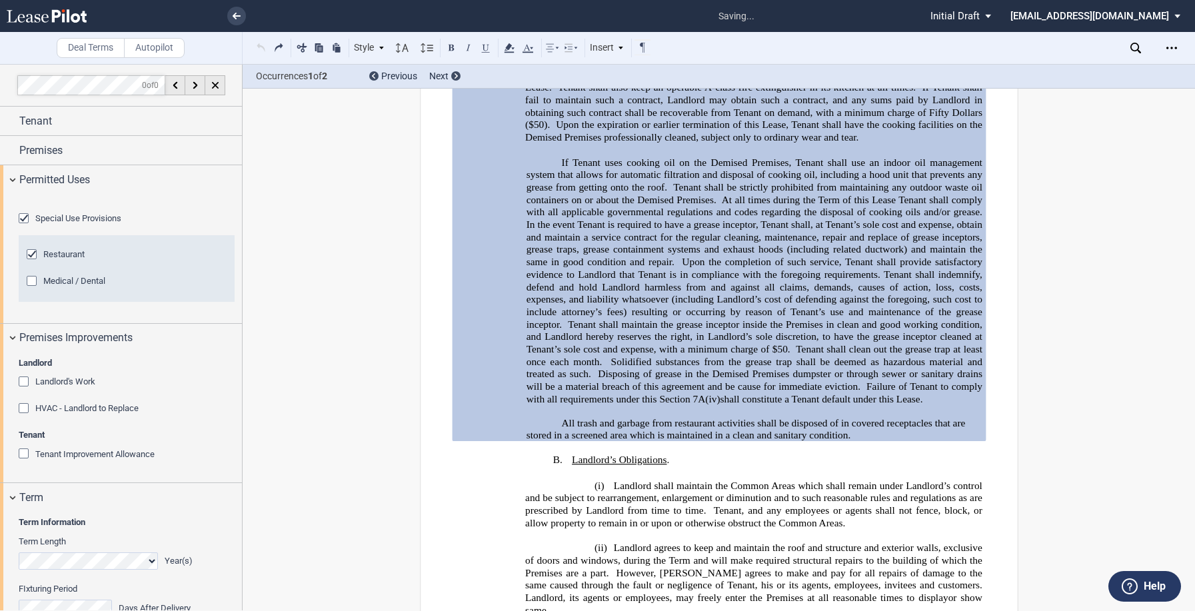
scroll to position [4737, 0]
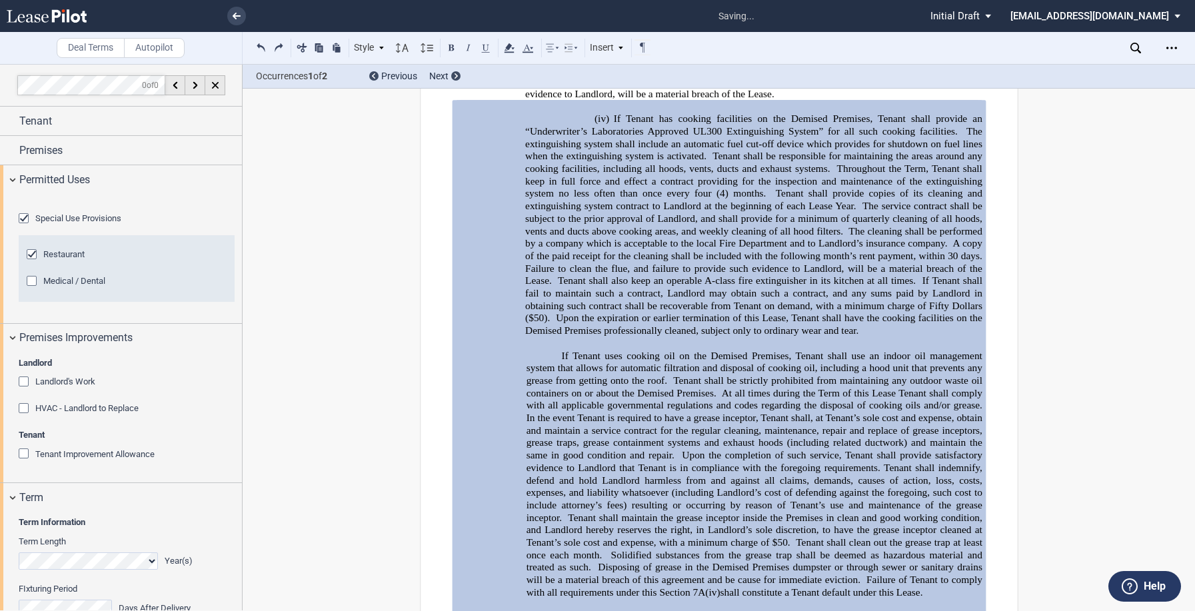
click at [177, 213] on div at bounding box center [127, 205] width 216 height 13
click at [27, 390] on div "Landlord's Work" at bounding box center [25, 383] width 13 height 13
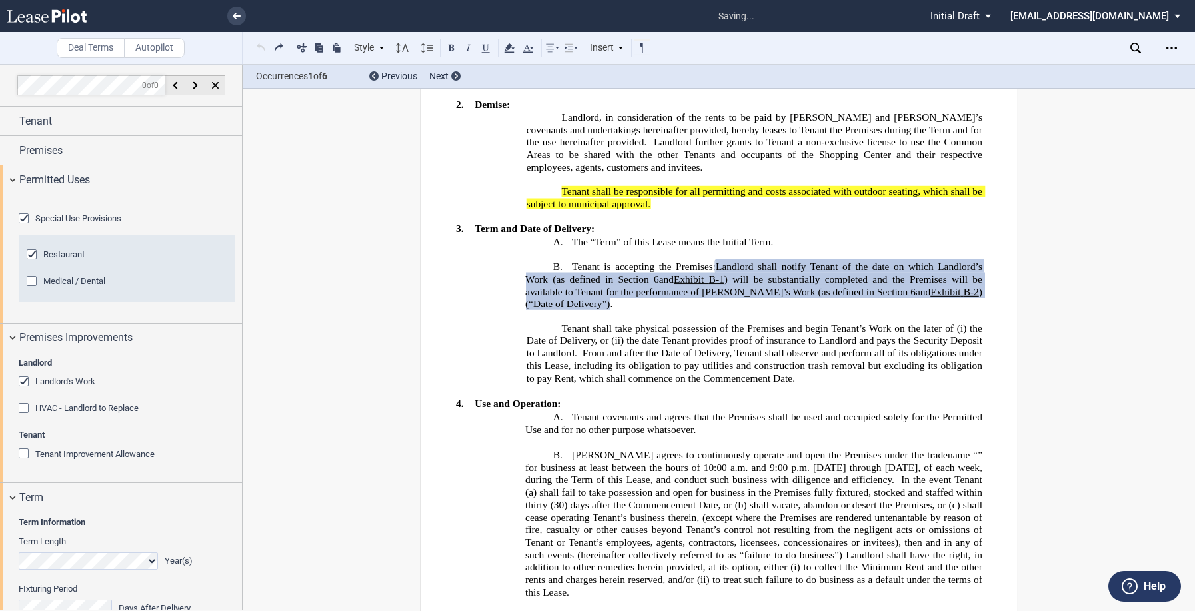
scroll to position [133, 0]
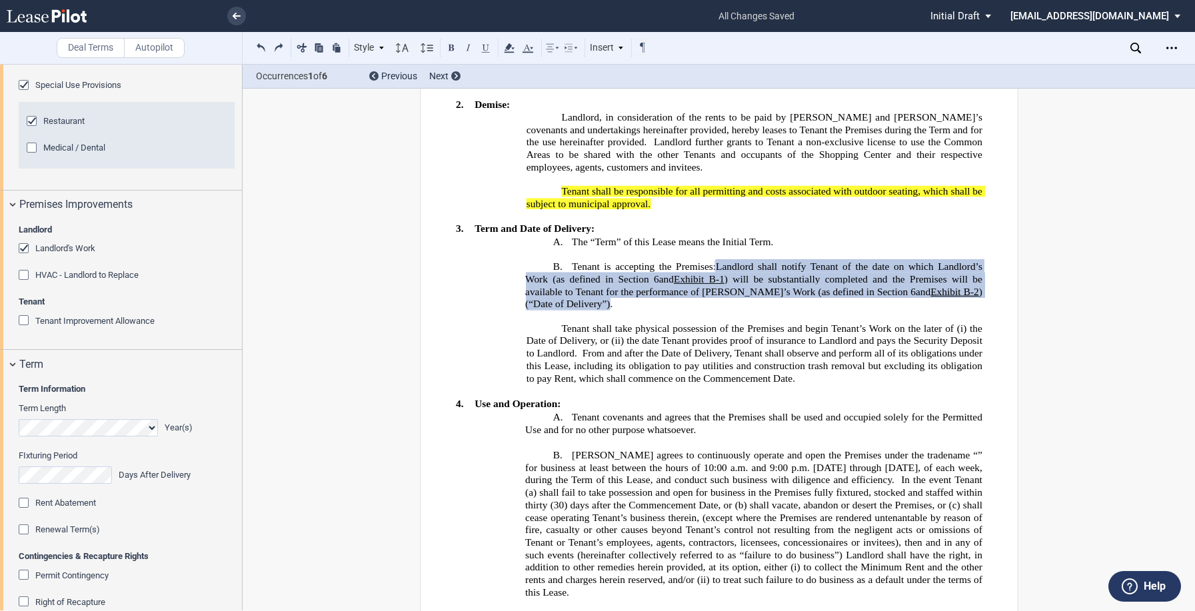
click at [23, 329] on div "Tenant Improvement Allowance" at bounding box center [25, 321] width 13 height 13
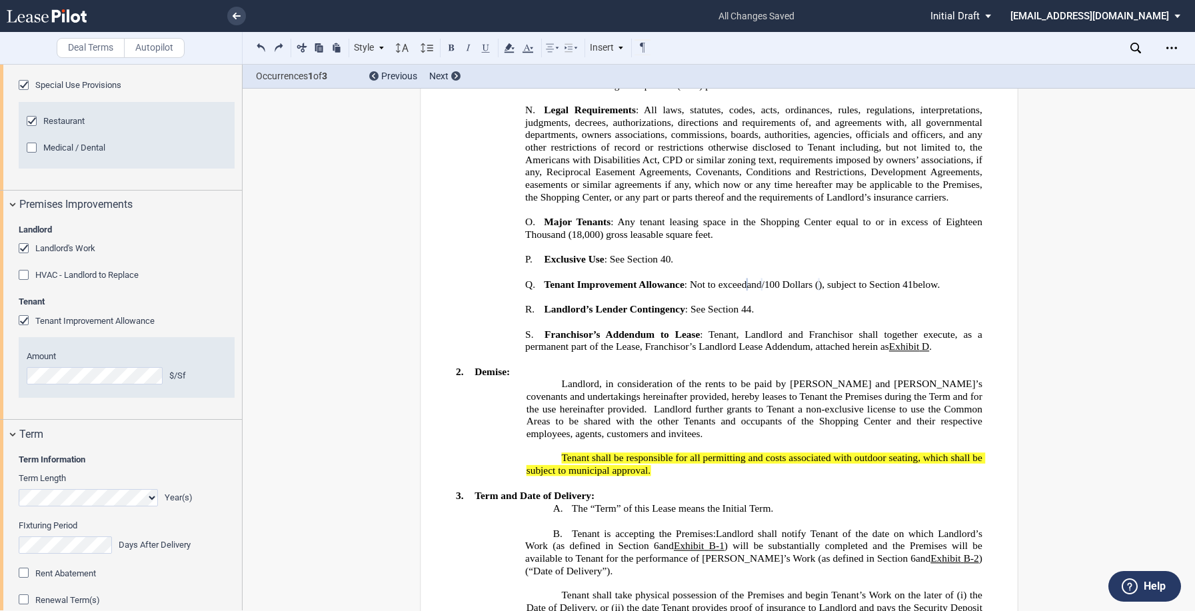
scroll to position [0, 0]
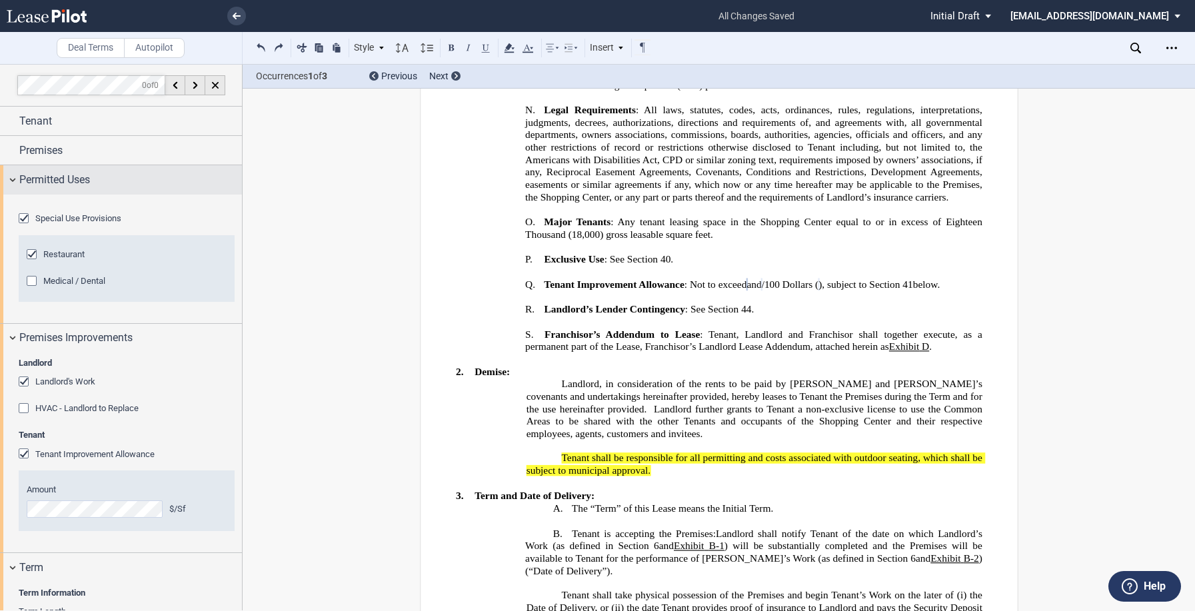
click at [7, 176] on div "Permitted Uses" at bounding box center [121, 179] width 242 height 29
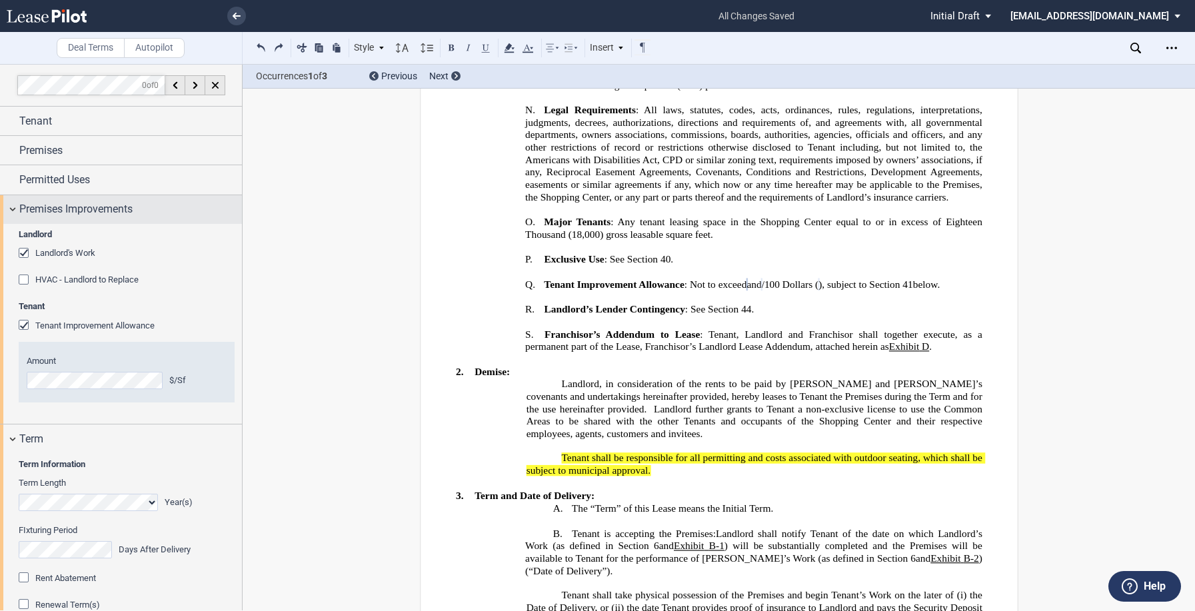
click at [16, 213] on div "Premises Improvements" at bounding box center [121, 209] width 242 height 29
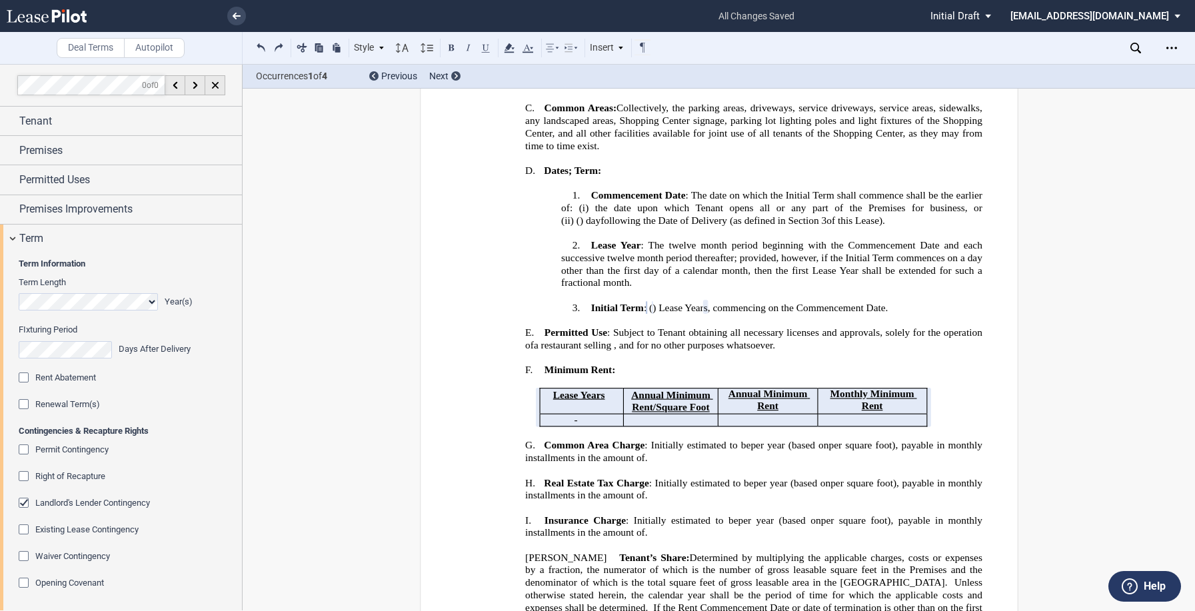
scroll to position [133, 0]
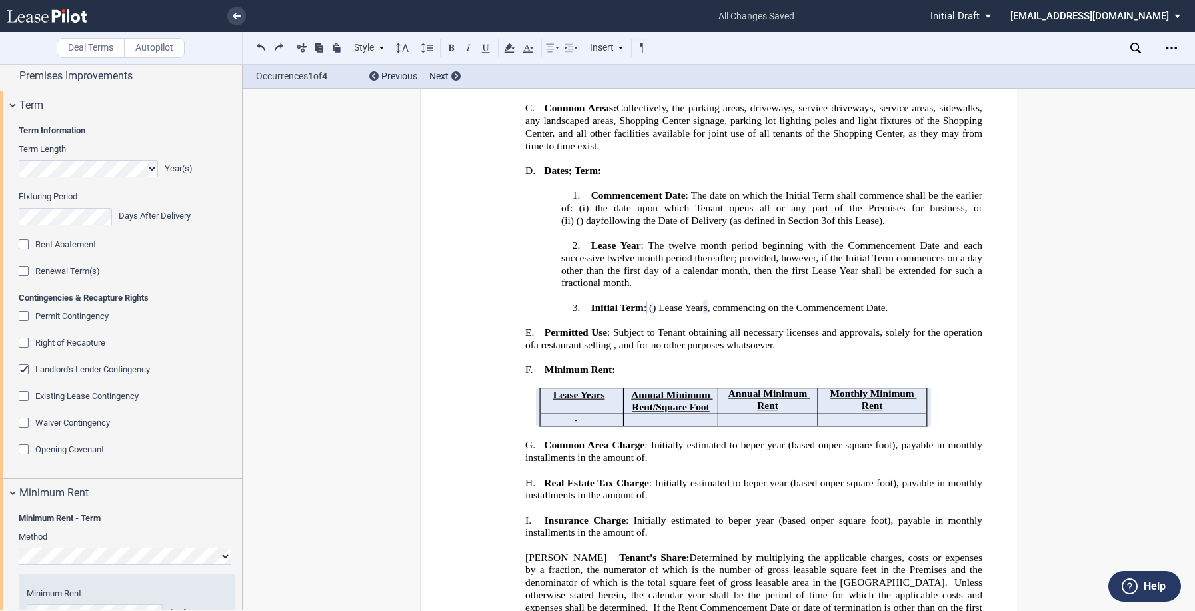
click at [26, 277] on div "Renewal Term(s)" at bounding box center [25, 272] width 13 height 13
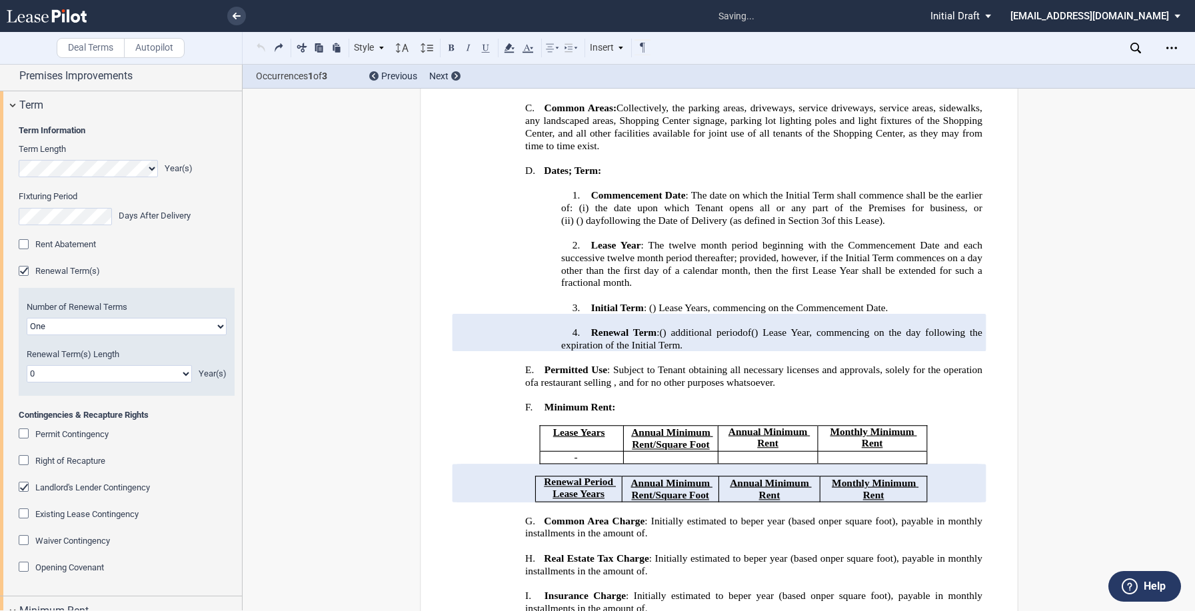
click at [37, 329] on select "One Two" at bounding box center [127, 326] width 200 height 17
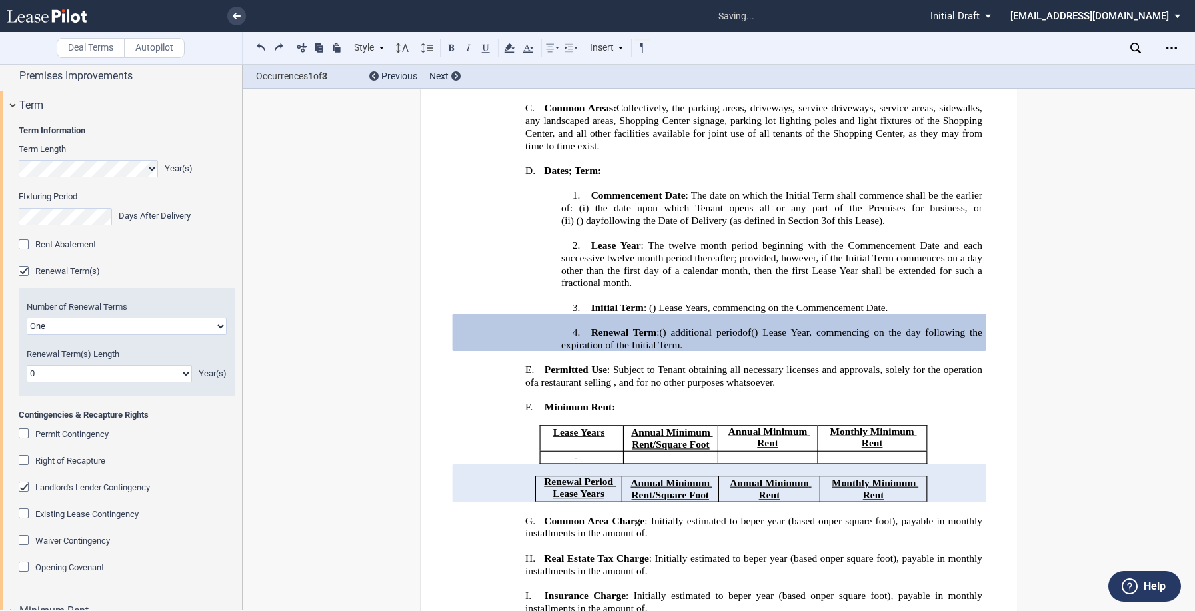
select select "2"
click at [27, 318] on select "One Two" at bounding box center [127, 326] width 200 height 17
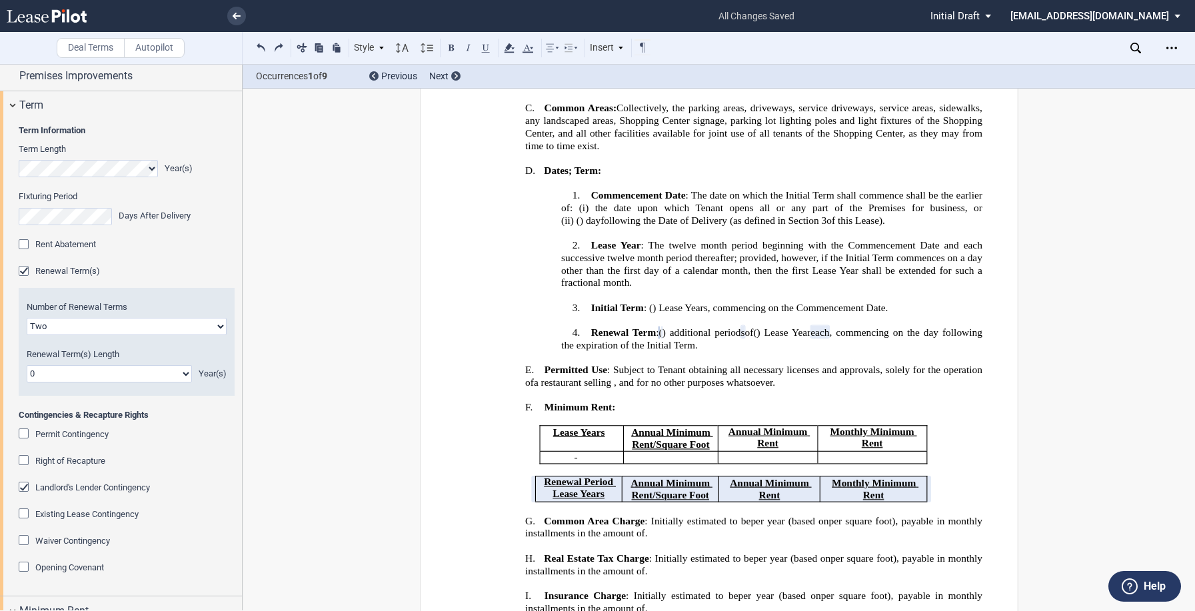
click at [185, 373] on select "0 1 2 3 4 5 6 7 8 9 10 11 12 13 14 15 16 17 18 19 20" at bounding box center [109, 373] width 165 height 17
select select "number:5"
click at [27, 365] on select "0 1 2 3 4 5 6 7 8 9 10 11 12 13 14 15 16 17 18 19 20" at bounding box center [109, 373] width 165 height 17
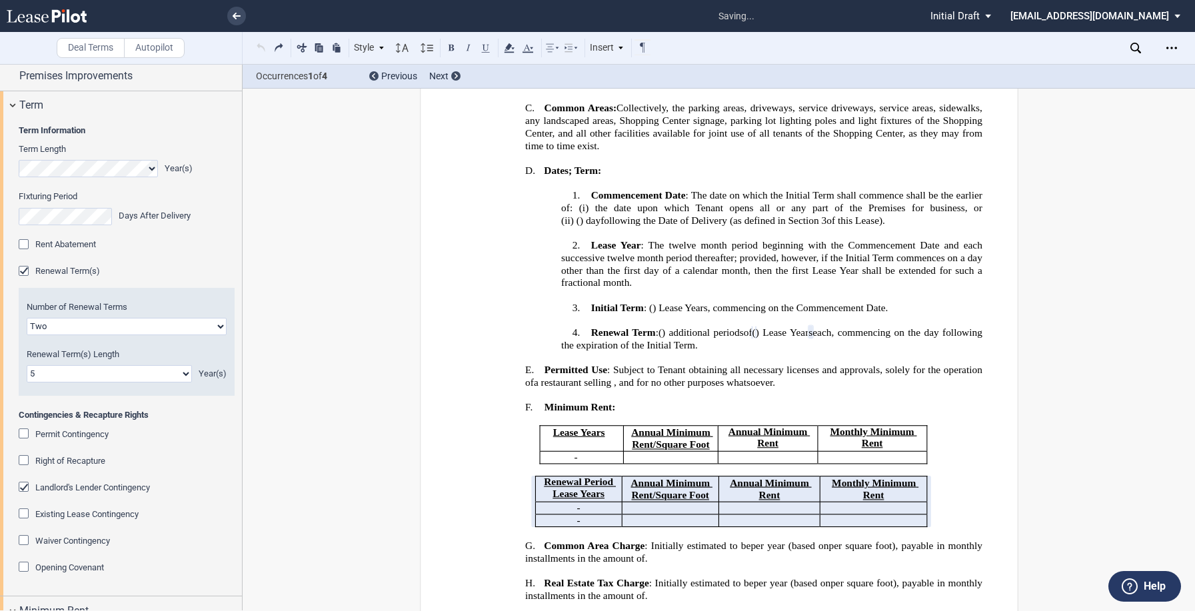
click at [190, 413] on span "Contingencies & Recapture Rights" at bounding box center [127, 415] width 216 height 12
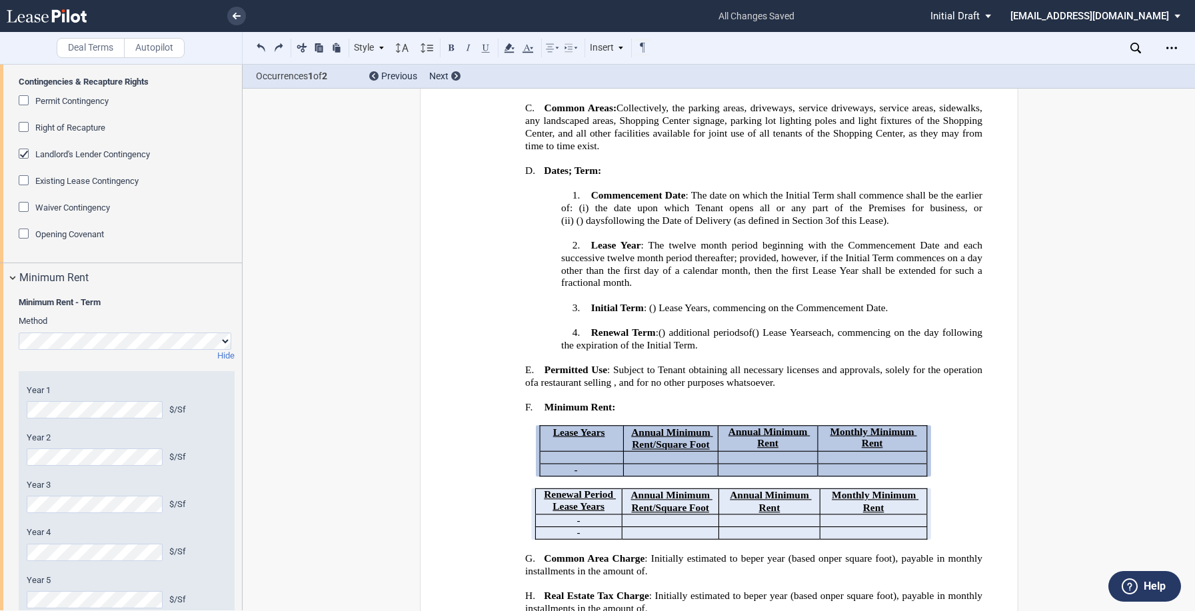
scroll to position [667, 0]
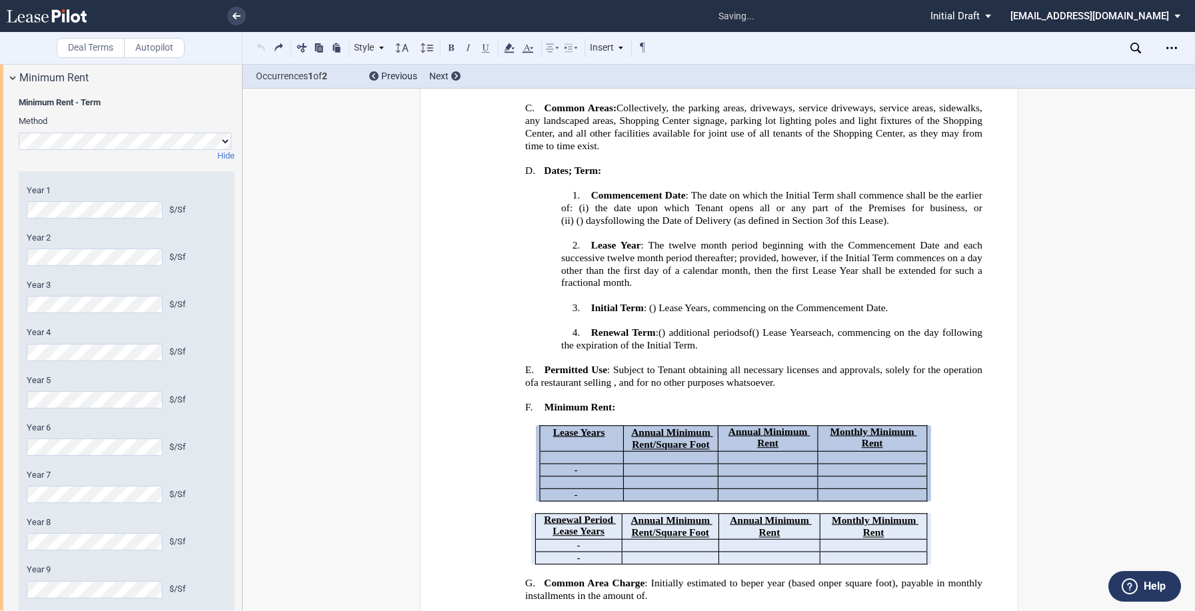
click at [210, 341] on editor-control "Year 4 $/Sf" at bounding box center [127, 344] width 200 height 34
